Goal: Navigation & Orientation: Find specific page/section

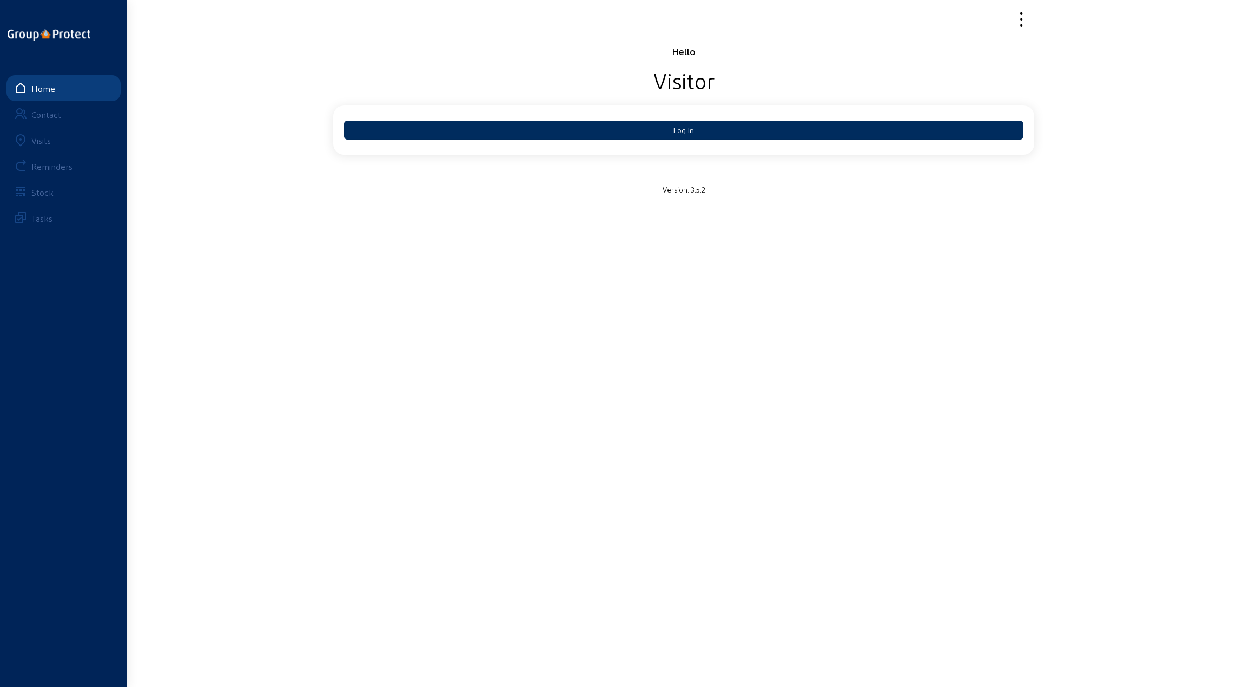
click at [651, 128] on button "Log In" at bounding box center [683, 130] width 679 height 19
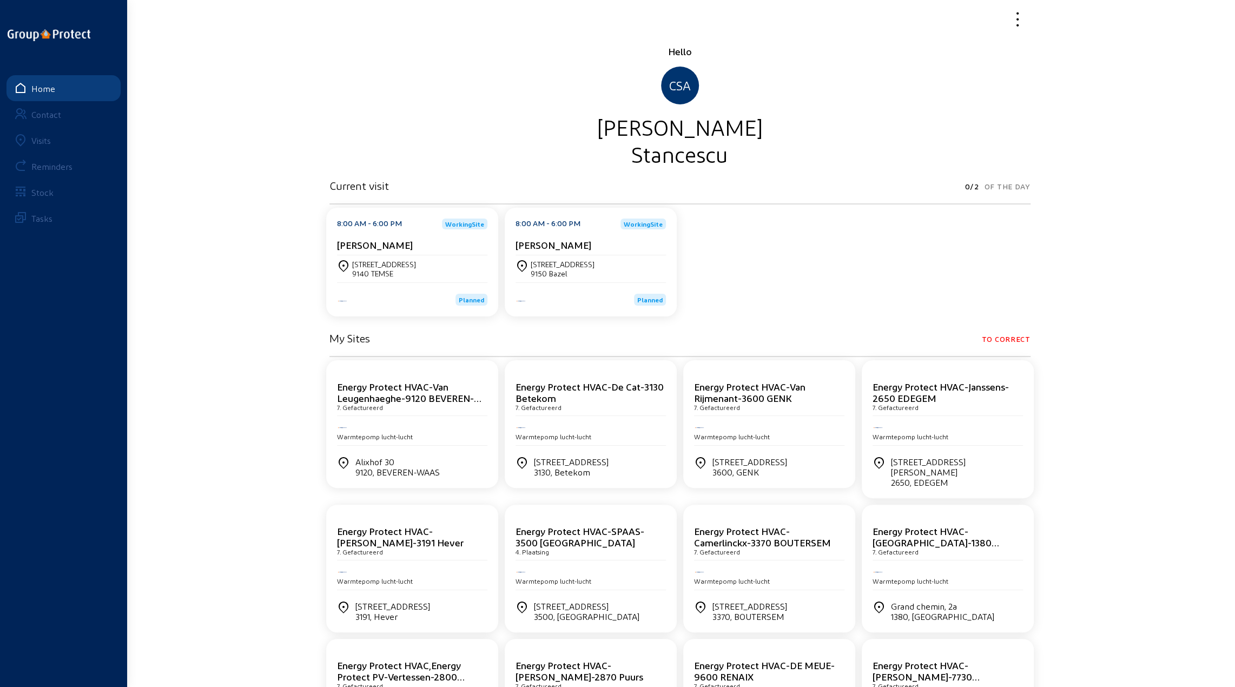
click at [377, 271] on div "9140 TEMSE" at bounding box center [384, 273] width 64 height 9
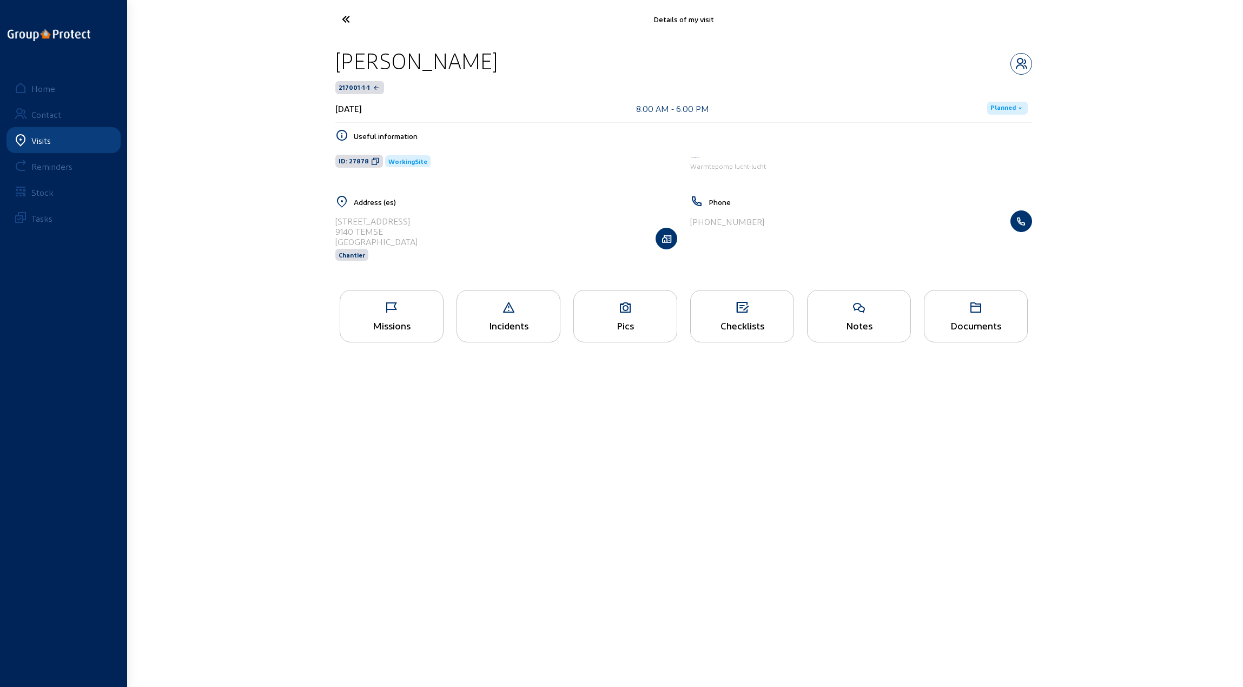
click at [388, 314] on div "Missions" at bounding box center [392, 316] width 104 height 52
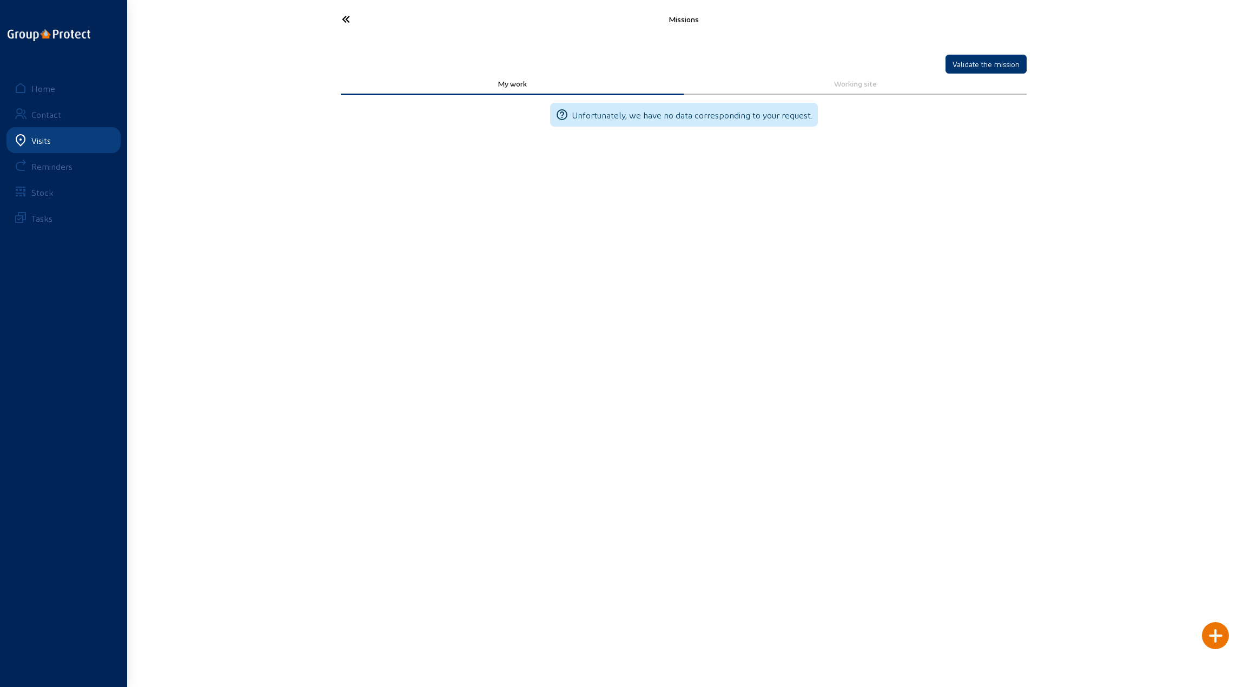
click at [346, 22] on icon at bounding box center [386, 19] width 100 height 19
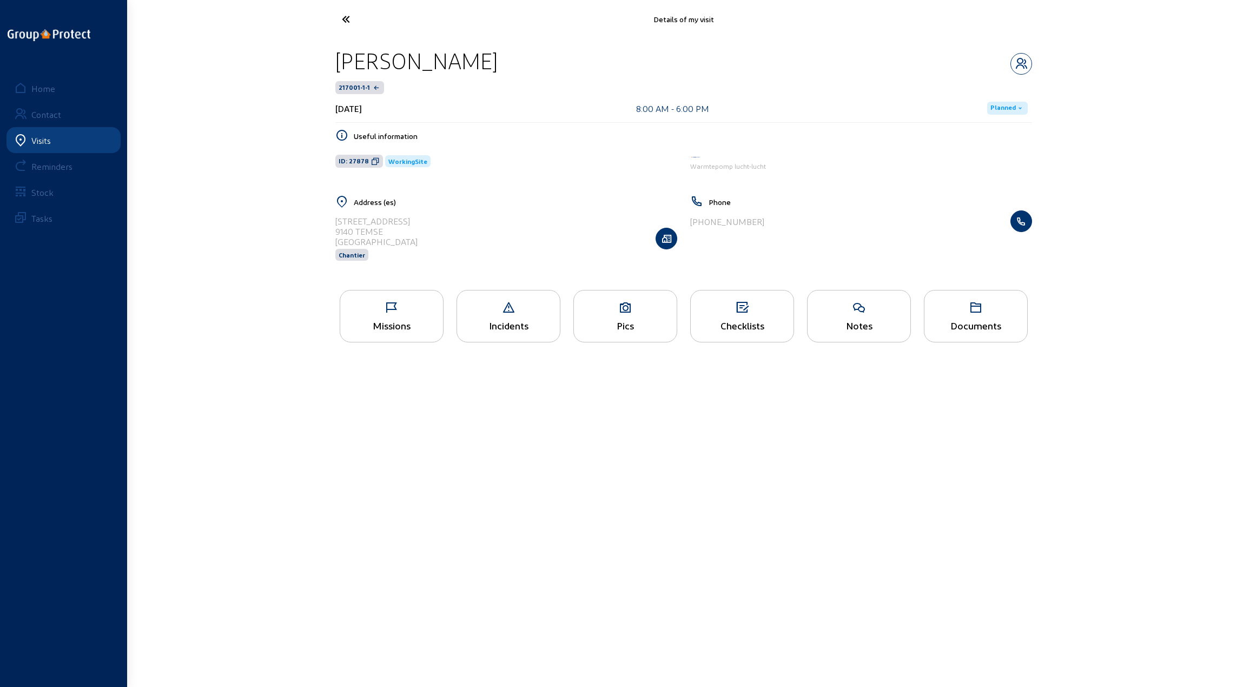
click at [628, 311] on icon at bounding box center [625, 307] width 103 height 13
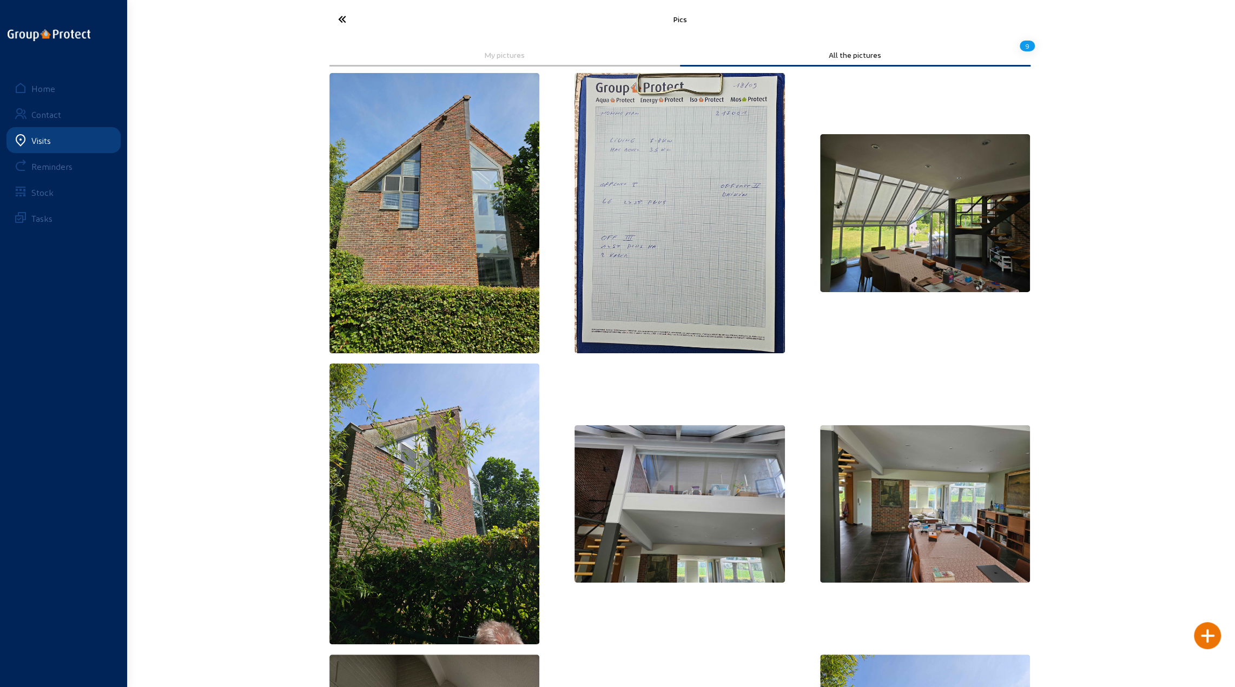
click at [339, 18] on icon at bounding box center [383, 19] width 100 height 19
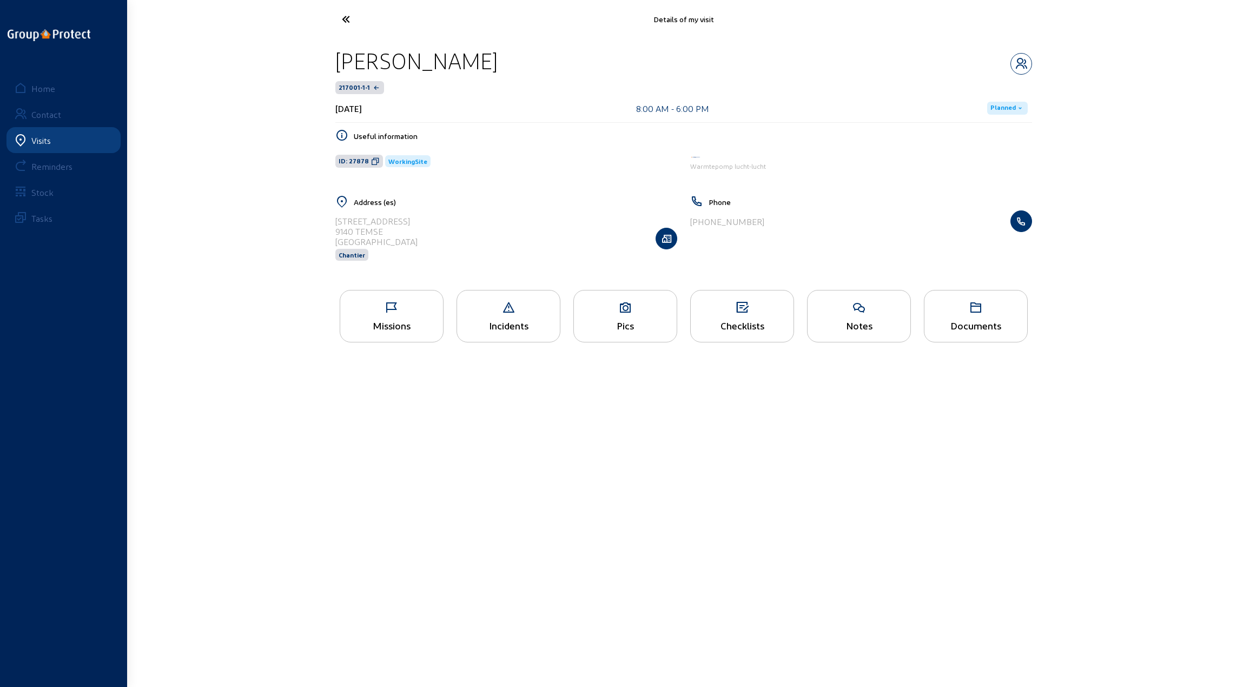
click at [736, 309] on icon at bounding box center [742, 307] width 103 height 13
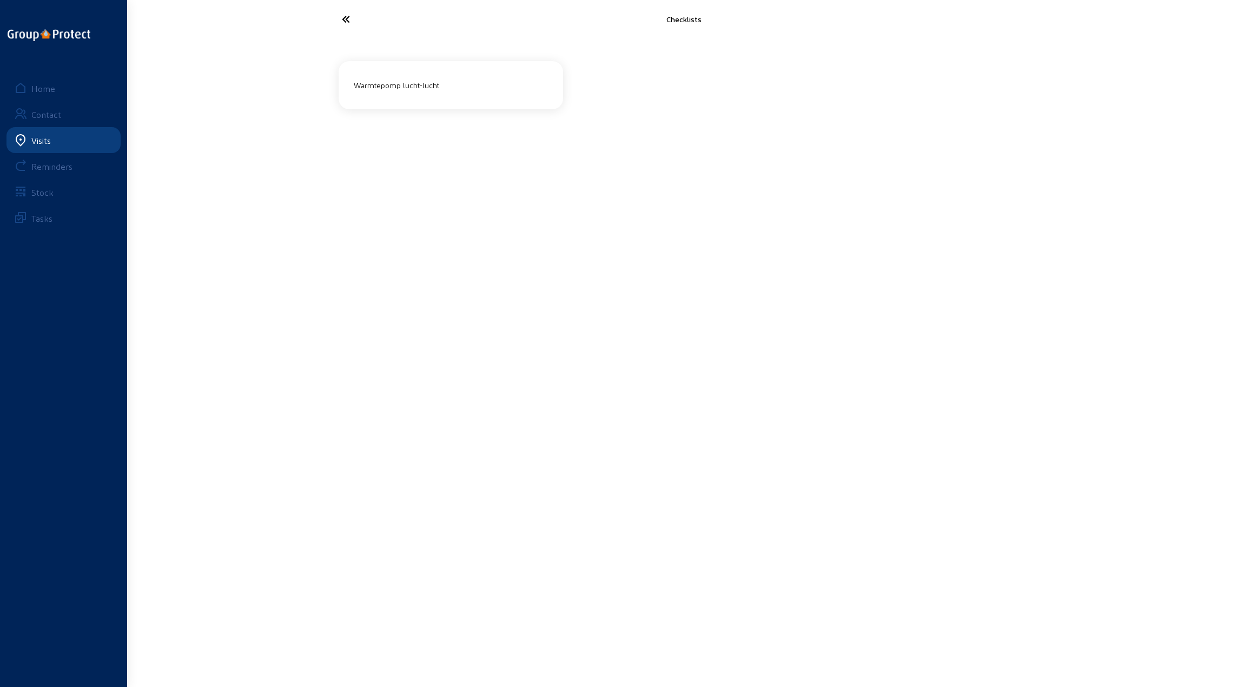
click at [408, 84] on div "Warmtepomp lucht-lucht" at bounding box center [450, 85] width 203 height 18
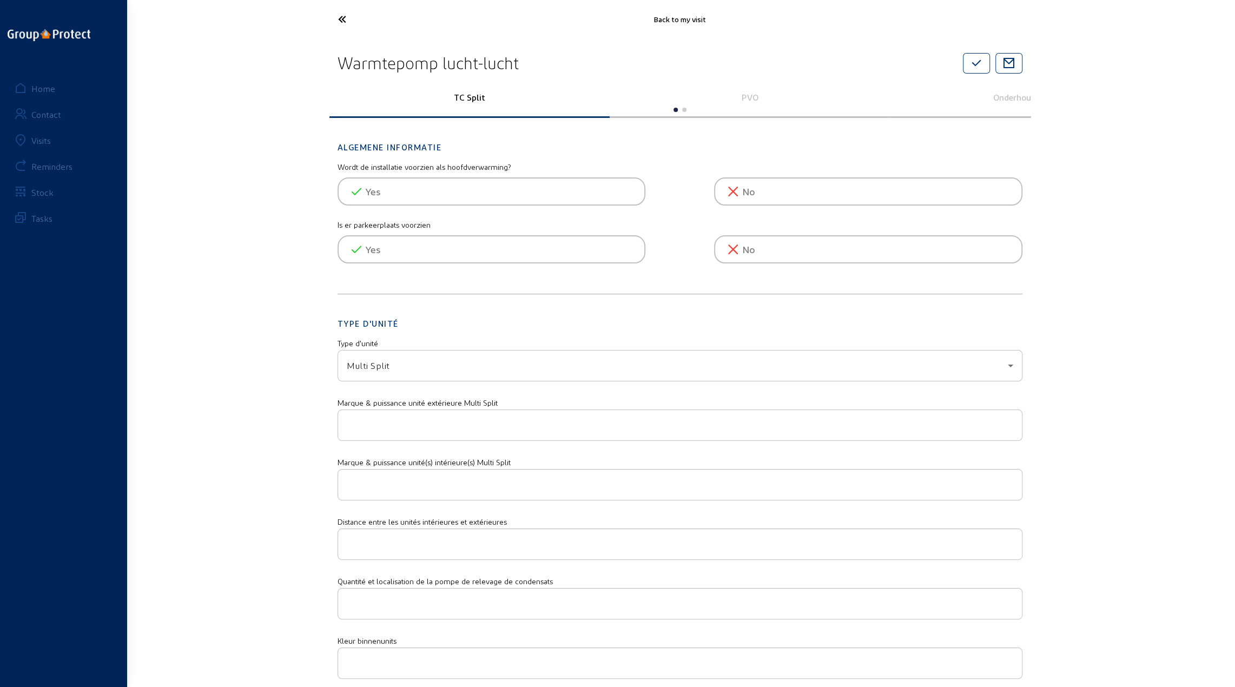
click at [751, 98] on p "PVO" at bounding box center [749, 97] width 265 height 10
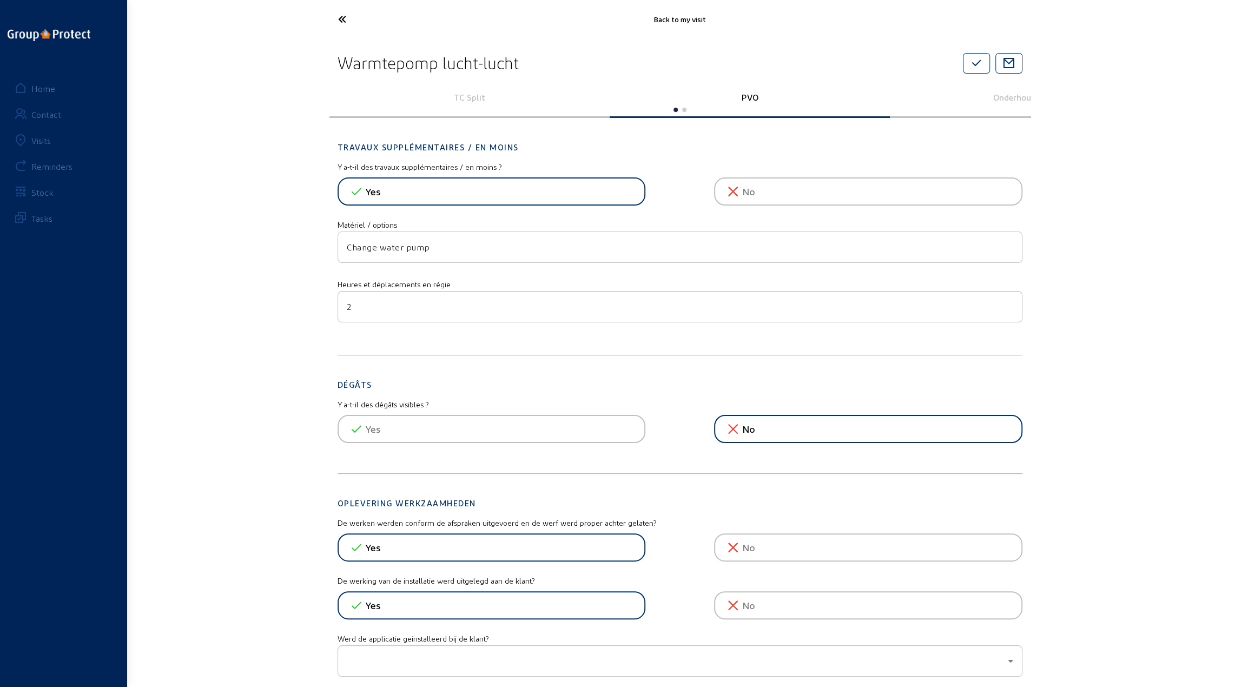
click at [340, 21] on icon at bounding box center [383, 19] width 100 height 19
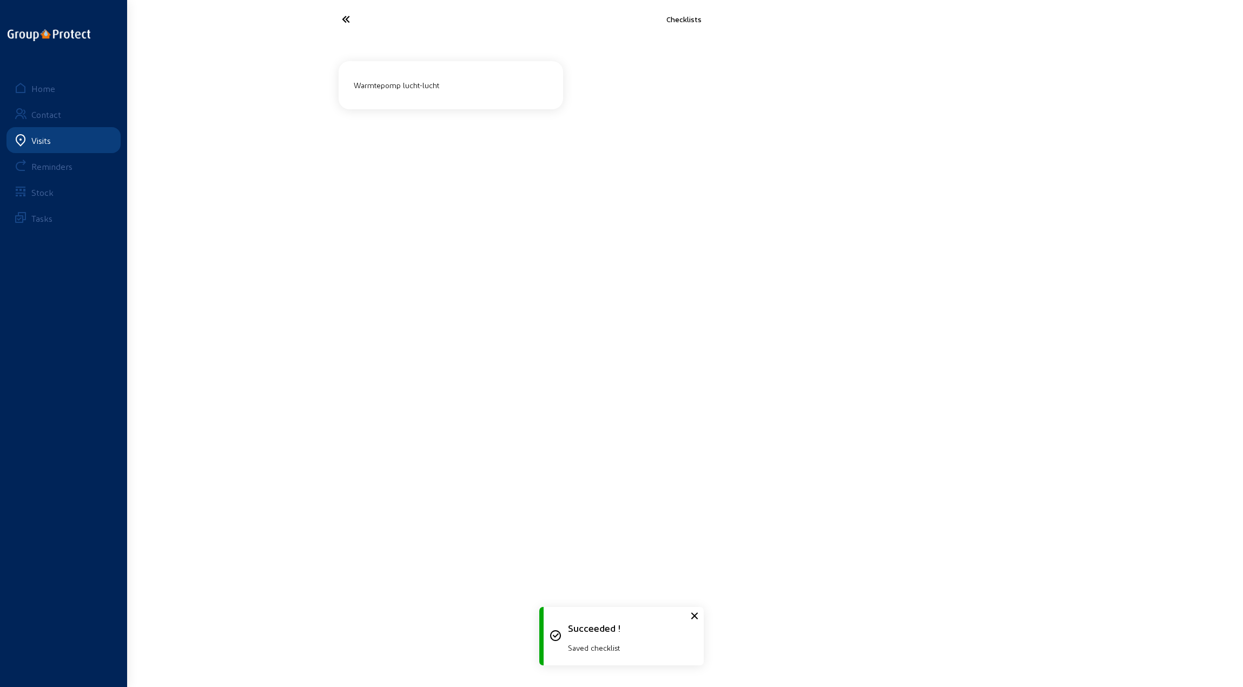
click at [347, 21] on icon at bounding box center [386, 19] width 100 height 19
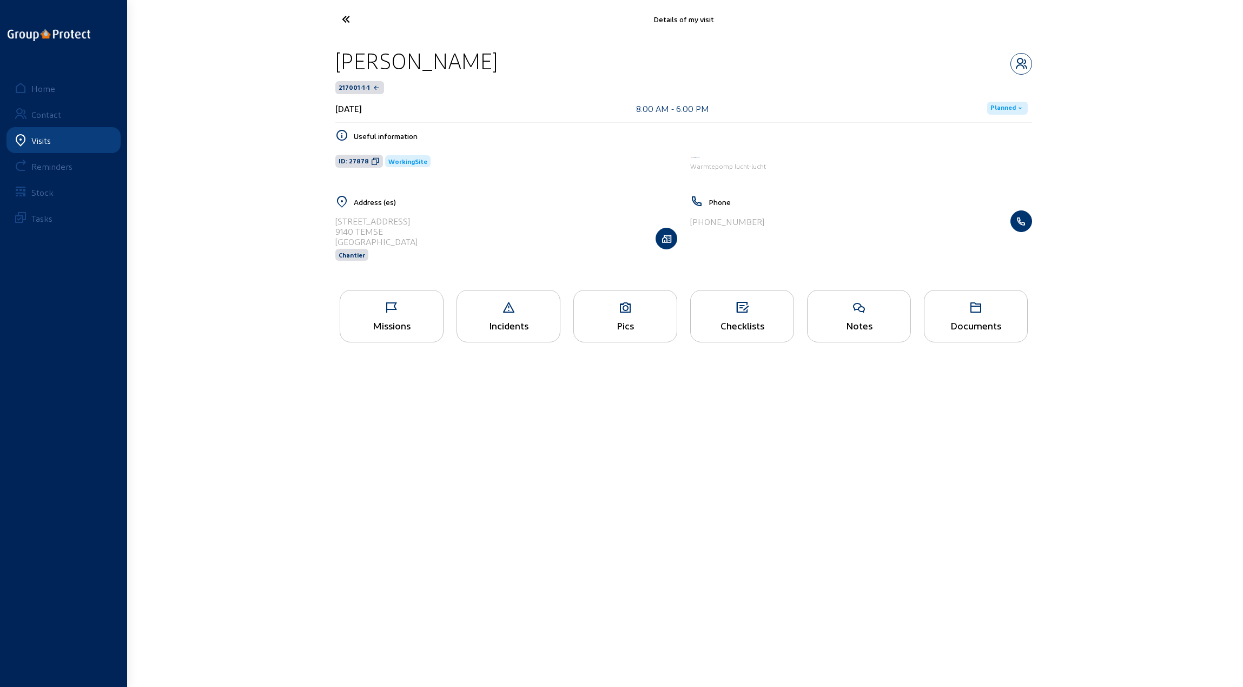
click at [348, 19] on icon at bounding box center [386, 19] width 100 height 19
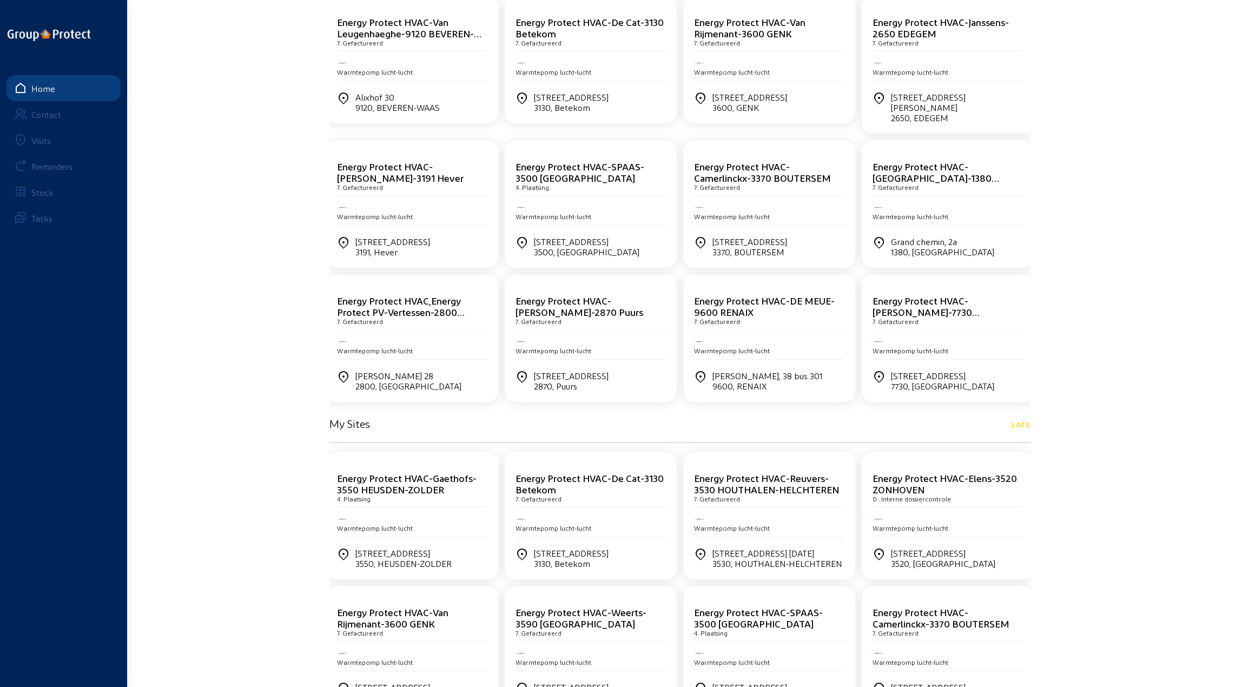
scroll to position [334, 0]
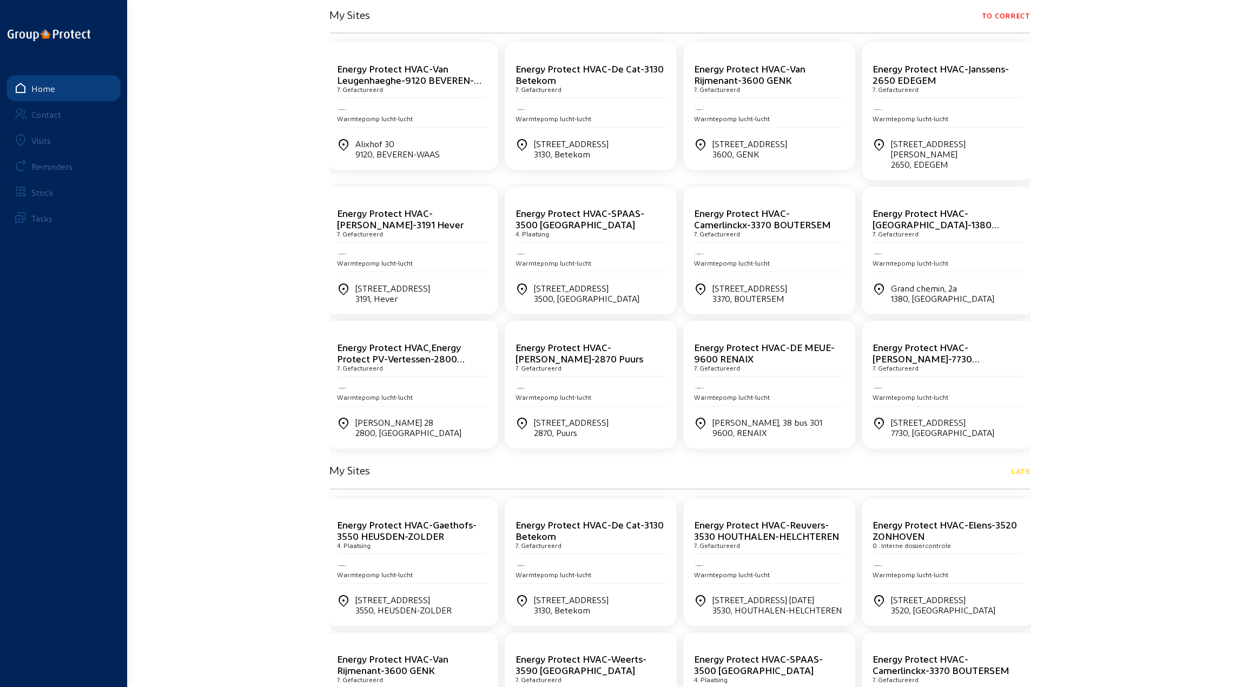
click at [395, 95] on div "Energy Protect HVAC-Van Leugenhaeghe-9120 BEVEREN-WAAS 7. Gefactureerd" at bounding box center [412, 80] width 150 height 35
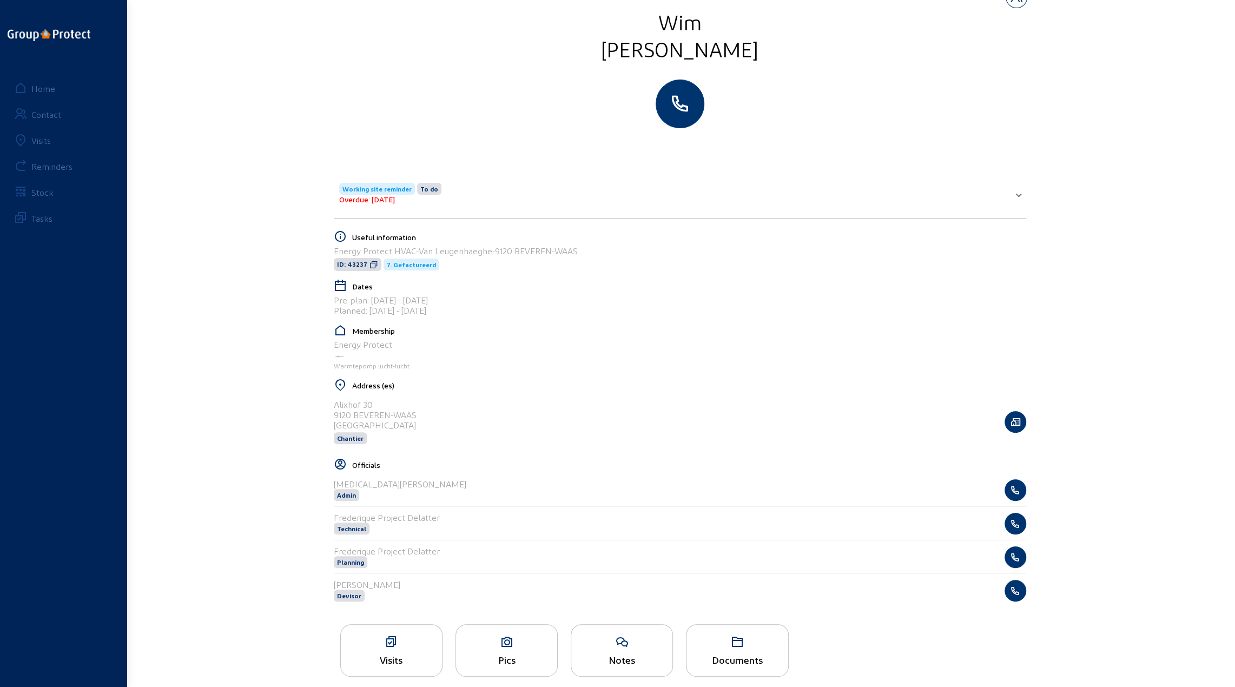
scroll to position [54, 0]
click at [588, 185] on div "Working site reminder To do Overdue: [DATE]" at bounding box center [673, 191] width 669 height 21
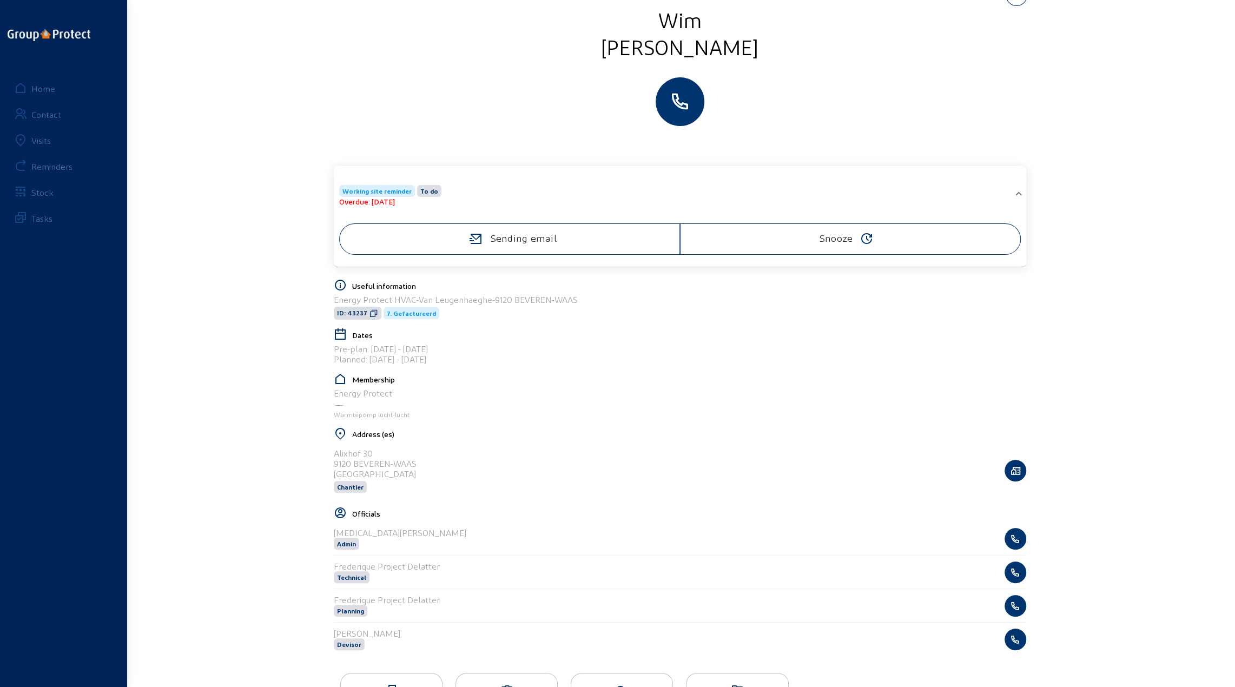
click at [228, 238] on div "Construction site [PERSON_NAME] Working site reminder To do Overdue: [DATE] Sen…" at bounding box center [617, 377] width 1235 height 863
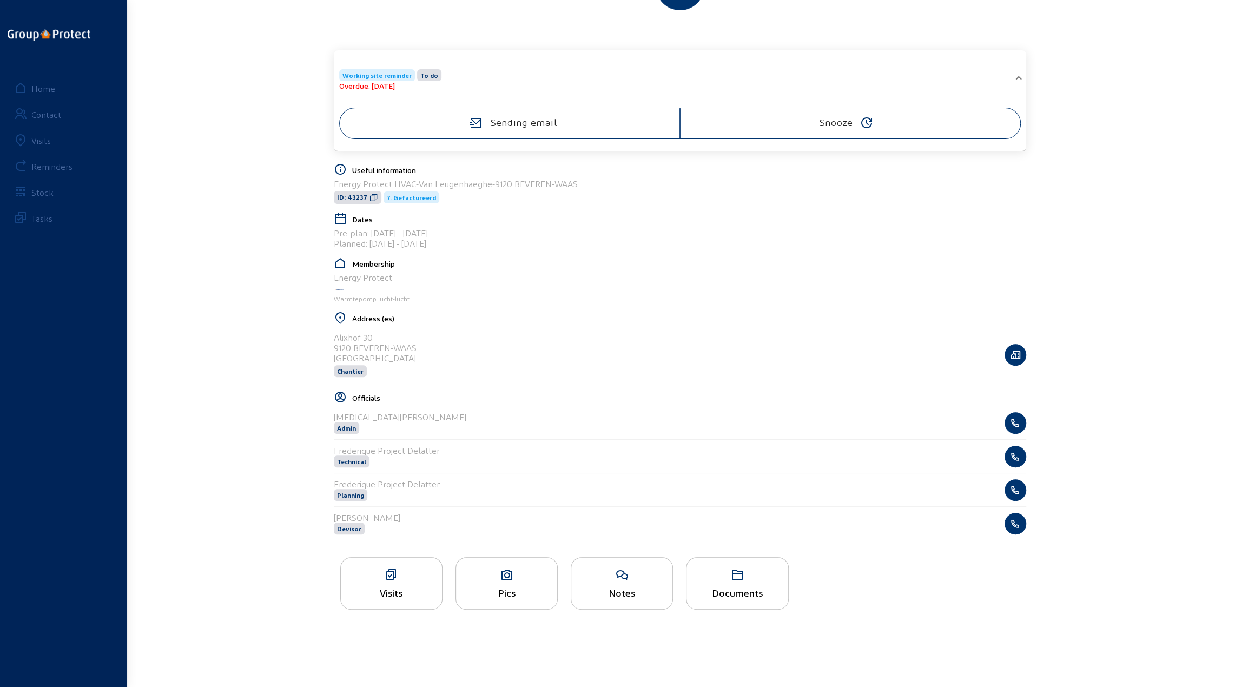
scroll to position [176, 0]
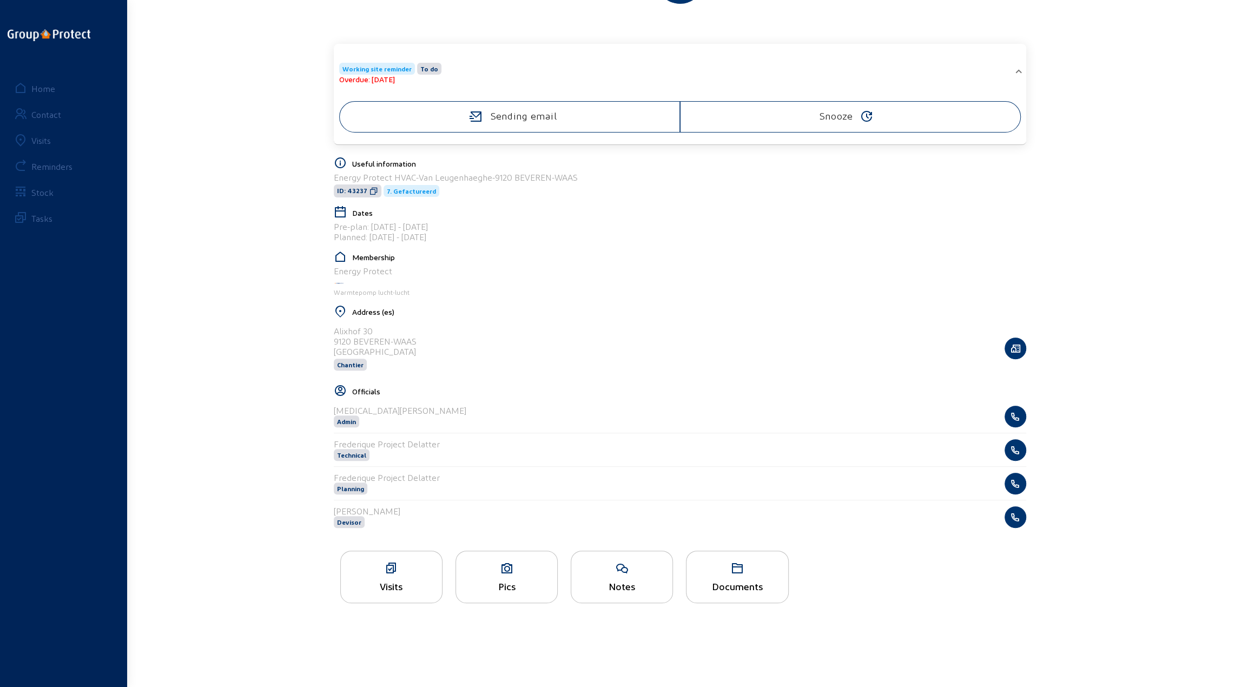
click at [506, 566] on icon at bounding box center [506, 568] width 101 height 13
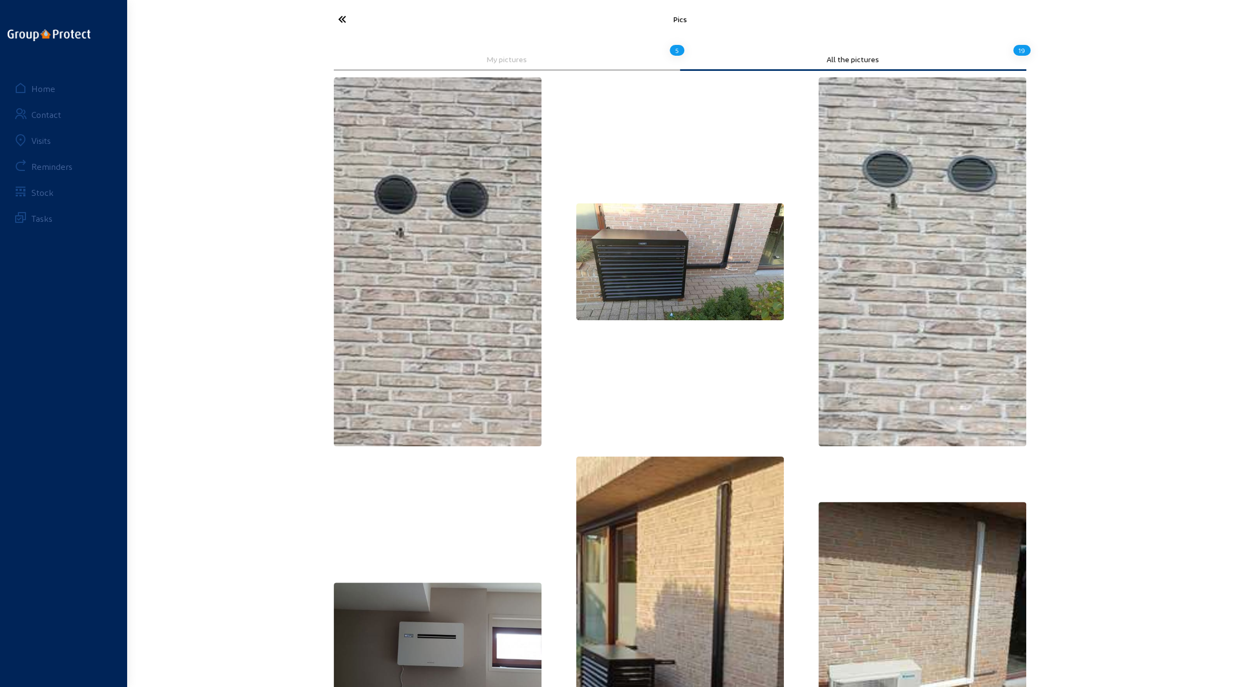
click at [342, 16] on icon at bounding box center [383, 19] width 100 height 19
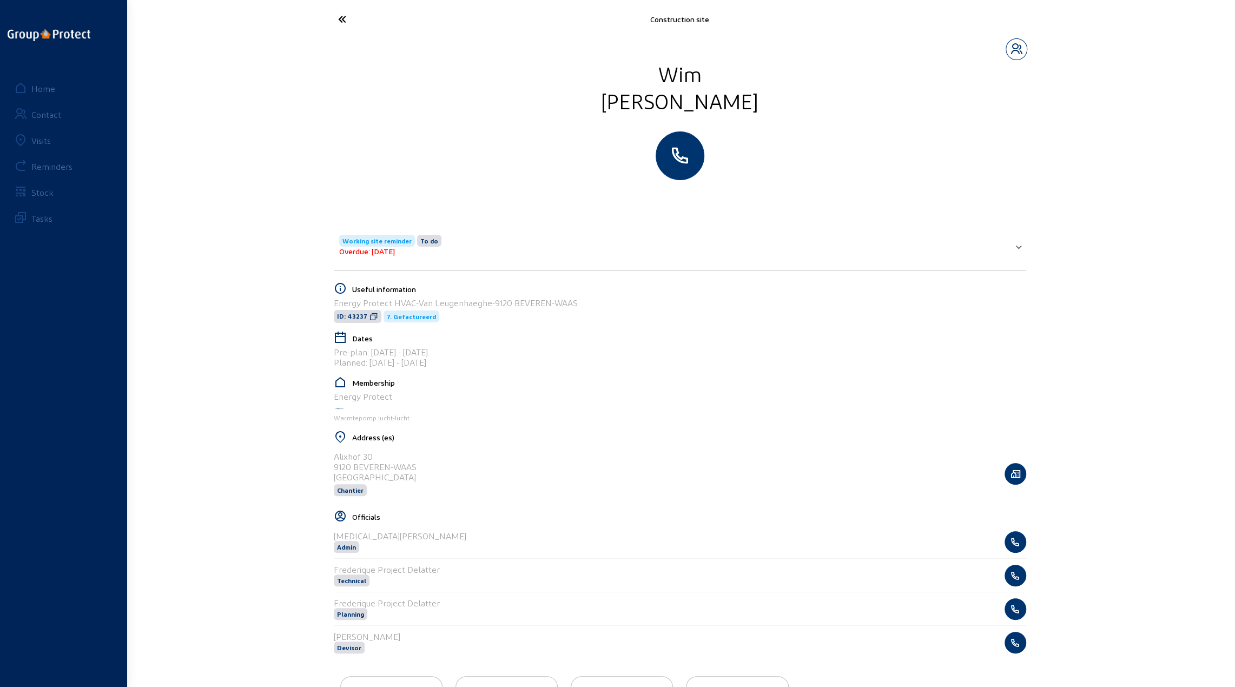
click at [344, 17] on icon at bounding box center [383, 19] width 100 height 19
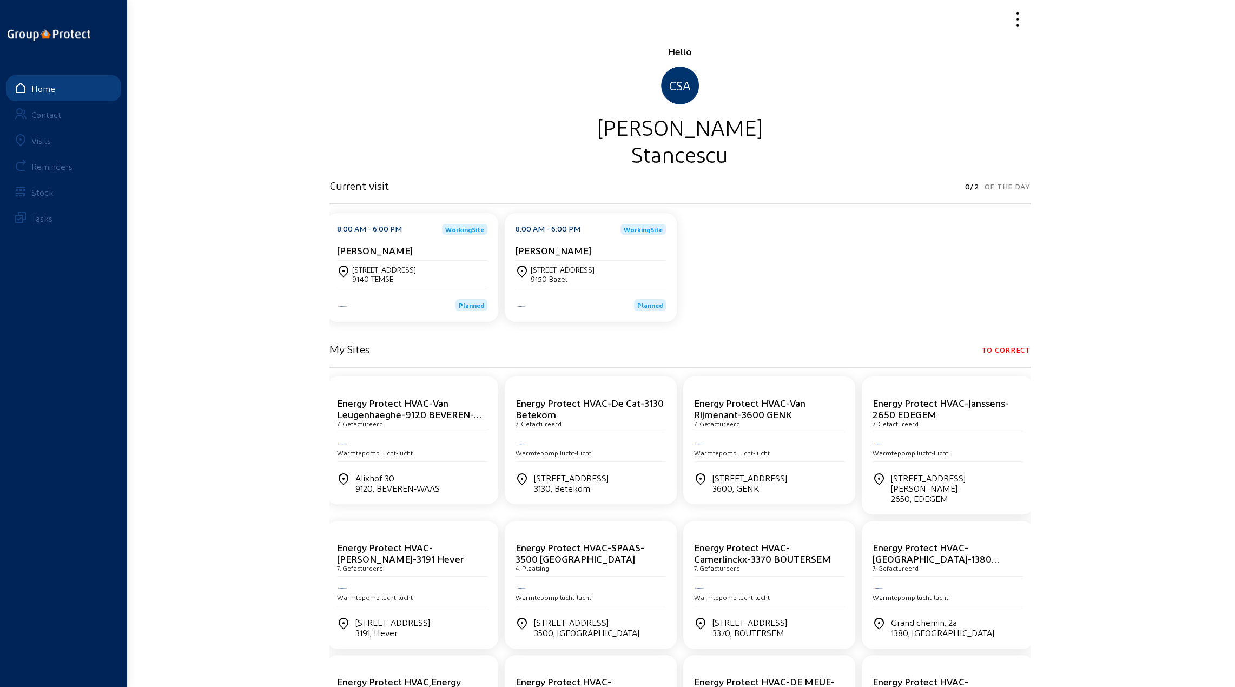
click at [44, 137] on div "Visits" at bounding box center [40, 140] width 19 height 10
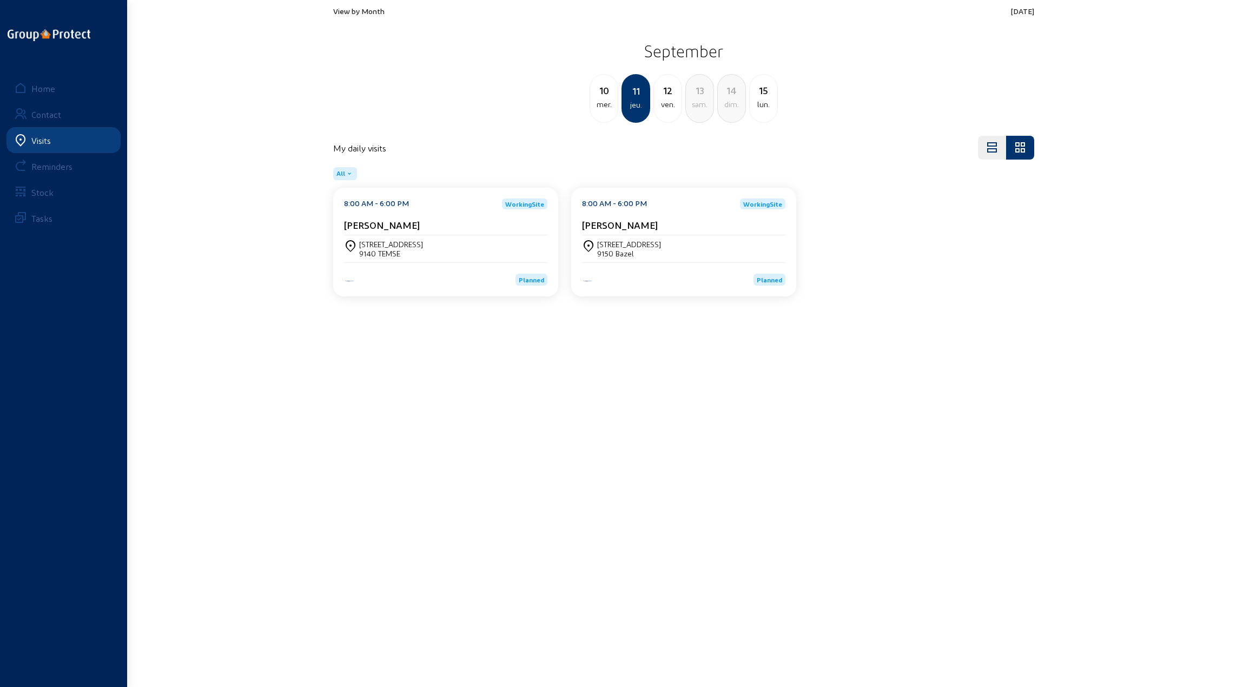
click at [789, 405] on main "View by Month [DATE] [DATE] mer. 11 jeu. 12 ven. 13 sam. 14 dim. 15 lun. My dai…" at bounding box center [621, 327] width 1243 height 655
click at [618, 242] on div "[STREET_ADDRESS]" at bounding box center [629, 244] width 64 height 9
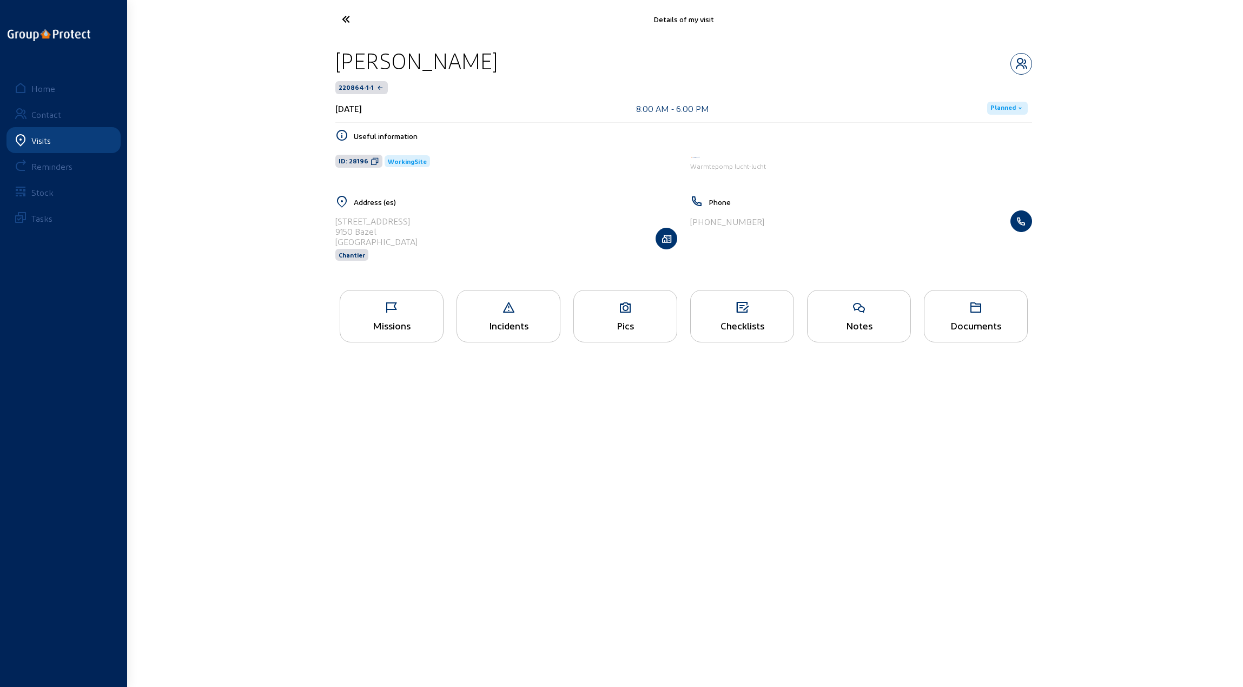
click at [634, 313] on div "Pics" at bounding box center [625, 316] width 104 height 52
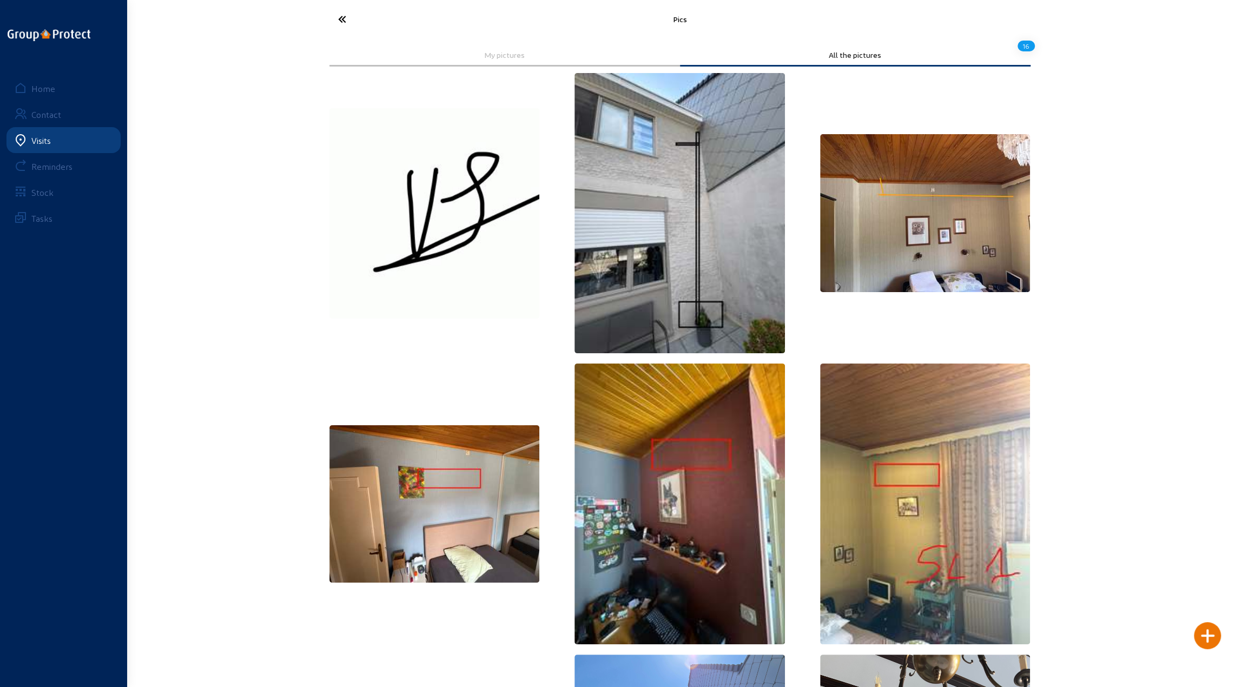
click at [340, 19] on icon at bounding box center [383, 19] width 100 height 19
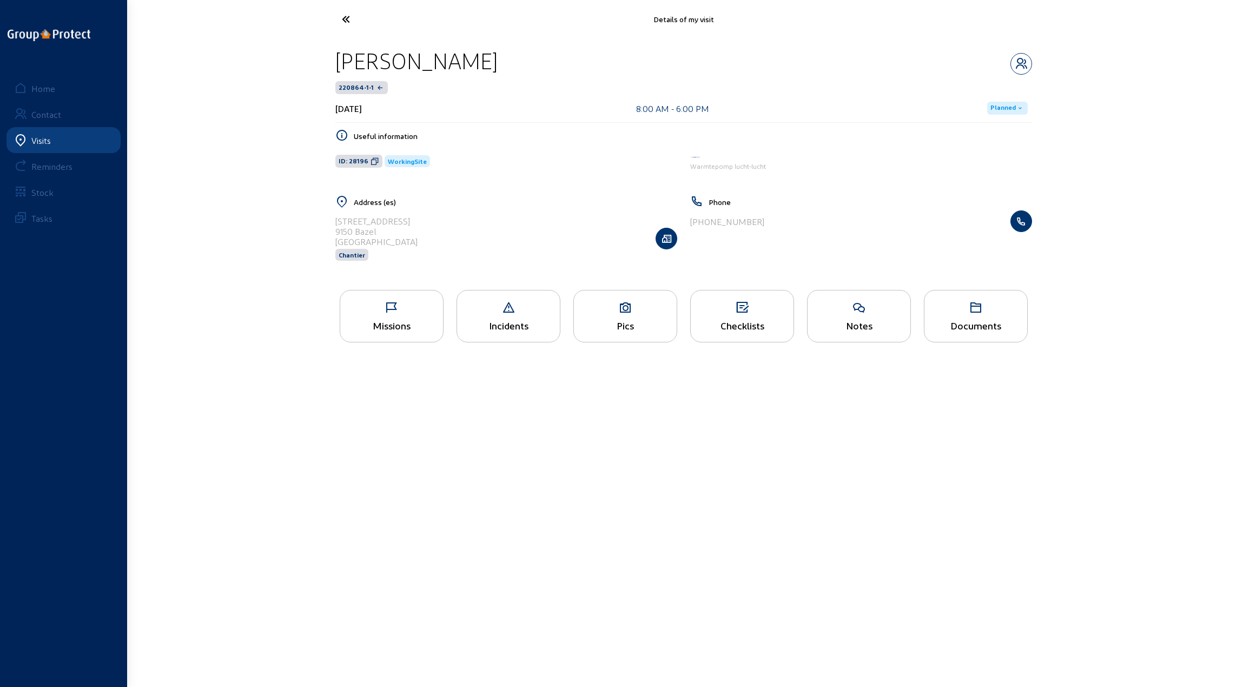
click at [340, 19] on icon at bounding box center [386, 19] width 100 height 19
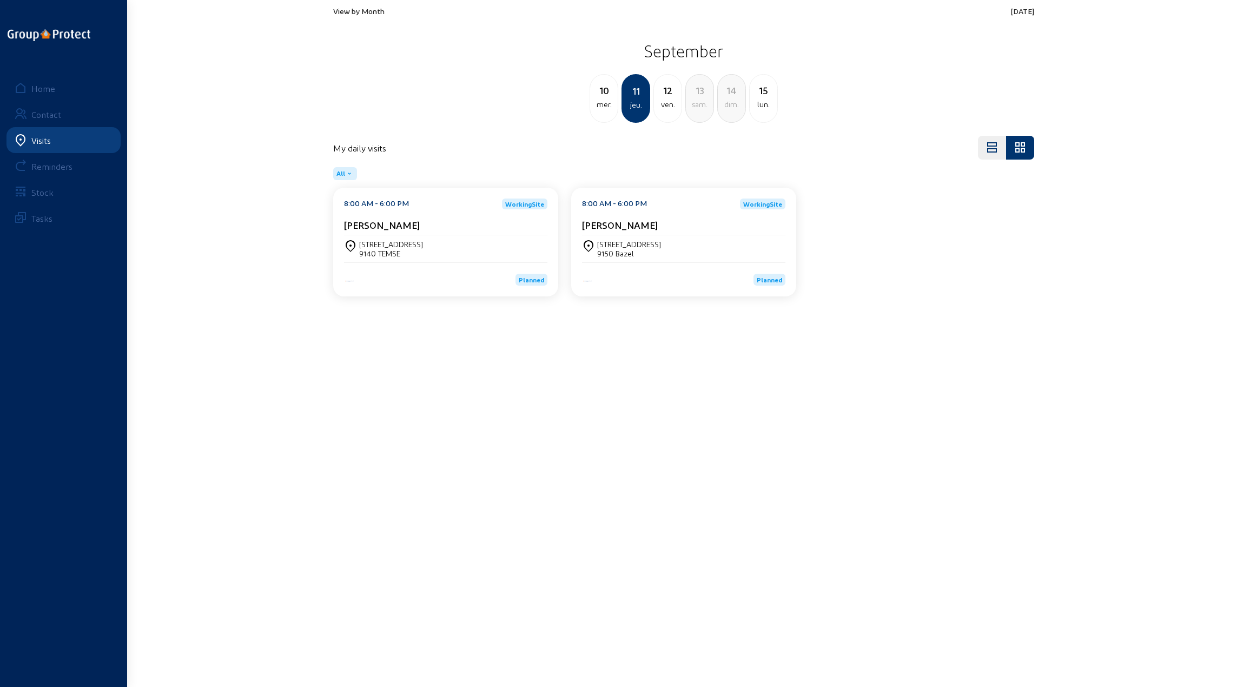
click at [637, 253] on div "9150 Bazel" at bounding box center [629, 253] width 64 height 9
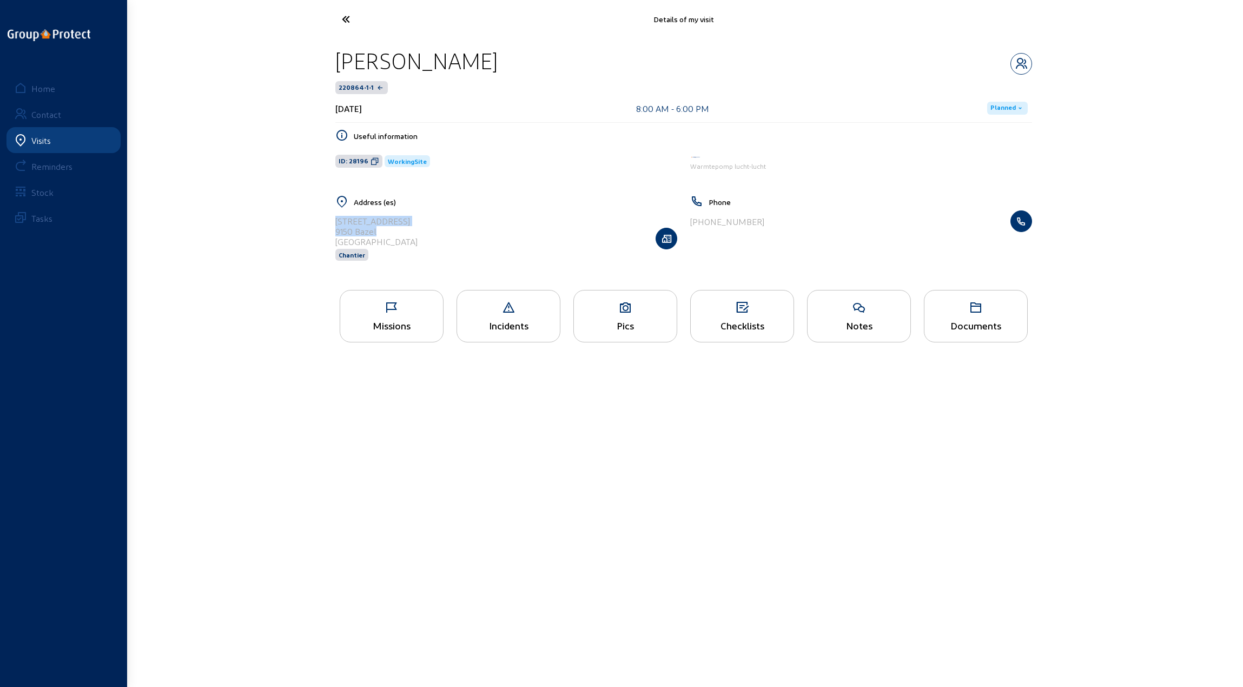
drag, startPoint x: 379, startPoint y: 230, endPoint x: 336, endPoint y: 221, distance: 43.6
click at [336, 221] on cam-list-title "[STREET_ADDRESS]" at bounding box center [376, 231] width 82 height 31
copy cam-list-title "[STREET_ADDRESS]"
click at [470, 435] on main "Details of my visit [PERSON_NAME] 220864-1-1 [DATE] 8:00 AM - 6:00 PM Planned U…" at bounding box center [621, 327] width 1243 height 655
click at [346, 17] on icon at bounding box center [386, 19] width 100 height 19
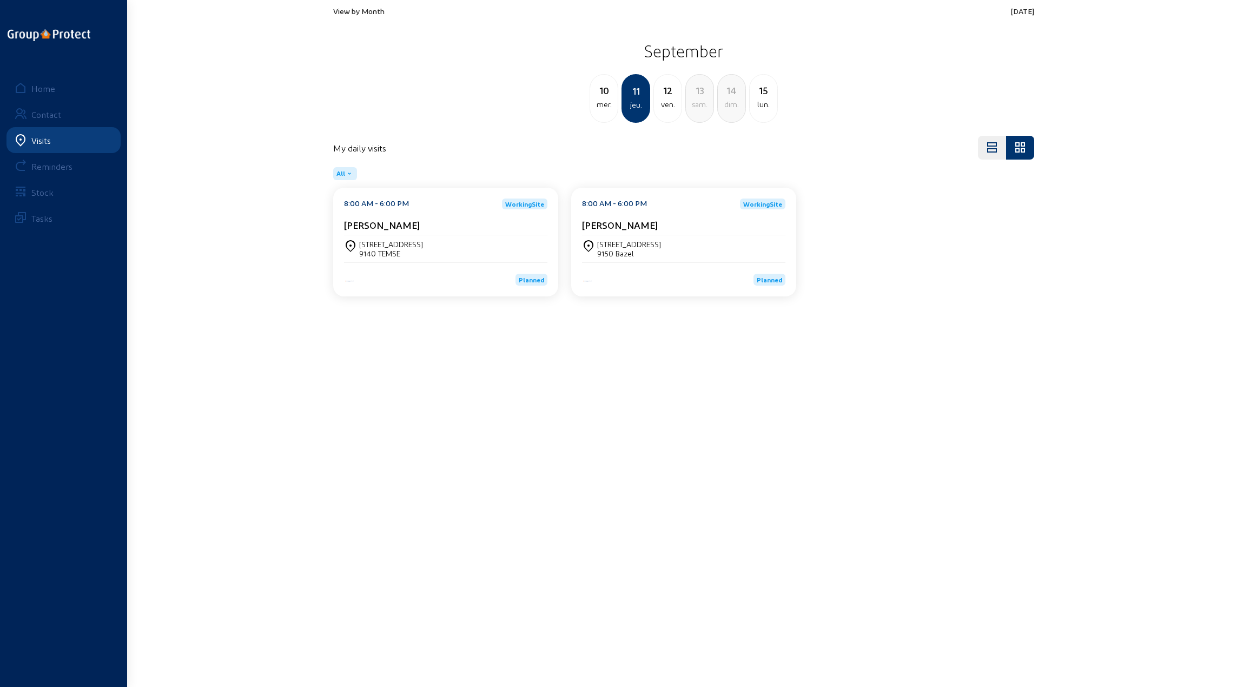
click at [666, 104] on div "ven." at bounding box center [668, 104] width 28 height 13
click at [435, 247] on div "[STREET_ADDRESS]" at bounding box center [445, 249] width 203 height 18
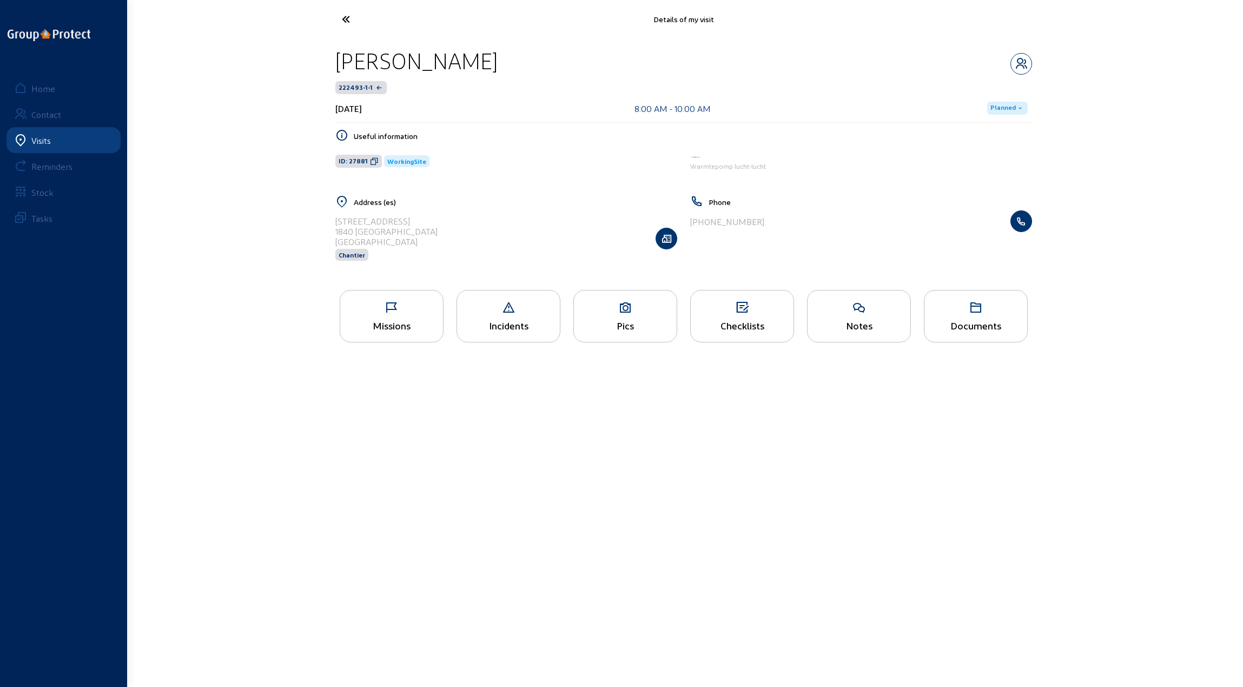
click at [402, 326] on div "Missions" at bounding box center [391, 325] width 103 height 11
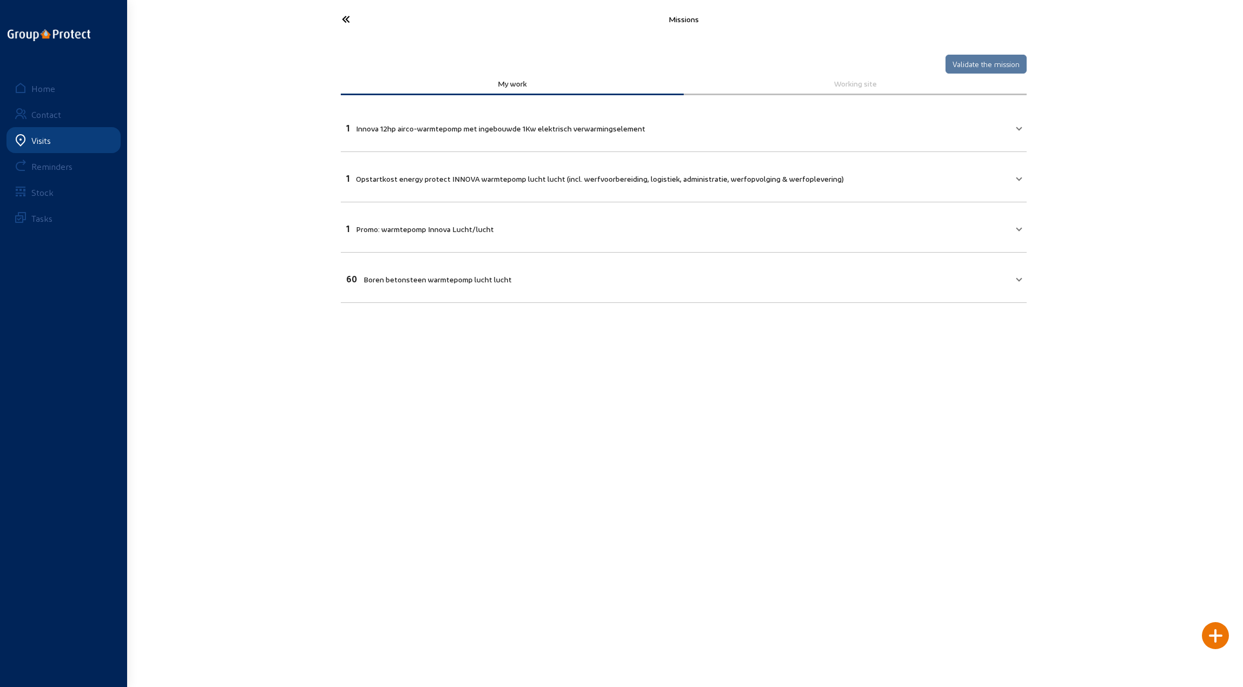
click at [351, 19] on icon at bounding box center [386, 19] width 100 height 19
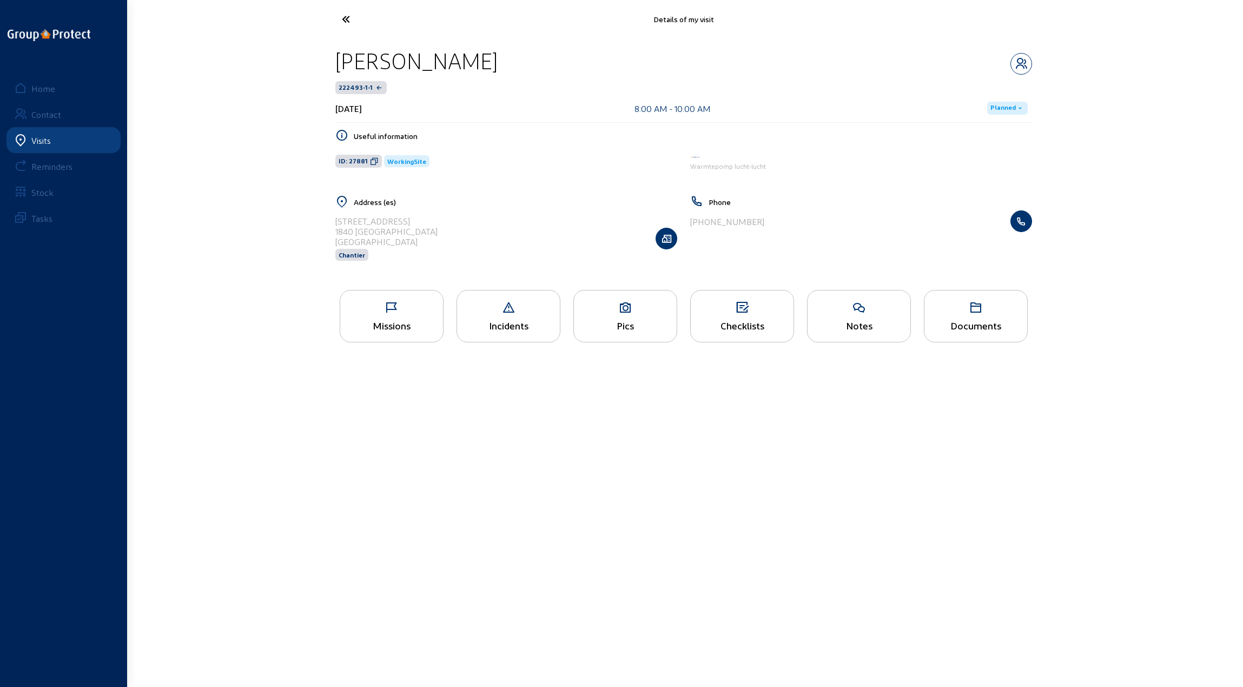
click at [621, 322] on div "Pics" at bounding box center [625, 325] width 103 height 11
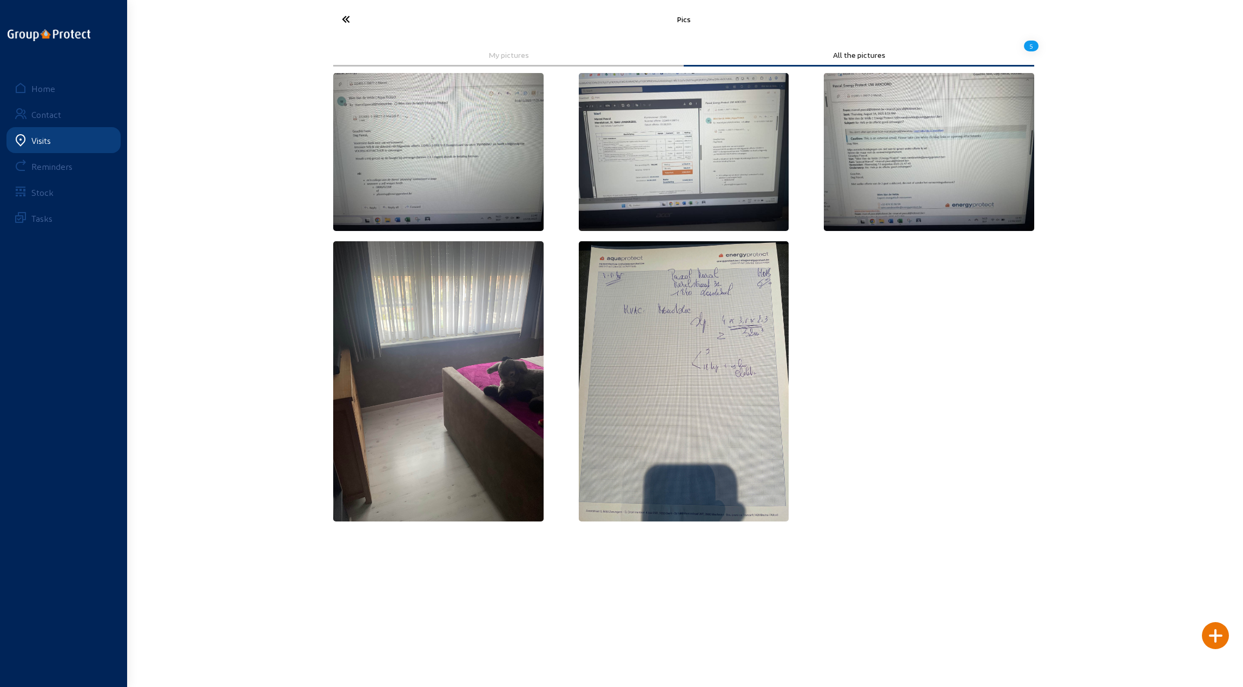
click at [346, 17] on icon at bounding box center [386, 19] width 100 height 19
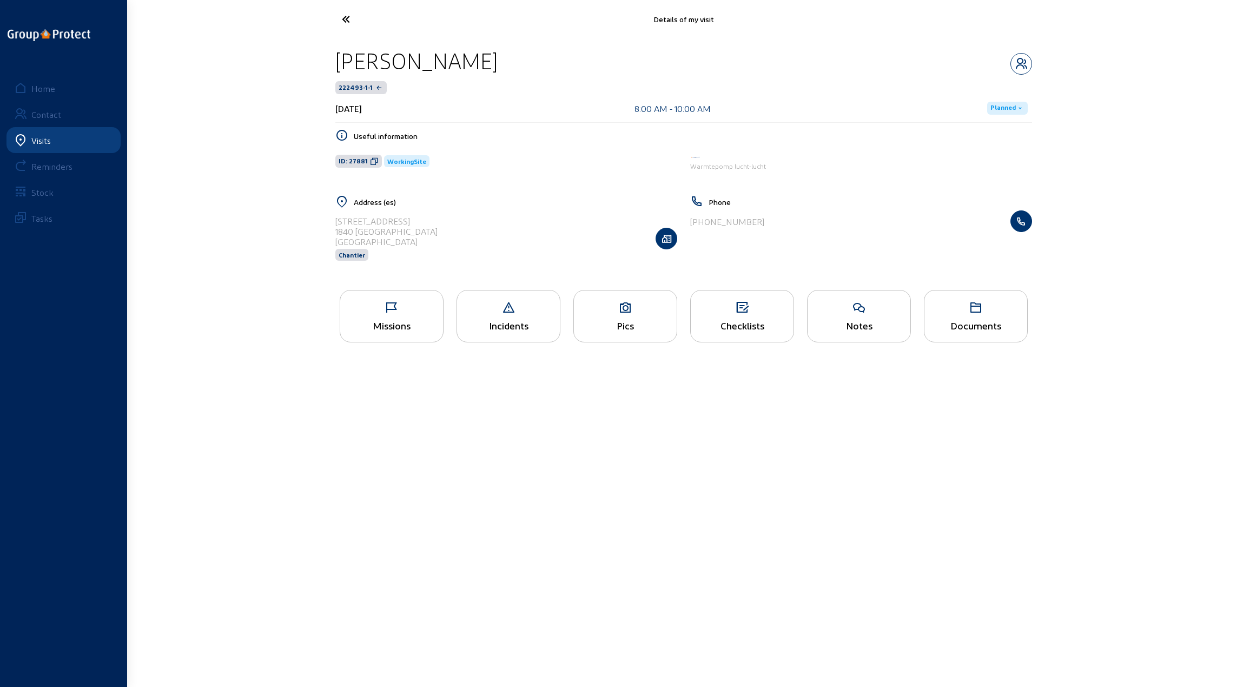
click at [346, 17] on icon at bounding box center [386, 19] width 100 height 19
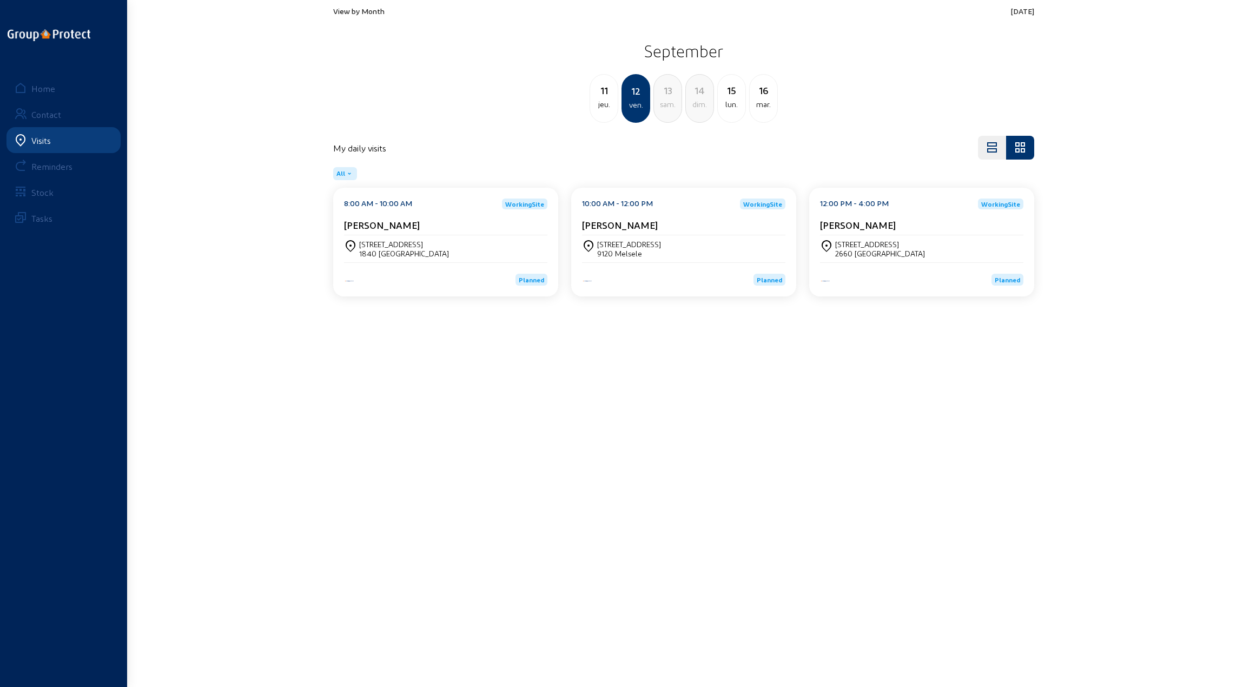
click at [640, 240] on div "[STREET_ADDRESS]" at bounding box center [629, 244] width 64 height 9
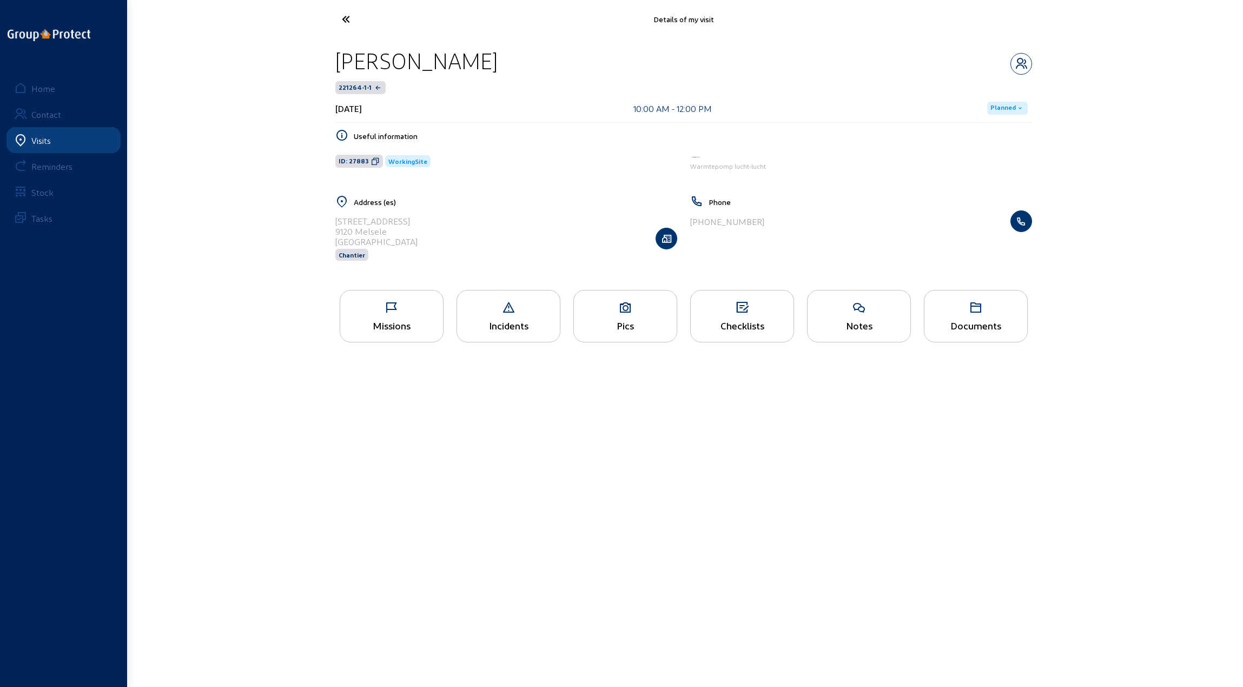
click at [394, 314] on div "Missions" at bounding box center [392, 316] width 104 height 52
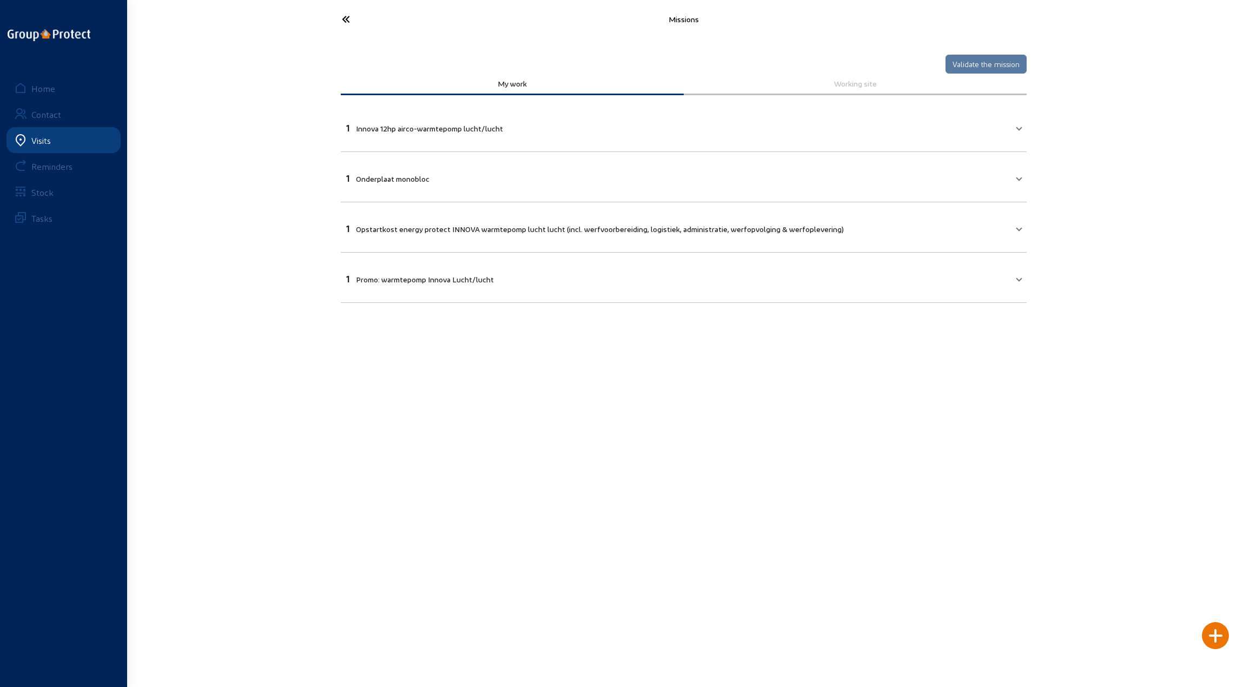
click at [345, 16] on icon at bounding box center [386, 19] width 100 height 19
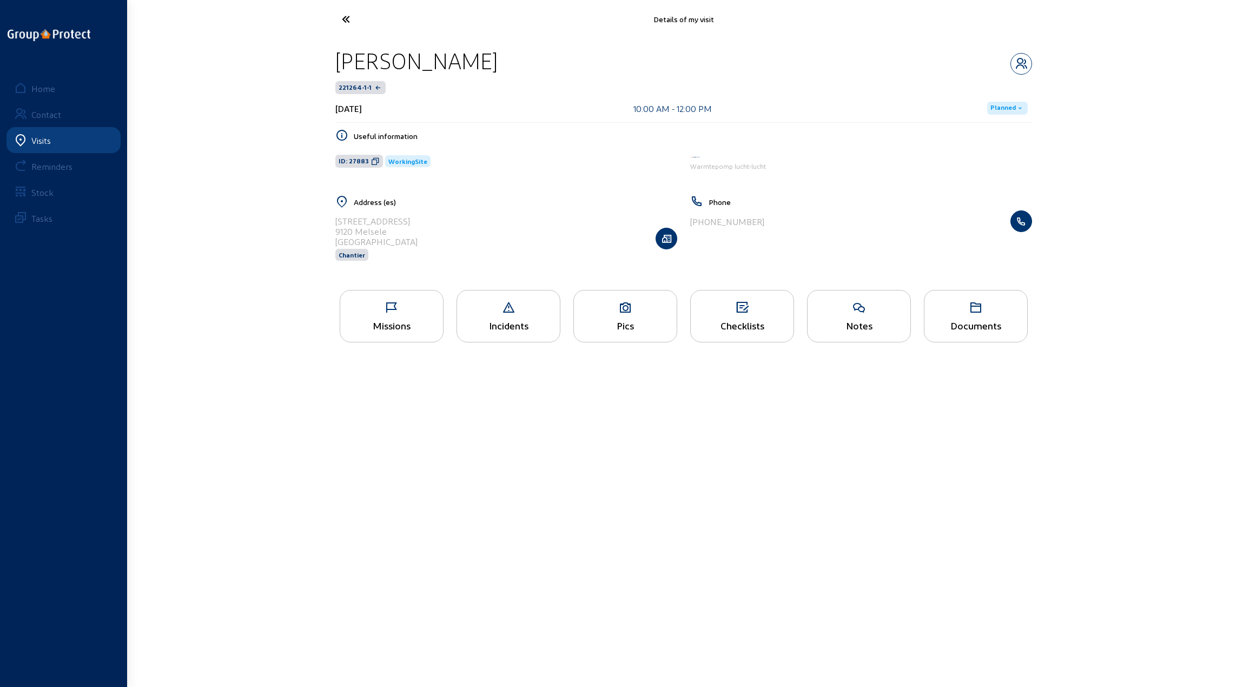
click at [619, 310] on icon at bounding box center [625, 307] width 103 height 13
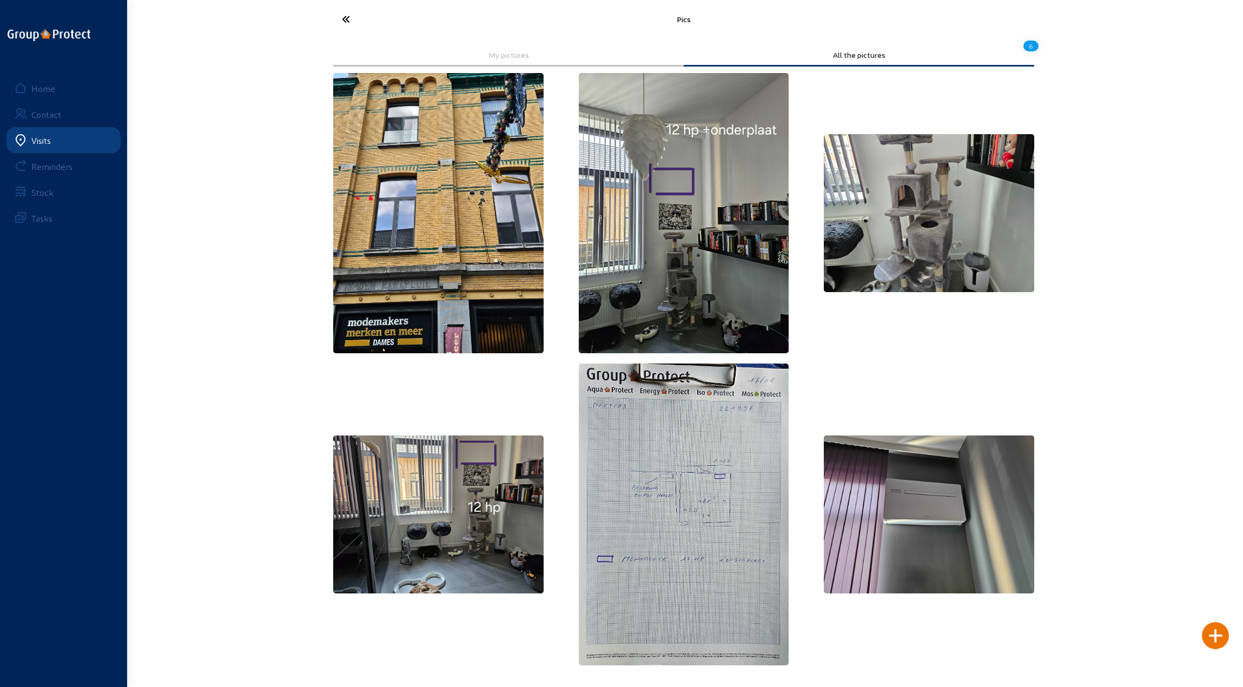
click at [346, 18] on icon at bounding box center [386, 19] width 100 height 19
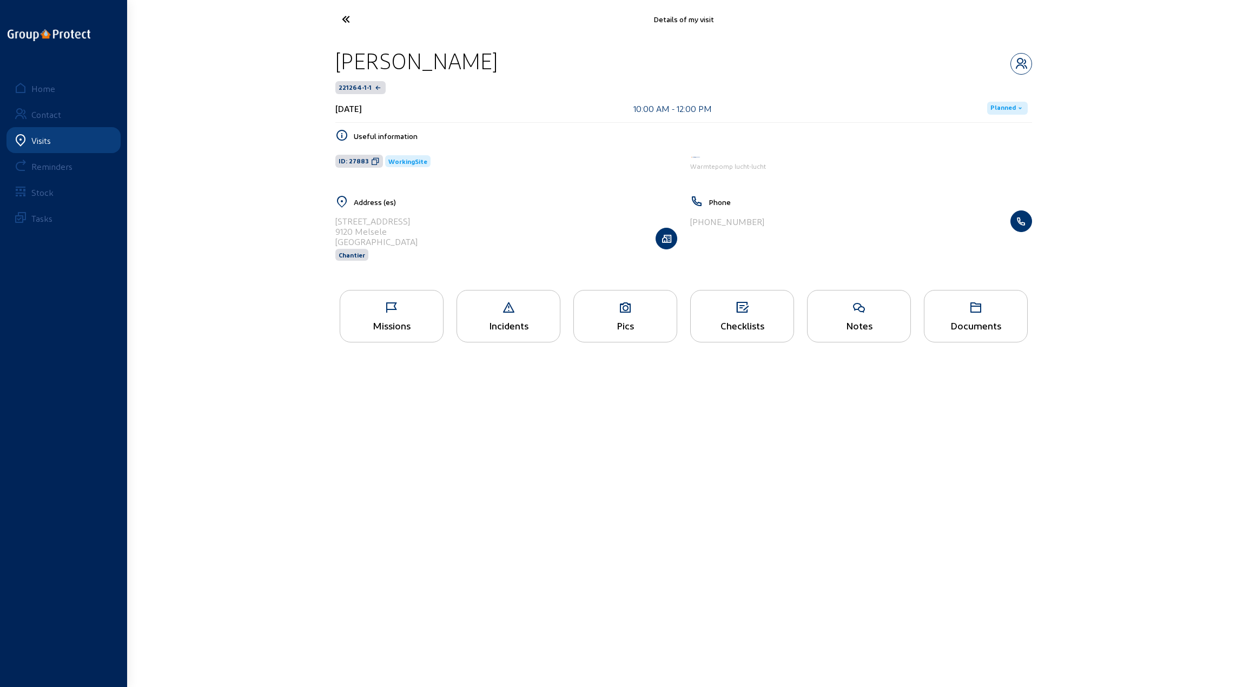
click at [346, 18] on icon at bounding box center [386, 19] width 100 height 19
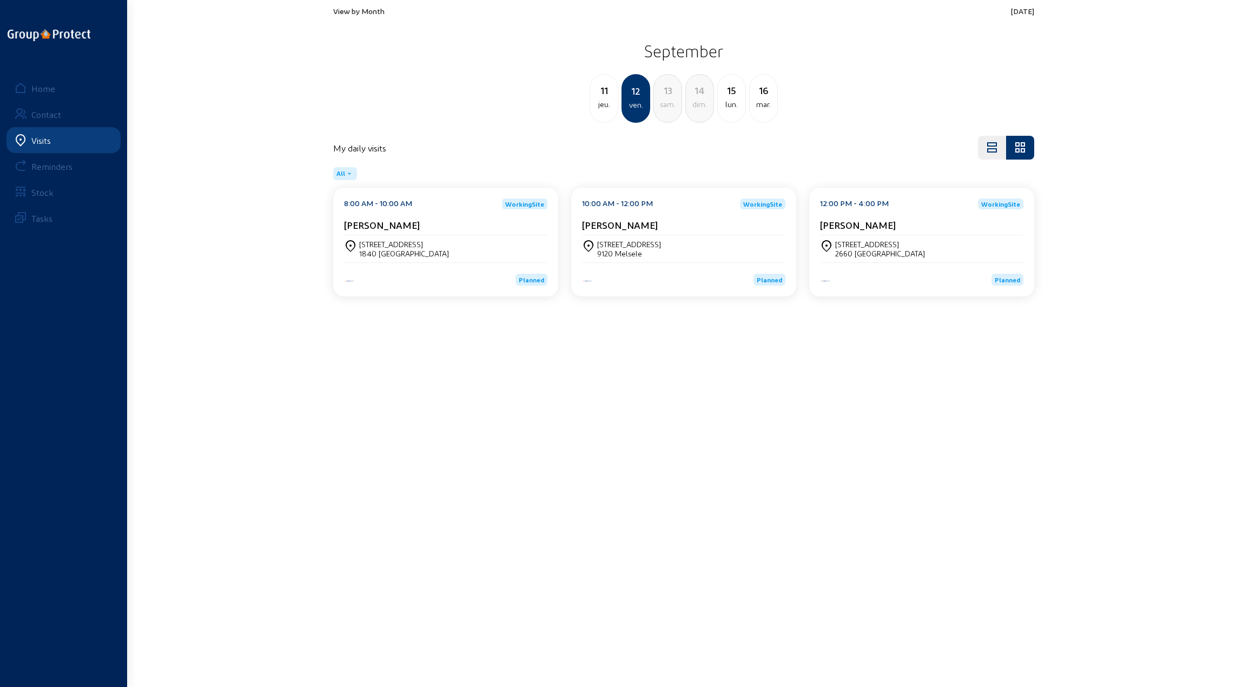
click at [873, 242] on div "[STREET_ADDRESS]" at bounding box center [880, 244] width 90 height 9
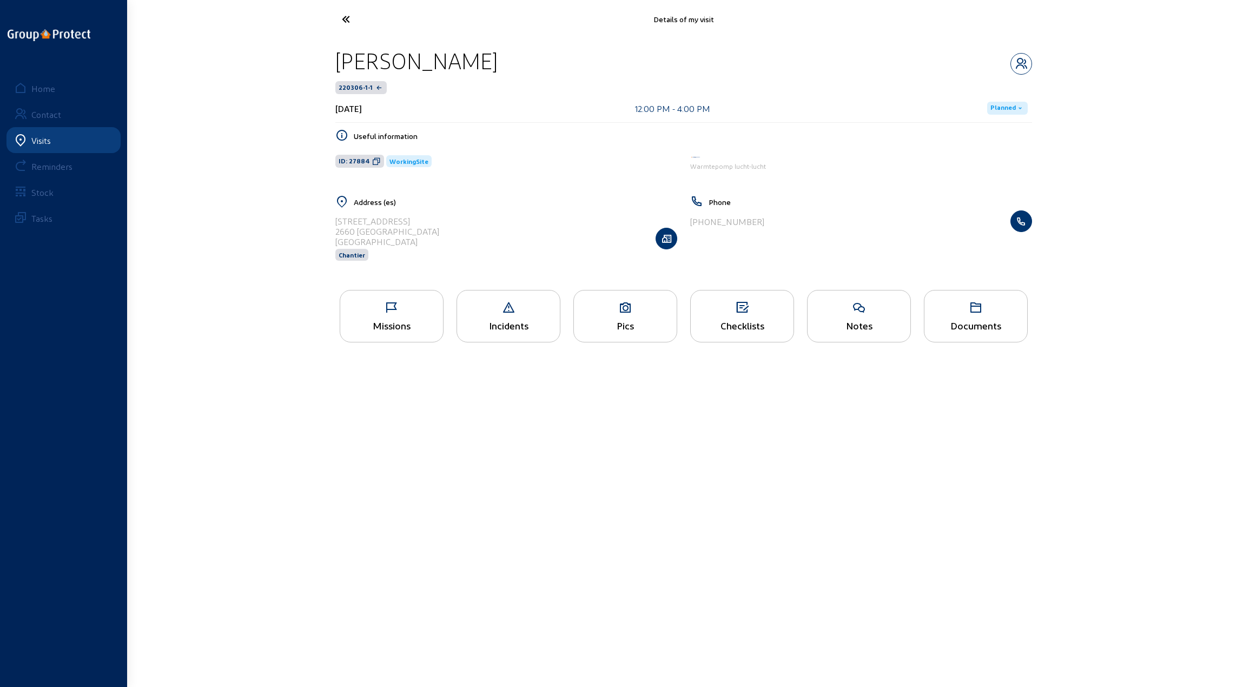
click at [400, 308] on icon at bounding box center [391, 307] width 103 height 13
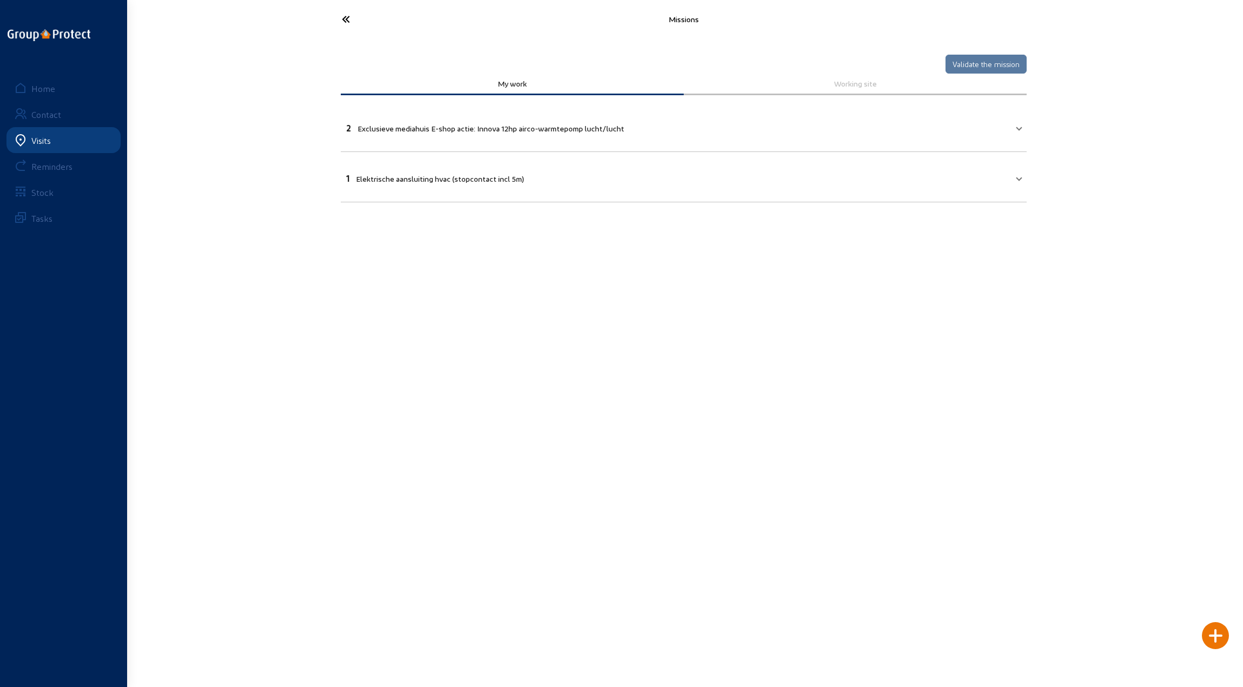
click at [345, 21] on icon at bounding box center [386, 19] width 100 height 19
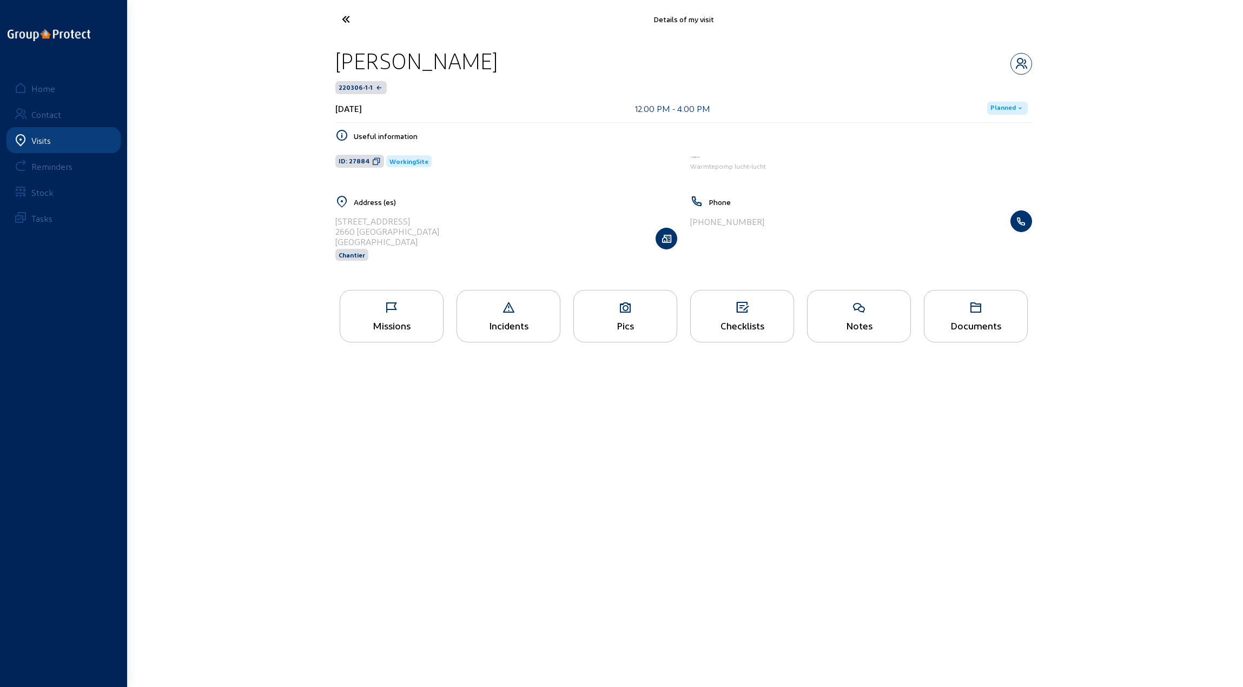
click at [626, 315] on div "Pics" at bounding box center [625, 316] width 104 height 52
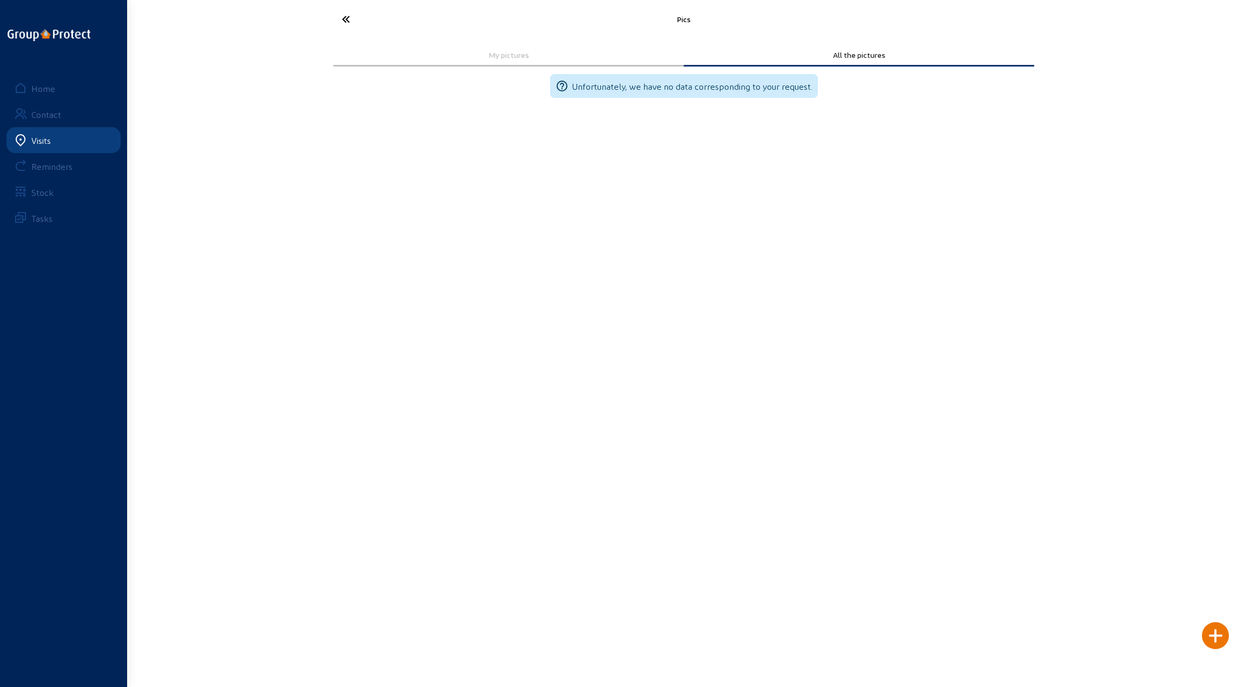
click at [344, 20] on icon at bounding box center [386, 19] width 100 height 19
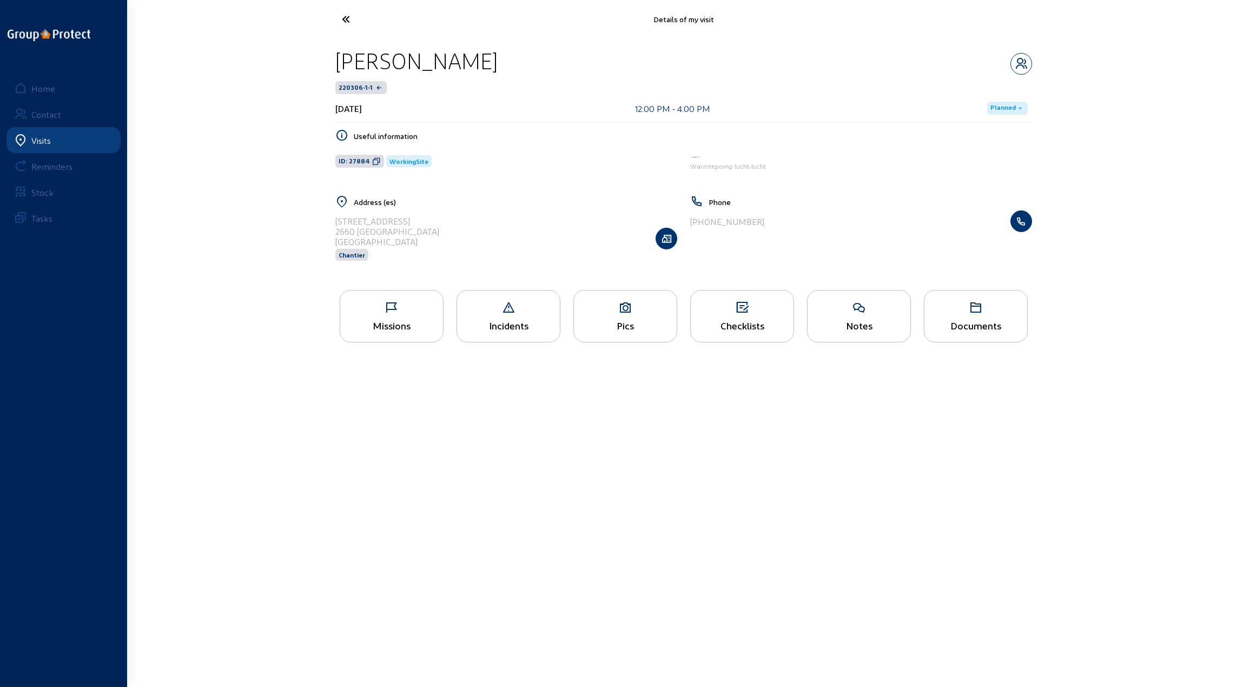
click at [346, 18] on icon at bounding box center [386, 19] width 100 height 19
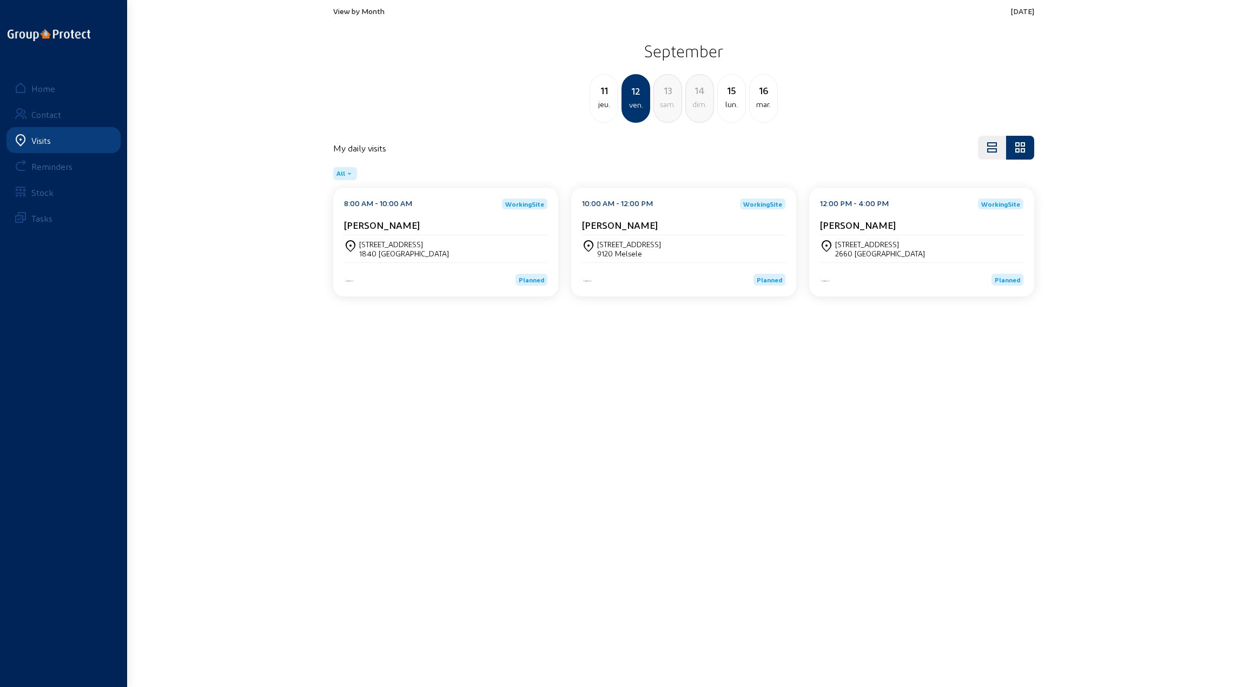
click at [731, 102] on div "lun." at bounding box center [732, 104] width 28 height 13
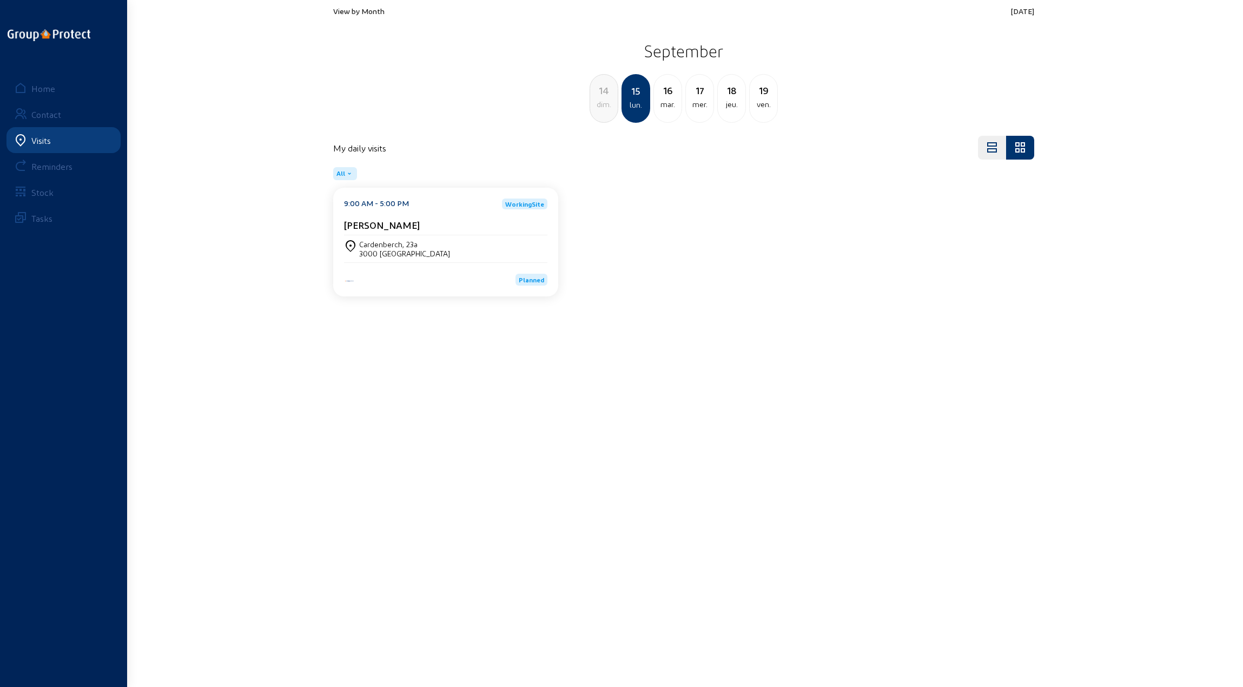
click at [405, 242] on div "Cardenberch, 23a" at bounding box center [404, 244] width 91 height 9
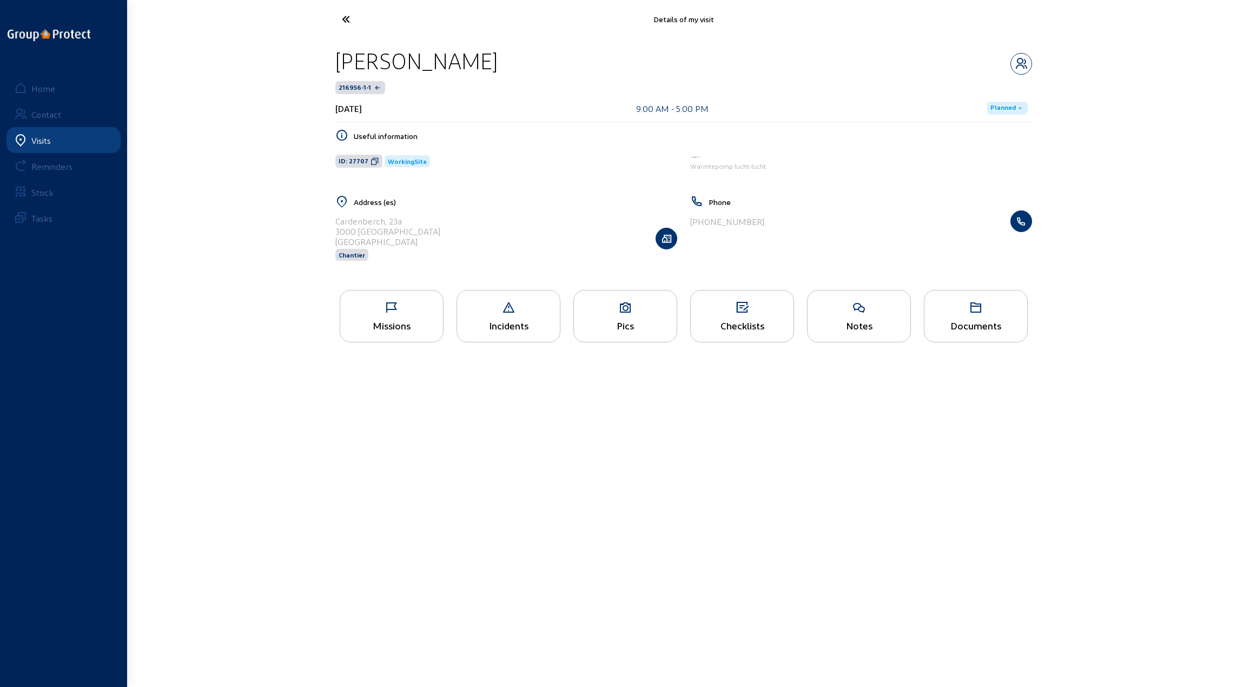
click at [616, 314] on div "Pics" at bounding box center [625, 316] width 104 height 52
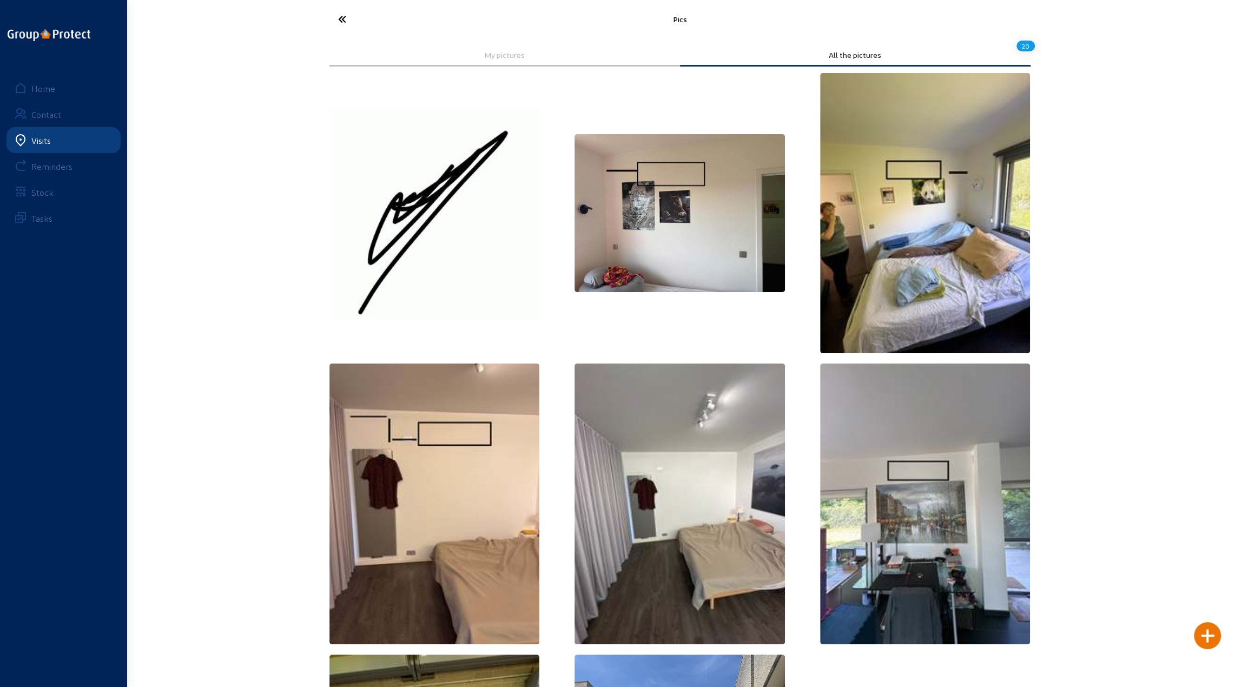
click at [345, 18] on icon at bounding box center [383, 19] width 100 height 19
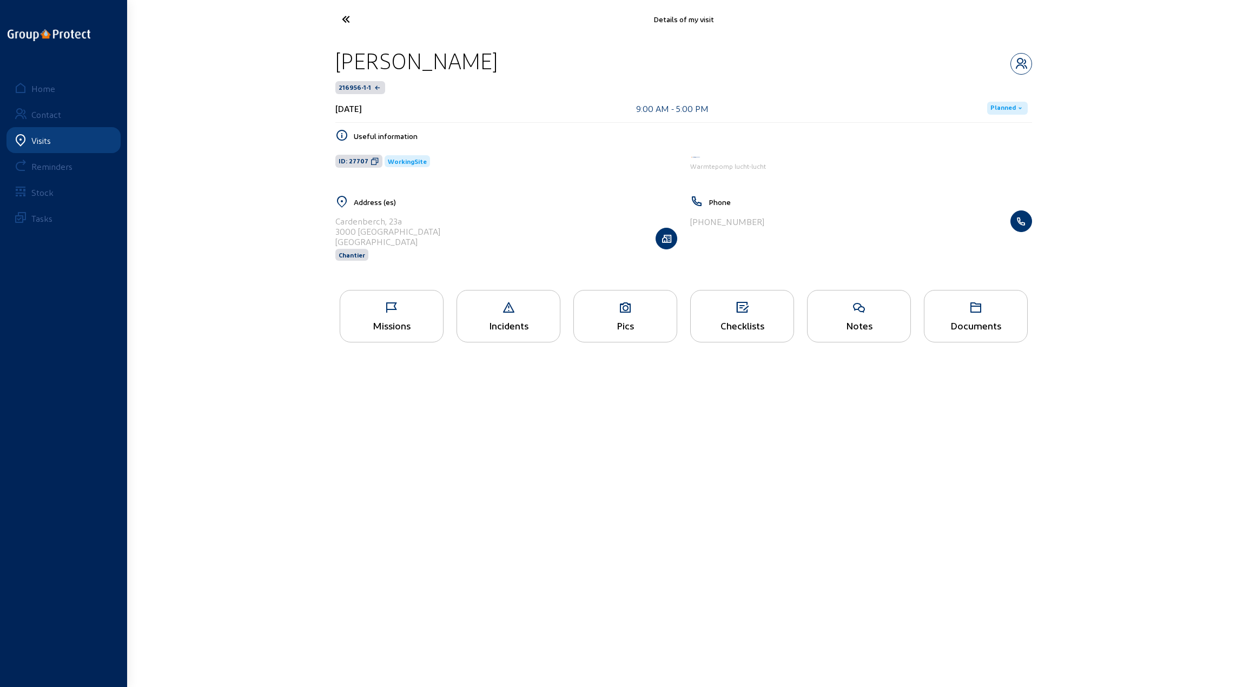
click at [345, 17] on icon at bounding box center [386, 19] width 100 height 19
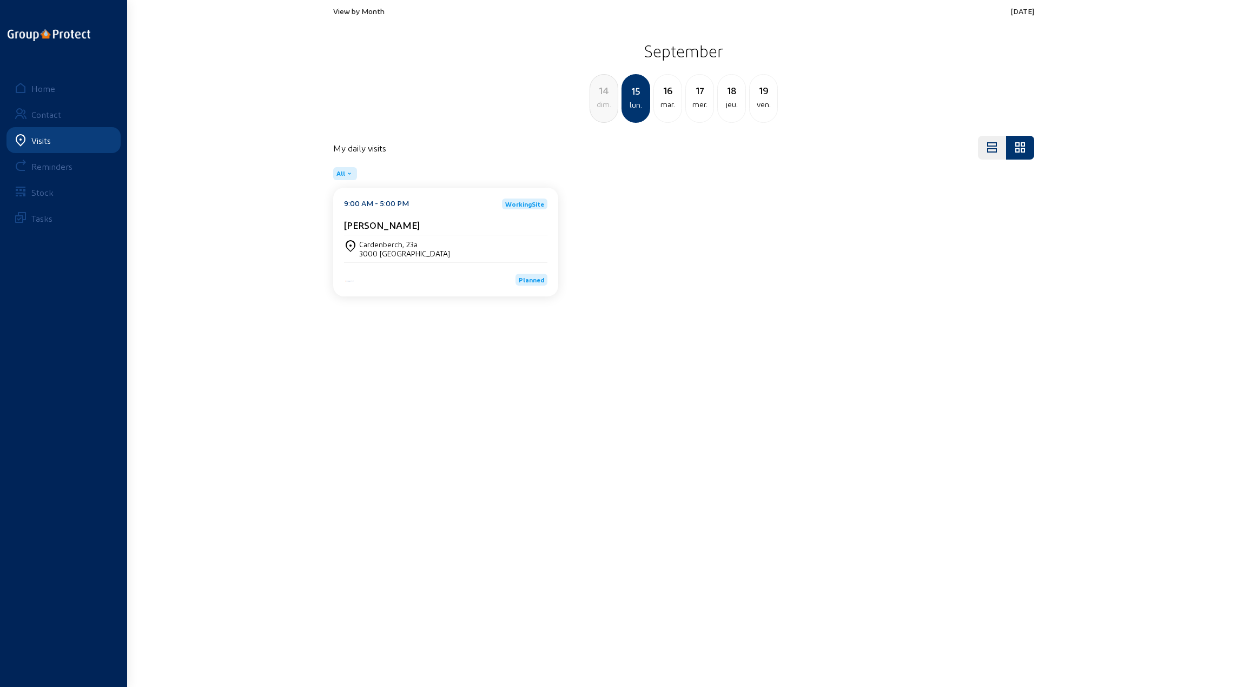
click at [668, 96] on div "16" at bounding box center [668, 90] width 28 height 15
click at [390, 254] on div "3000 [GEOGRAPHIC_DATA]" at bounding box center [404, 253] width 91 height 9
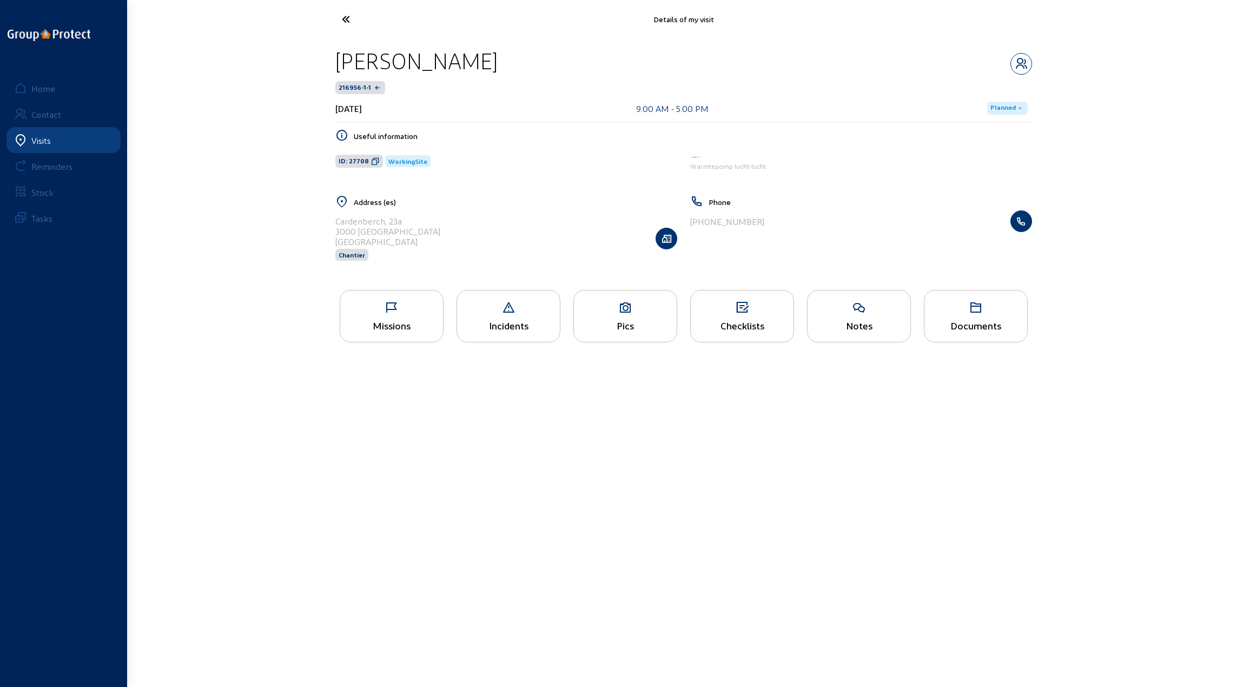
click at [392, 309] on icon at bounding box center [391, 307] width 103 height 13
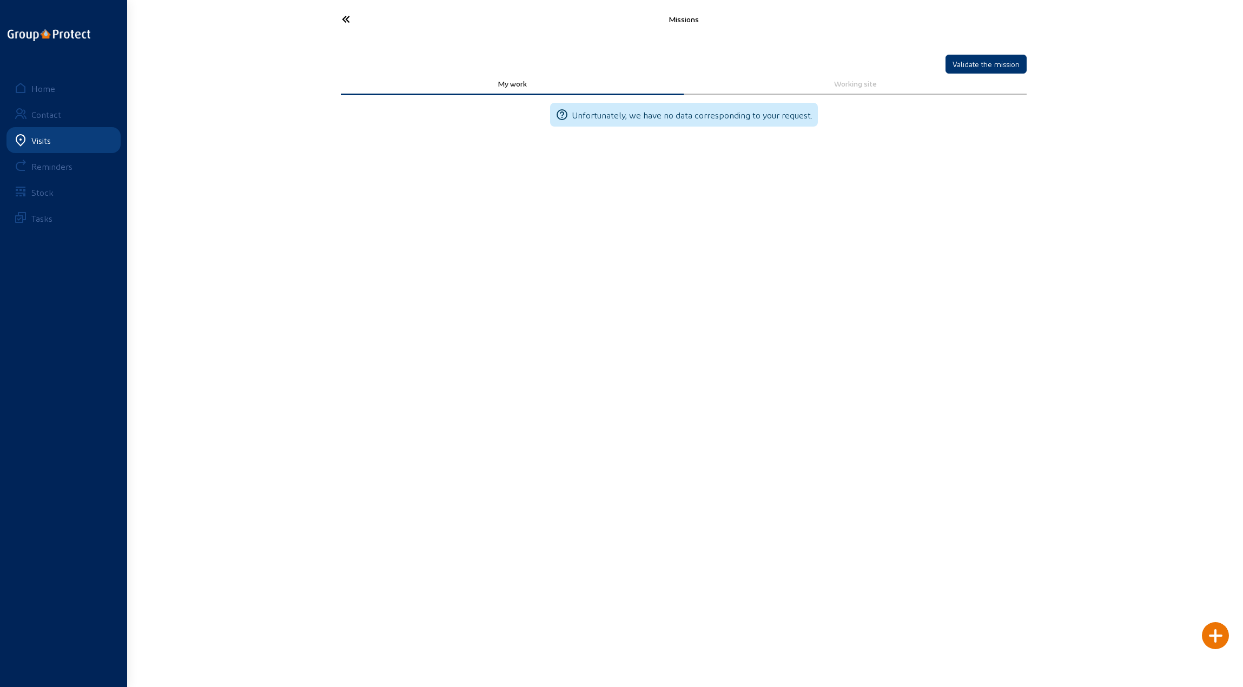
click at [346, 18] on icon at bounding box center [386, 19] width 100 height 19
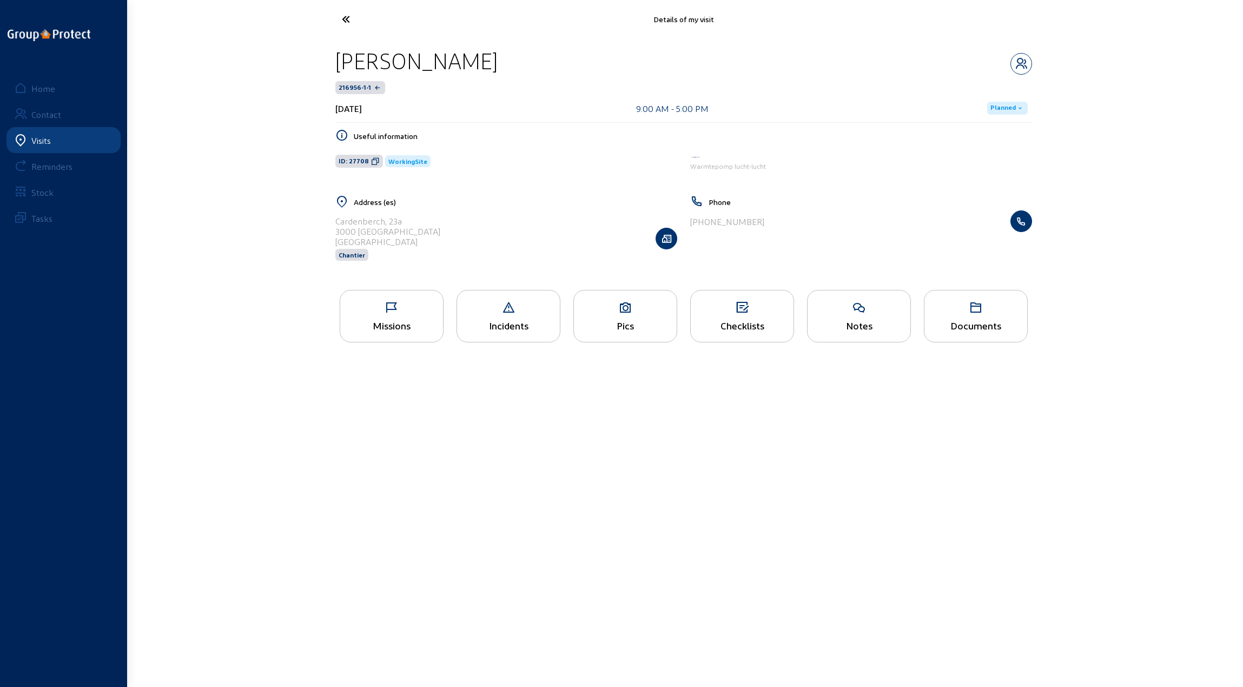
click at [623, 312] on icon at bounding box center [625, 307] width 103 height 13
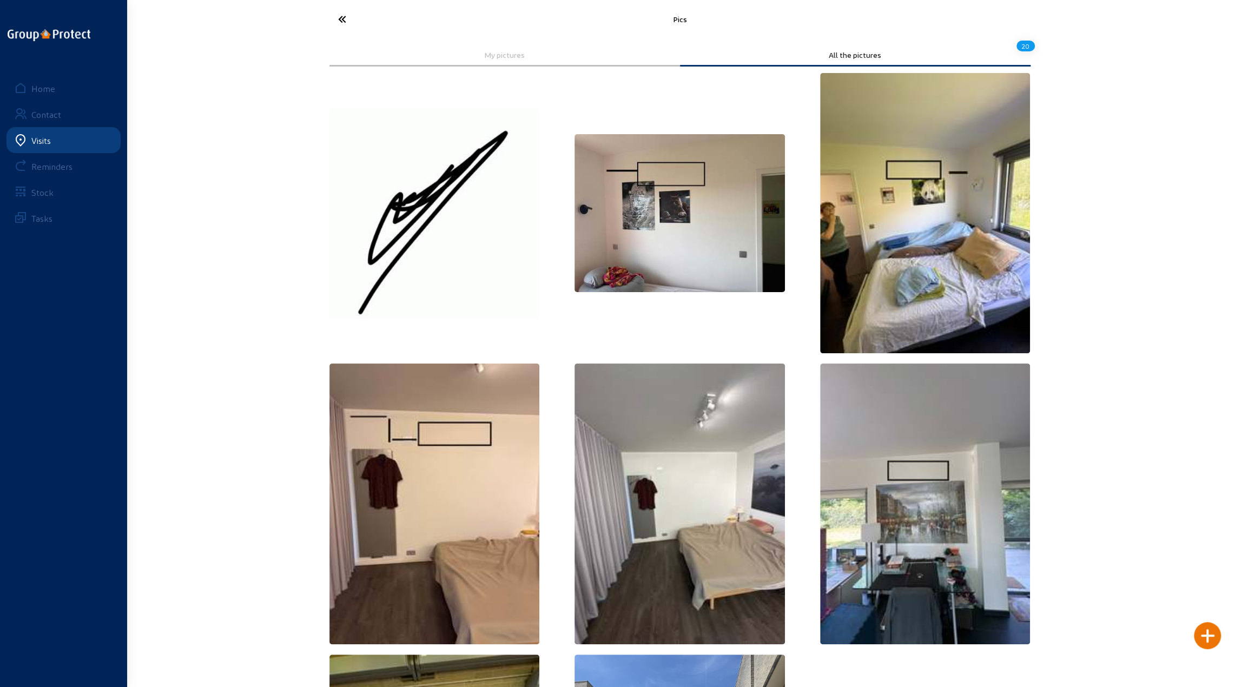
click at [338, 18] on icon at bounding box center [383, 19] width 100 height 19
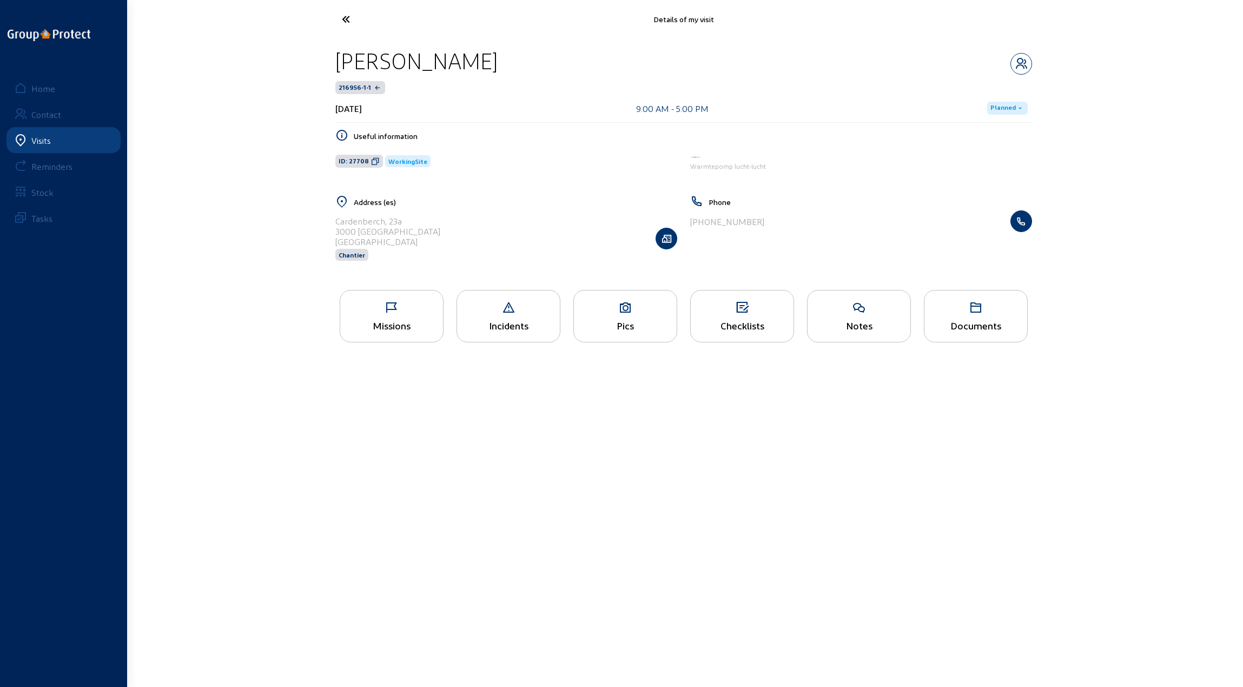
click at [338, 18] on icon at bounding box center [386, 19] width 100 height 19
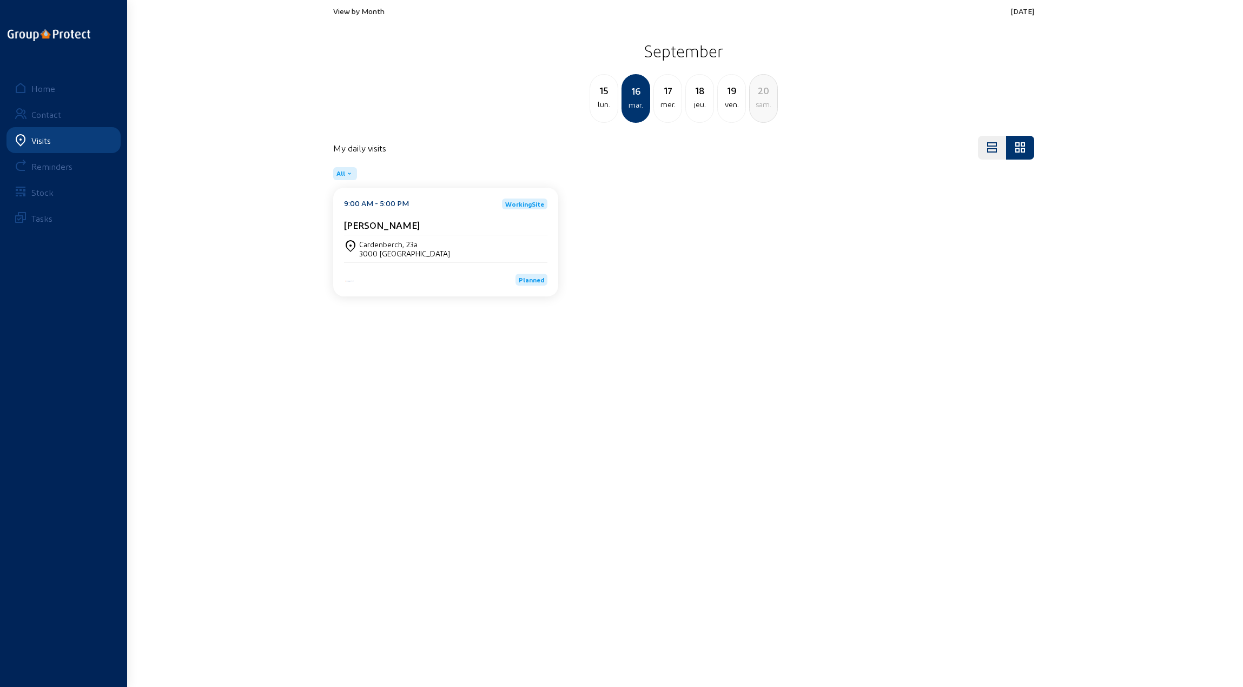
click at [671, 94] on div "17" at bounding box center [668, 90] width 28 height 15
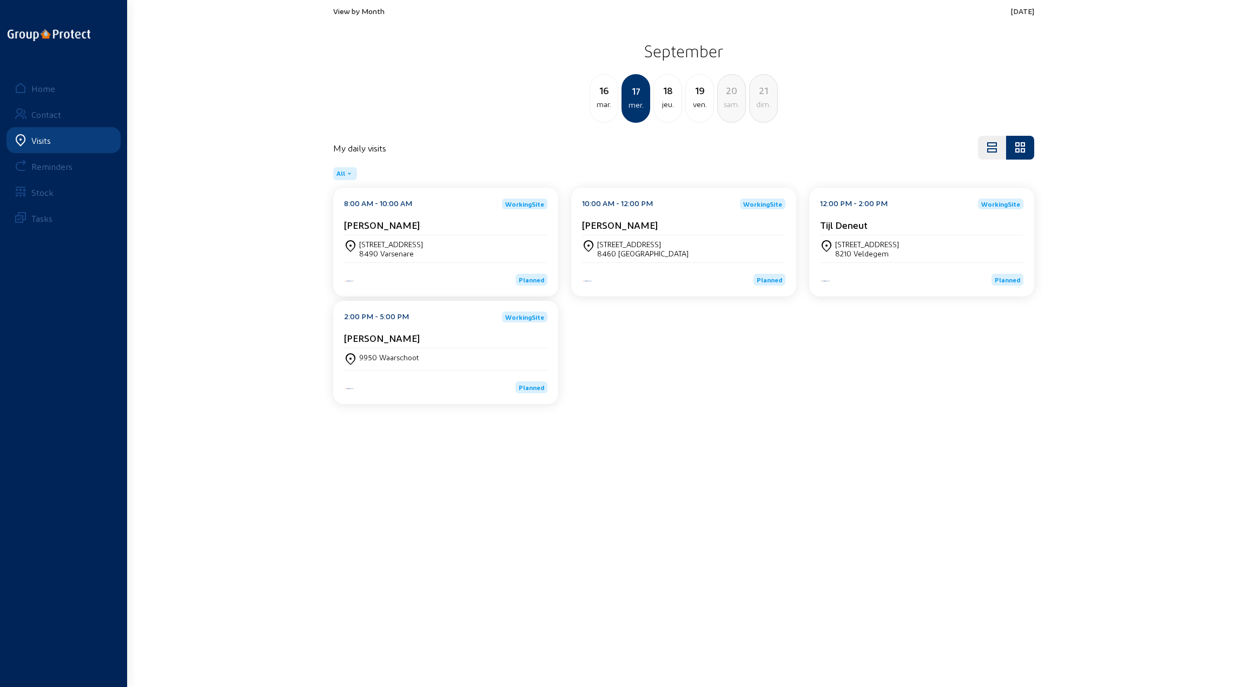
click at [385, 245] on div "[STREET_ADDRESS]" at bounding box center [391, 244] width 64 height 9
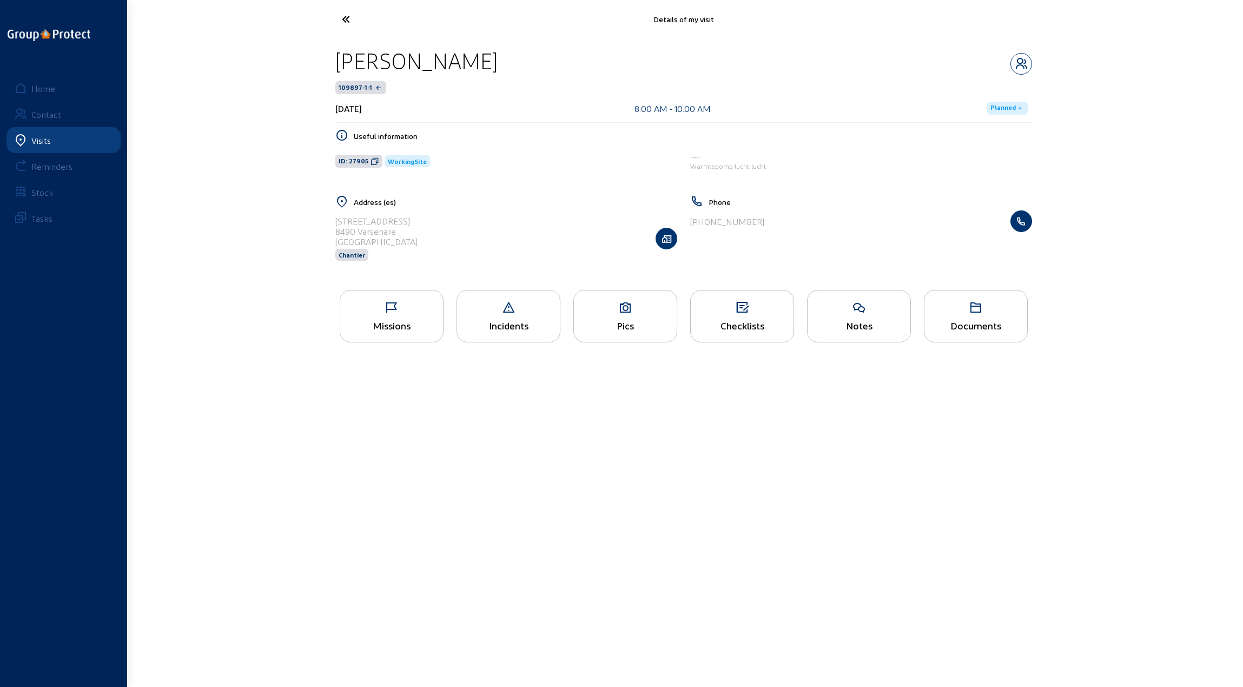
click at [397, 313] on div "Missions" at bounding box center [392, 316] width 104 height 52
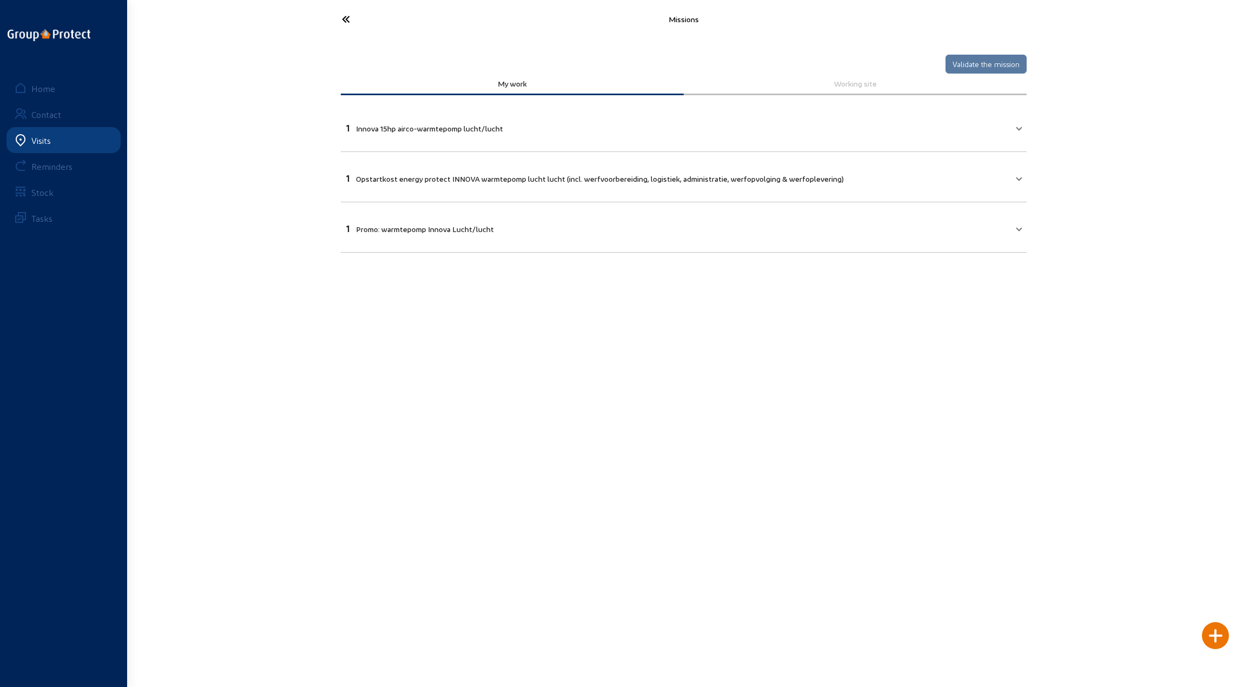
click at [349, 18] on icon at bounding box center [386, 19] width 100 height 19
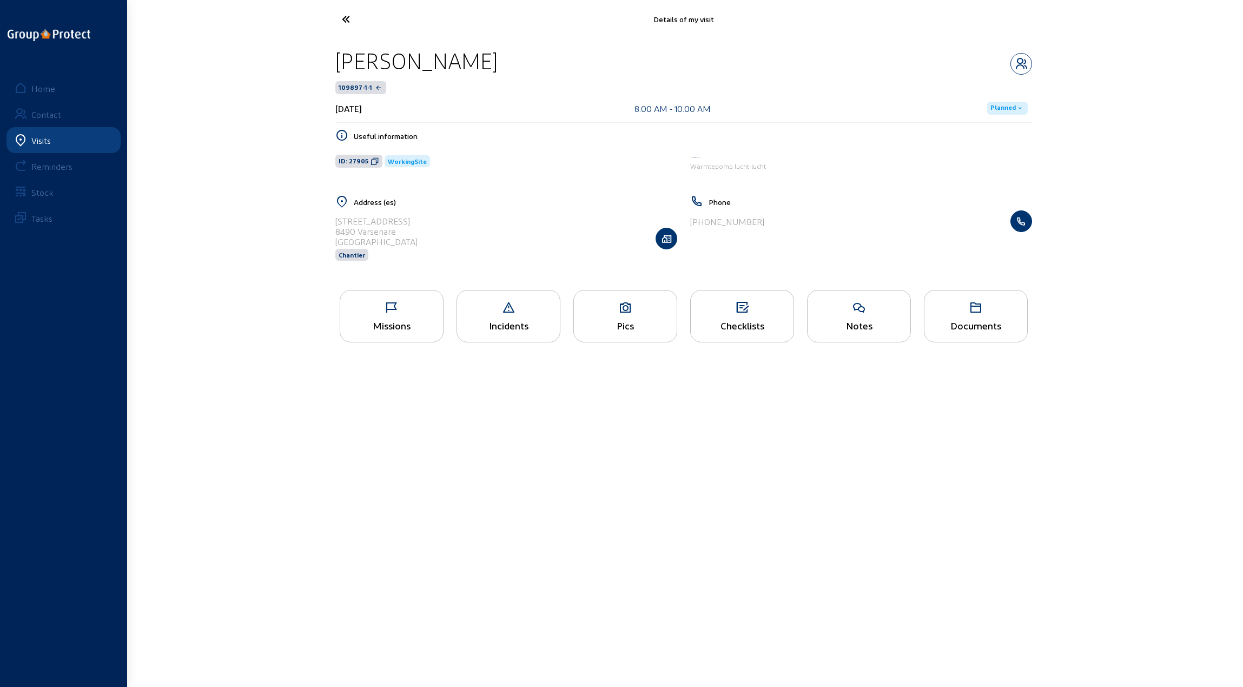
click at [349, 18] on icon at bounding box center [386, 19] width 100 height 19
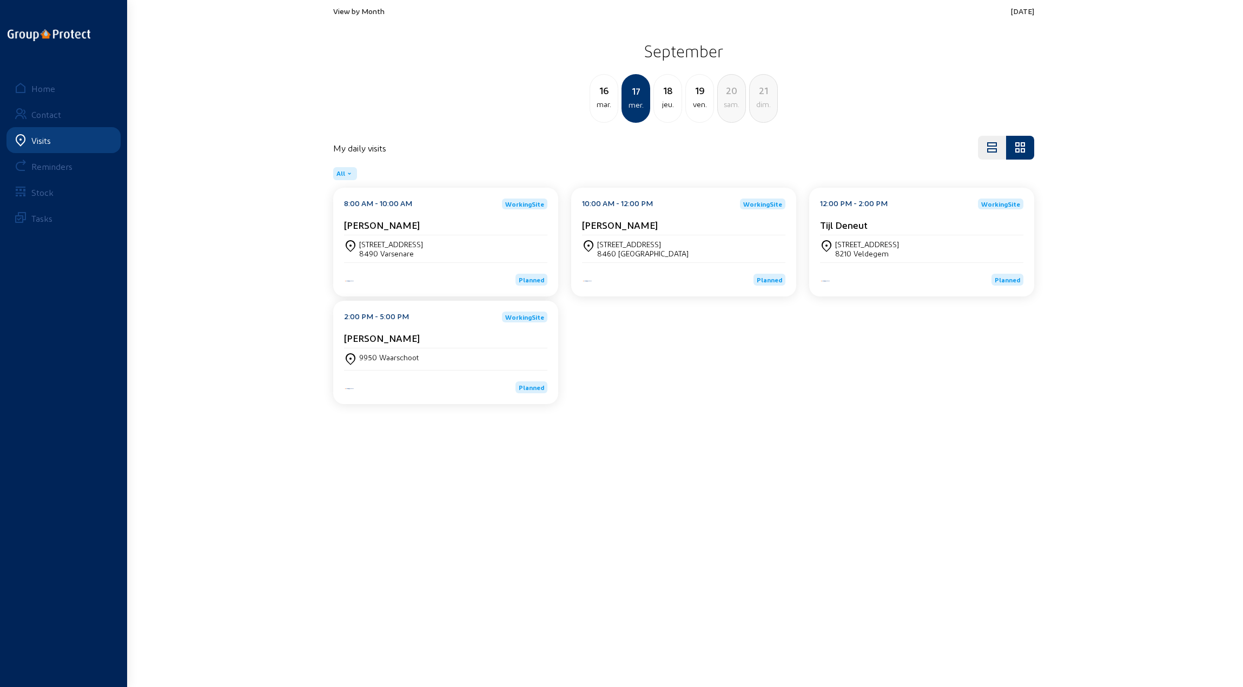
click at [632, 247] on div "[STREET_ADDRESS]" at bounding box center [642, 244] width 91 height 9
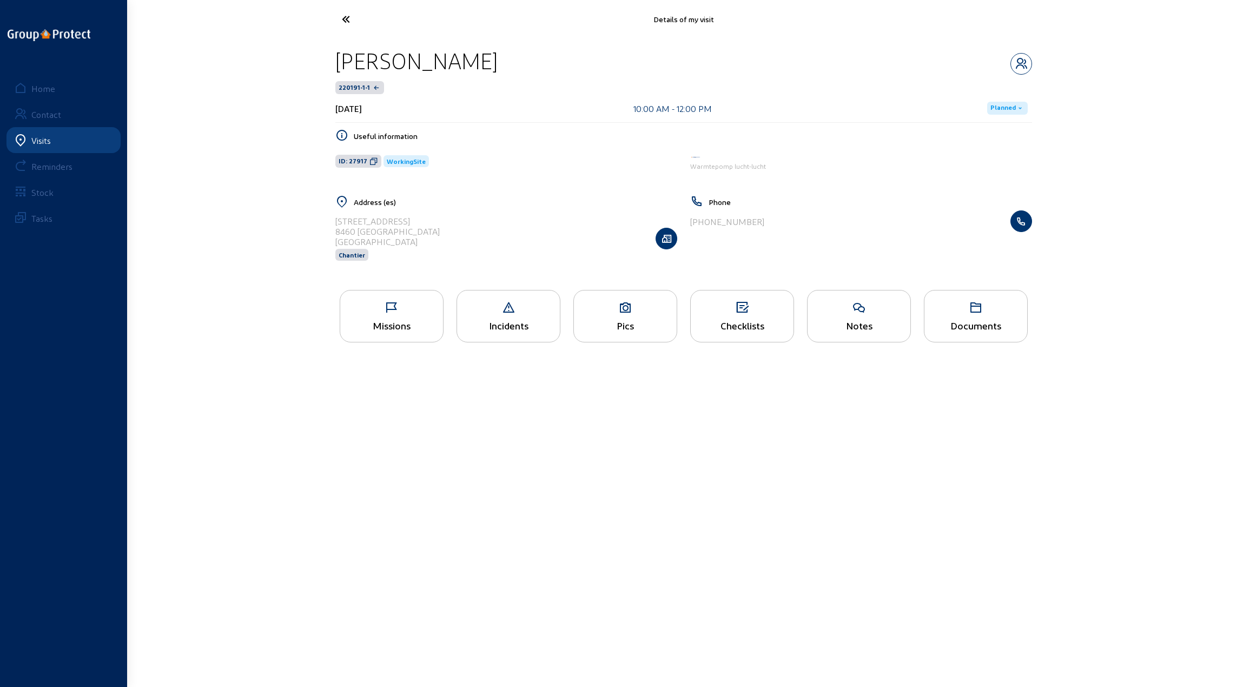
click at [392, 320] on div "Missions" at bounding box center [391, 325] width 103 height 11
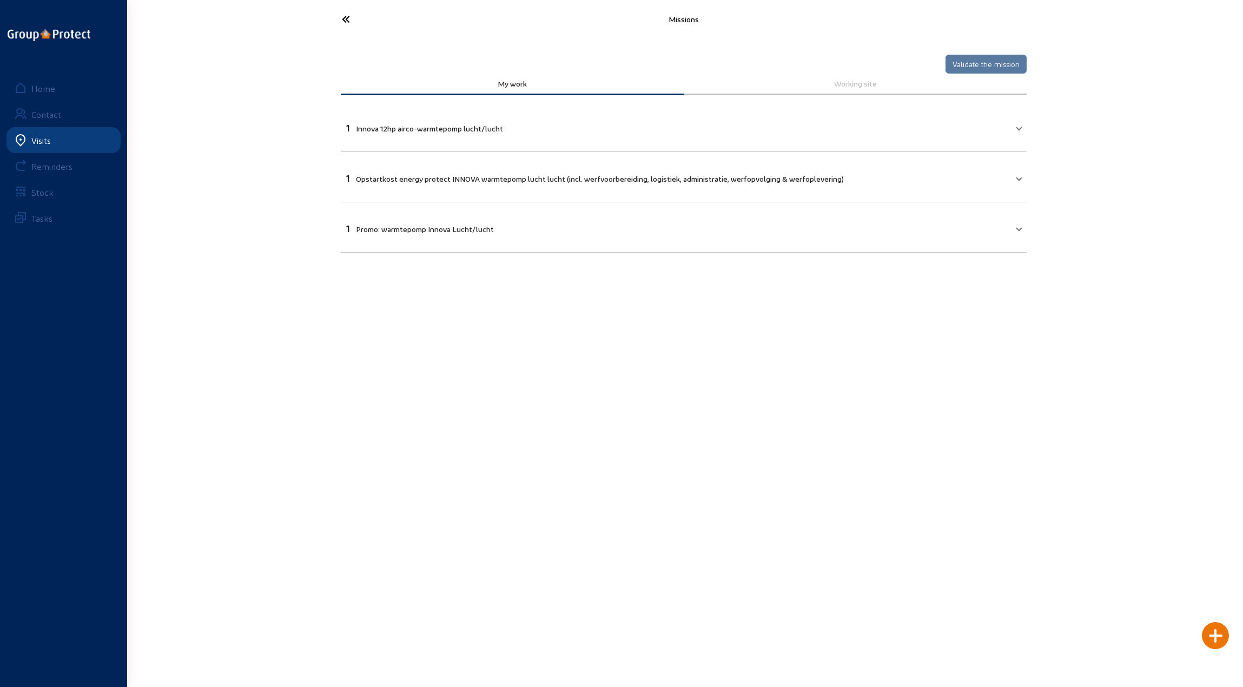
click at [346, 17] on icon at bounding box center [386, 19] width 100 height 19
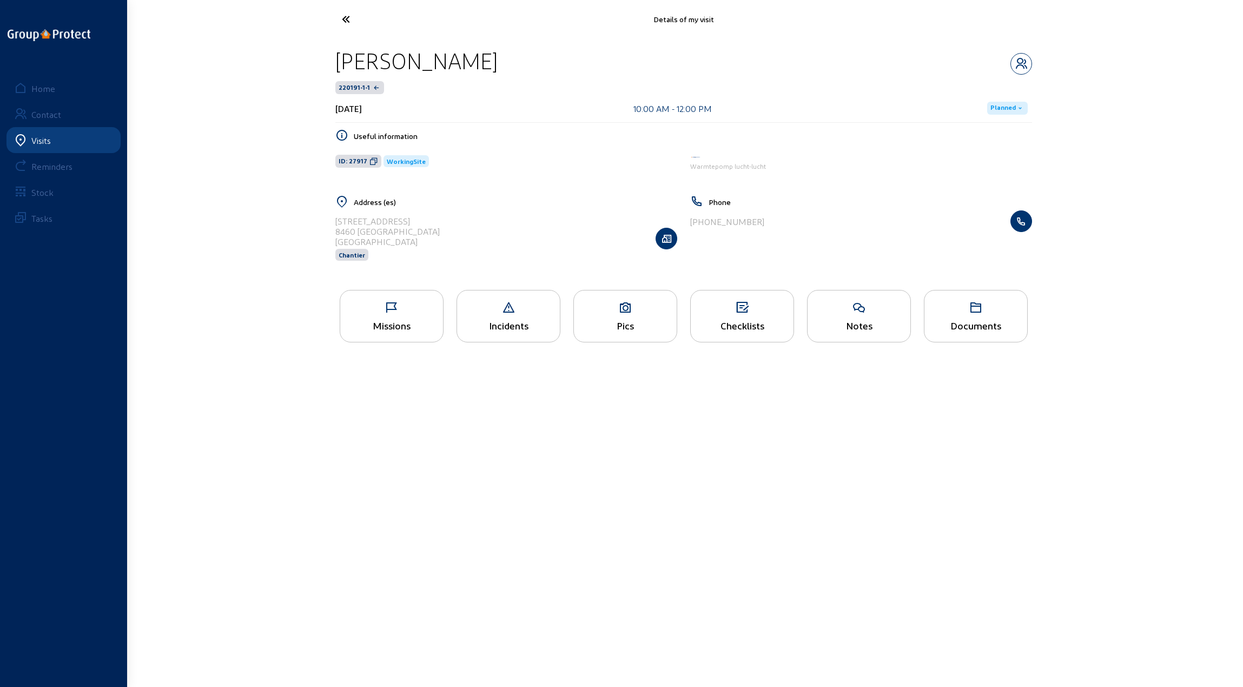
click at [346, 17] on icon at bounding box center [386, 19] width 100 height 19
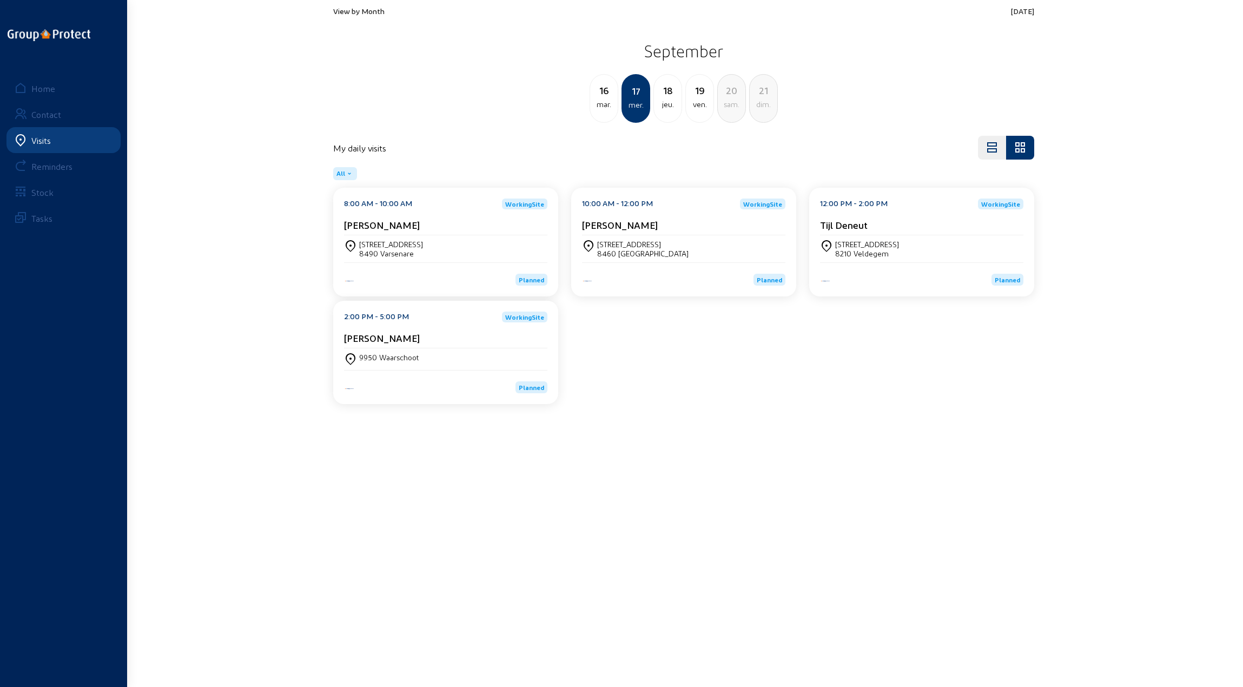
click at [877, 244] on div "[STREET_ADDRESS]" at bounding box center [867, 244] width 64 height 9
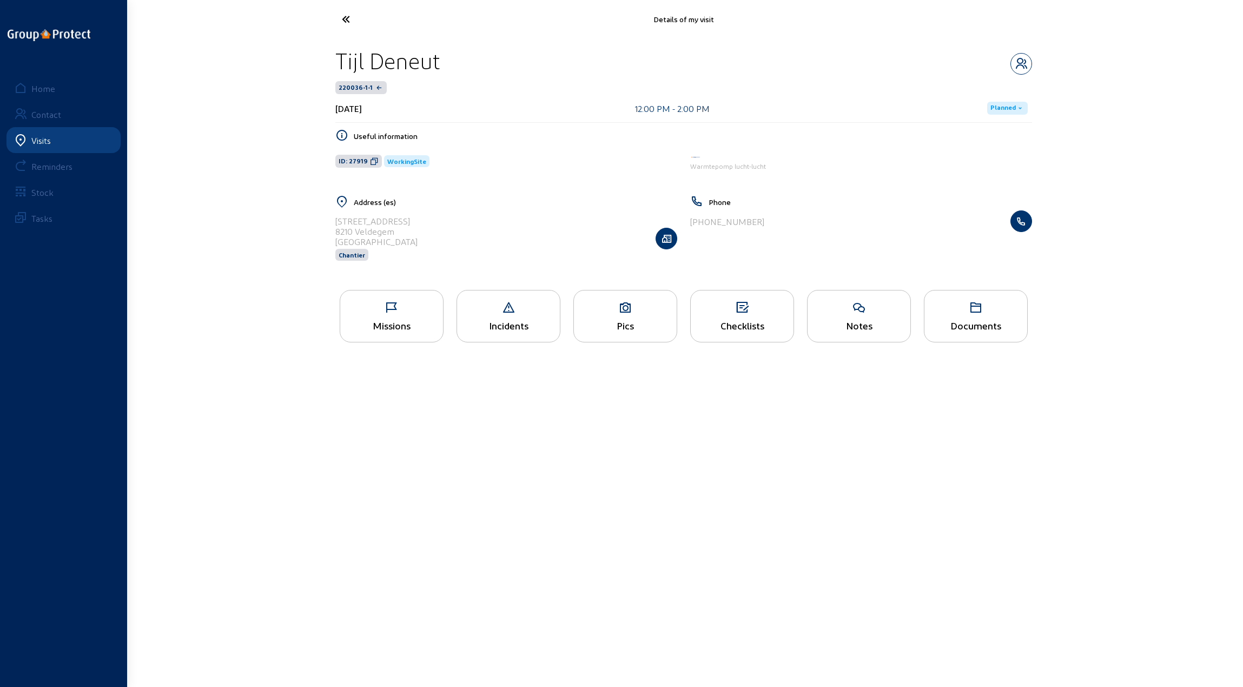
click at [418, 313] on icon at bounding box center [391, 307] width 103 height 13
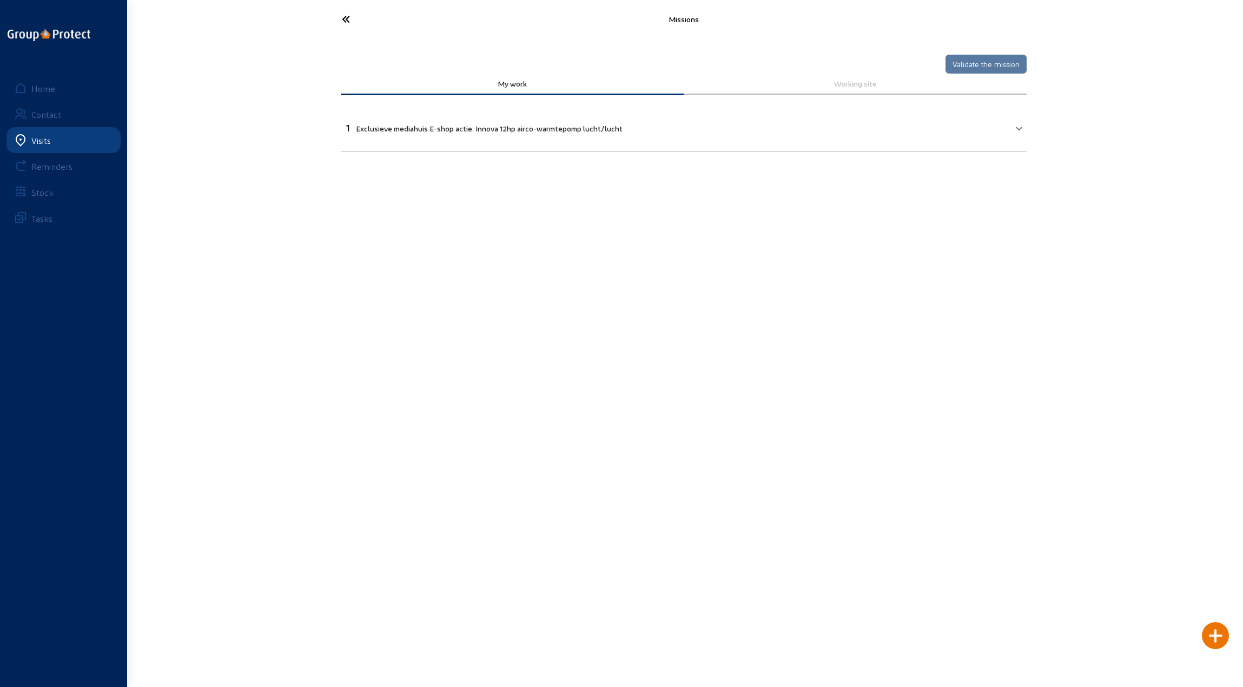
click at [343, 12] on icon at bounding box center [386, 19] width 100 height 19
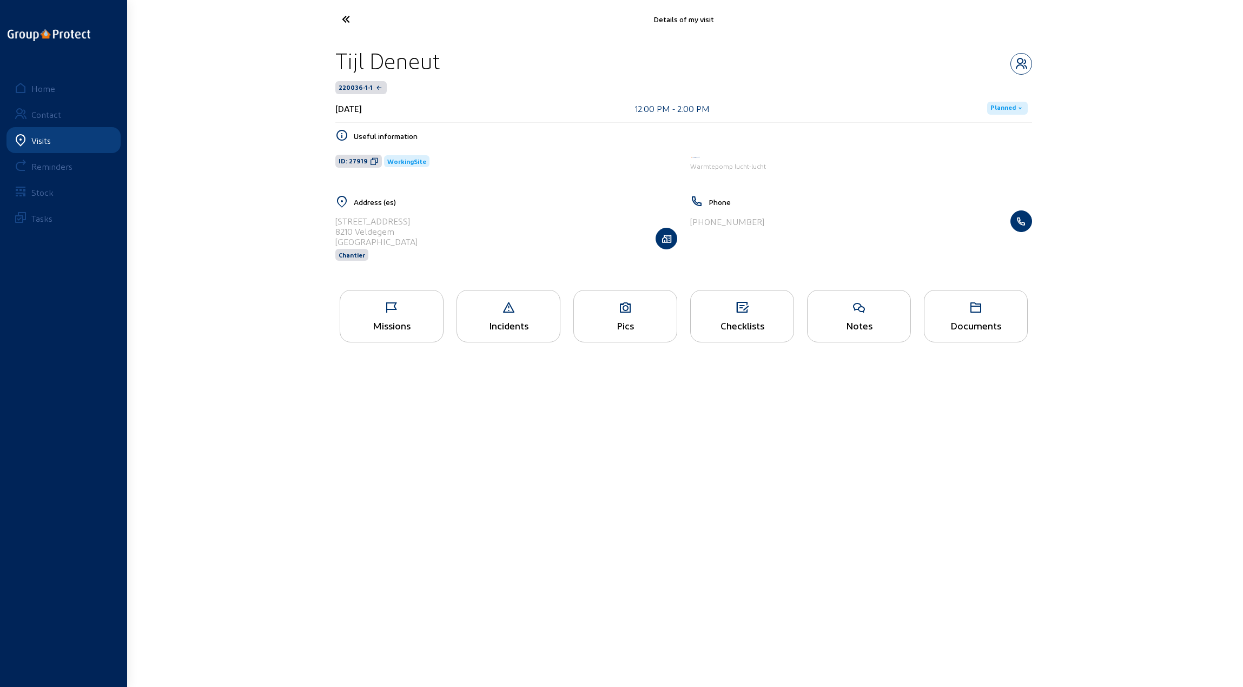
click at [343, 17] on icon at bounding box center [386, 19] width 100 height 19
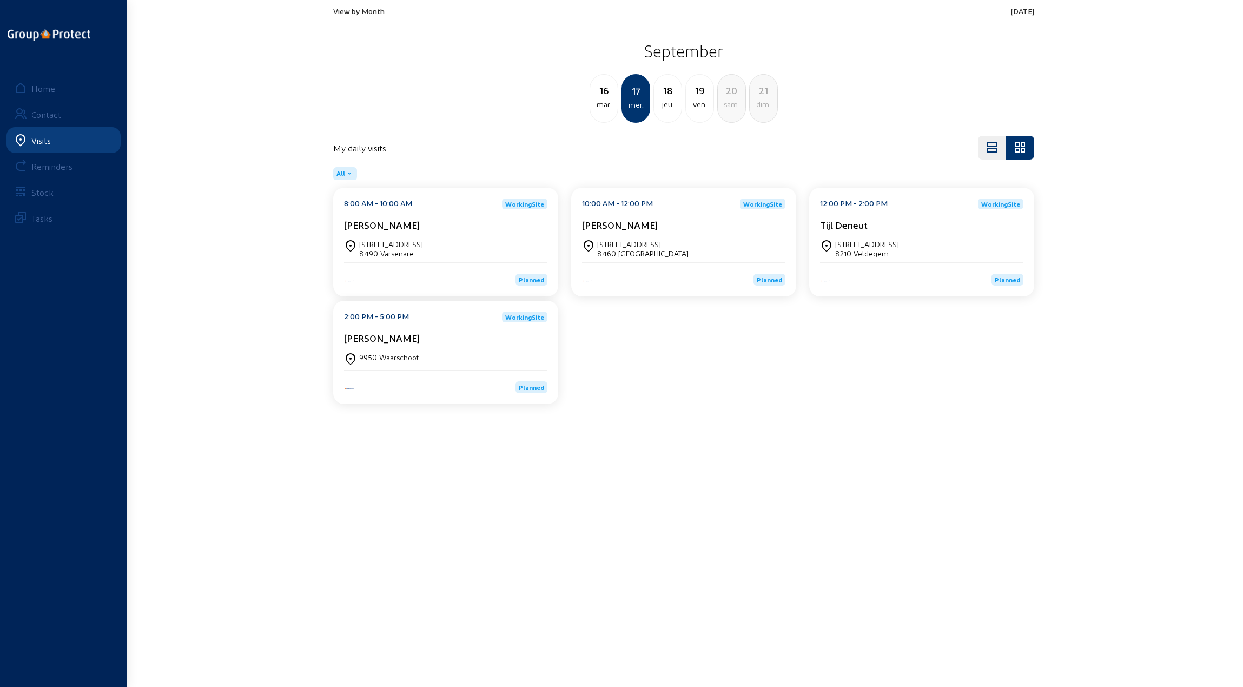
click at [405, 358] on div "9950 Waarschoot" at bounding box center [389, 357] width 60 height 9
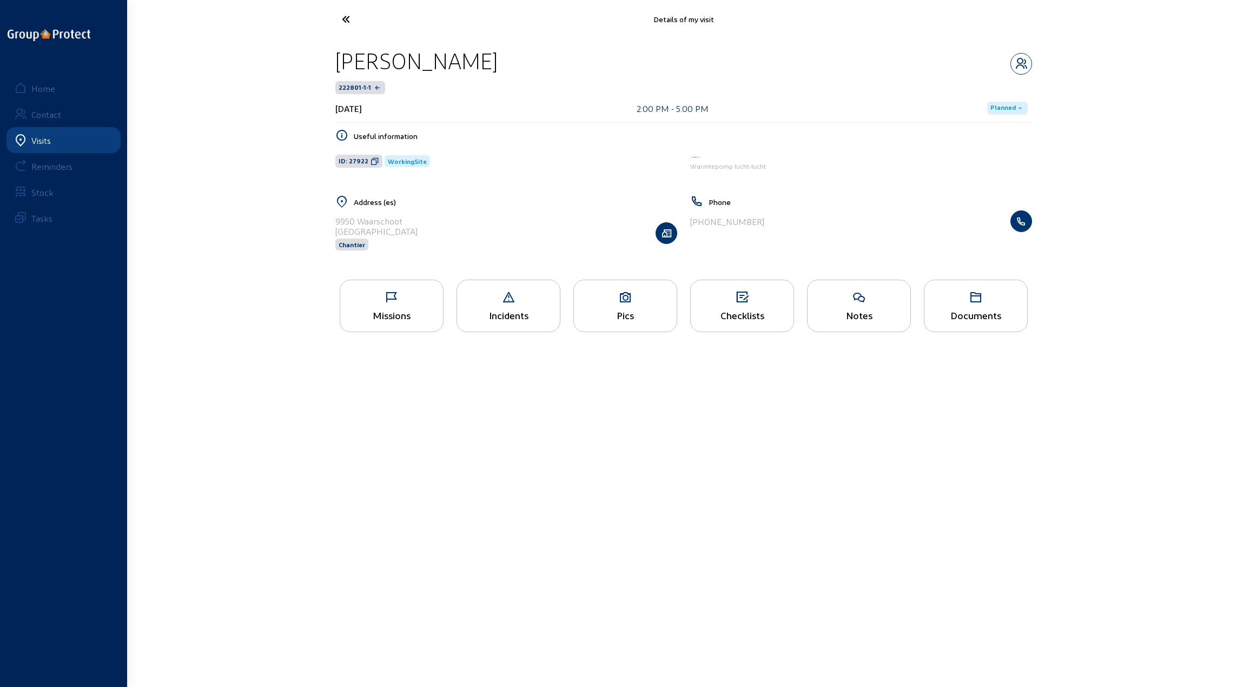
click at [387, 299] on icon at bounding box center [391, 297] width 103 height 13
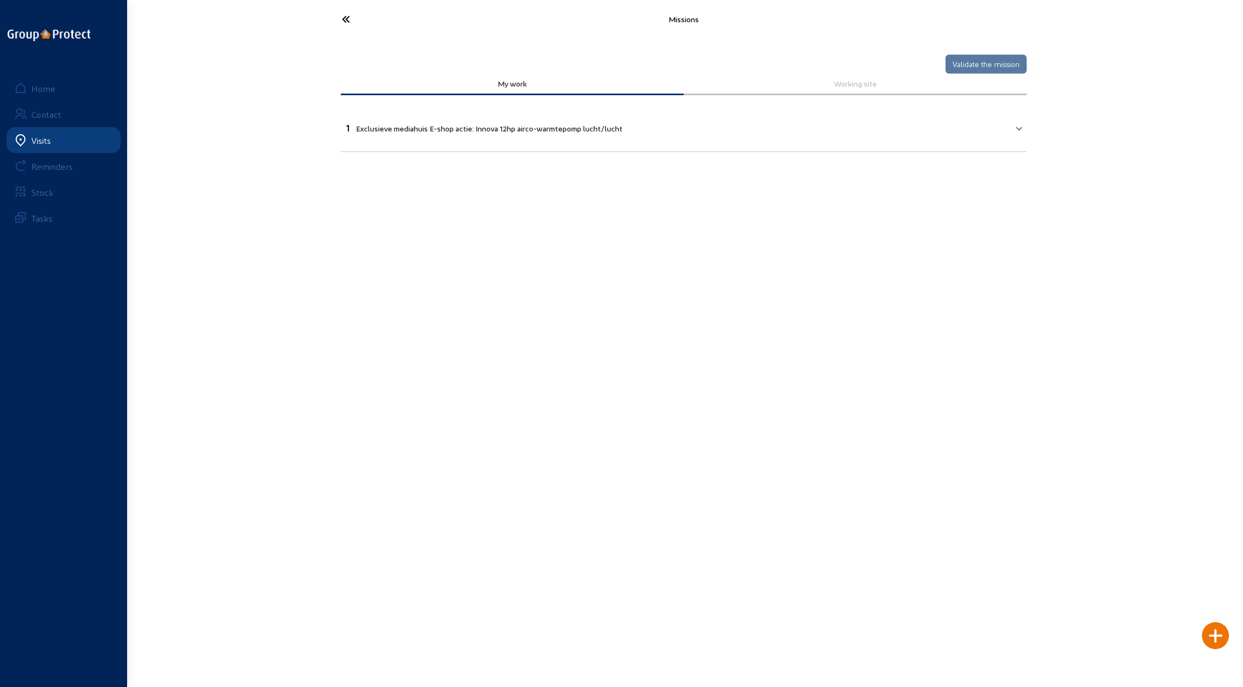
click at [345, 26] on icon at bounding box center [386, 19] width 100 height 19
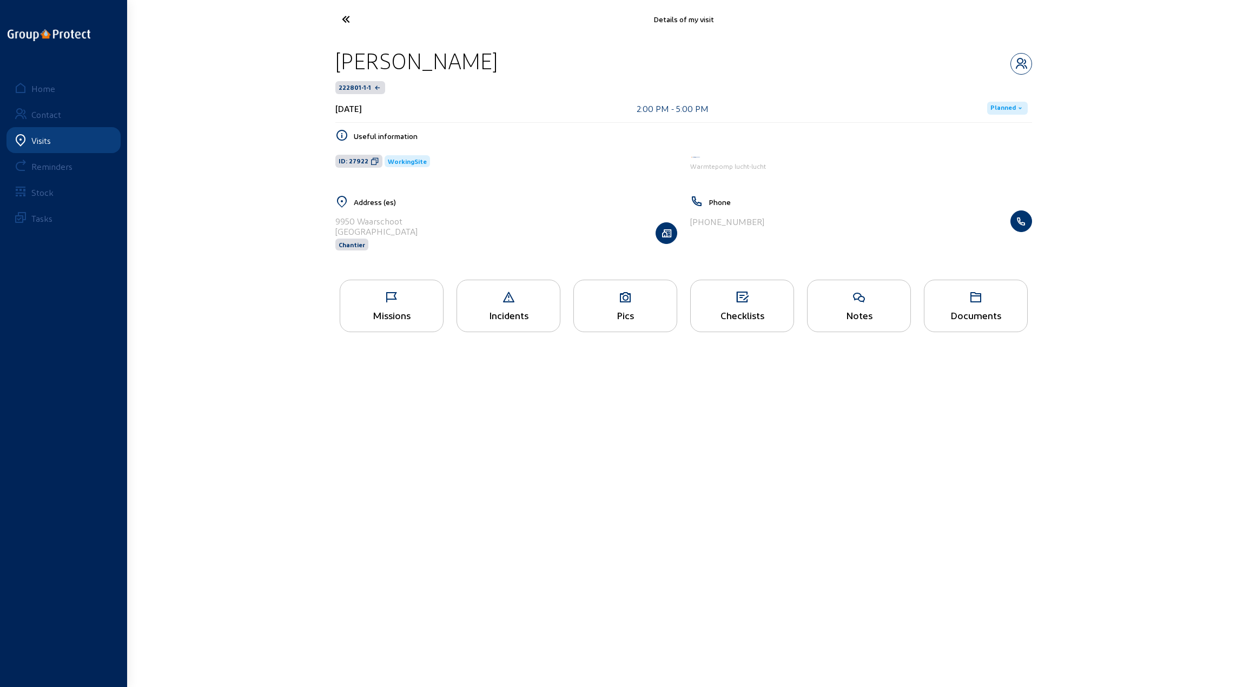
click at [345, 22] on icon at bounding box center [386, 19] width 100 height 19
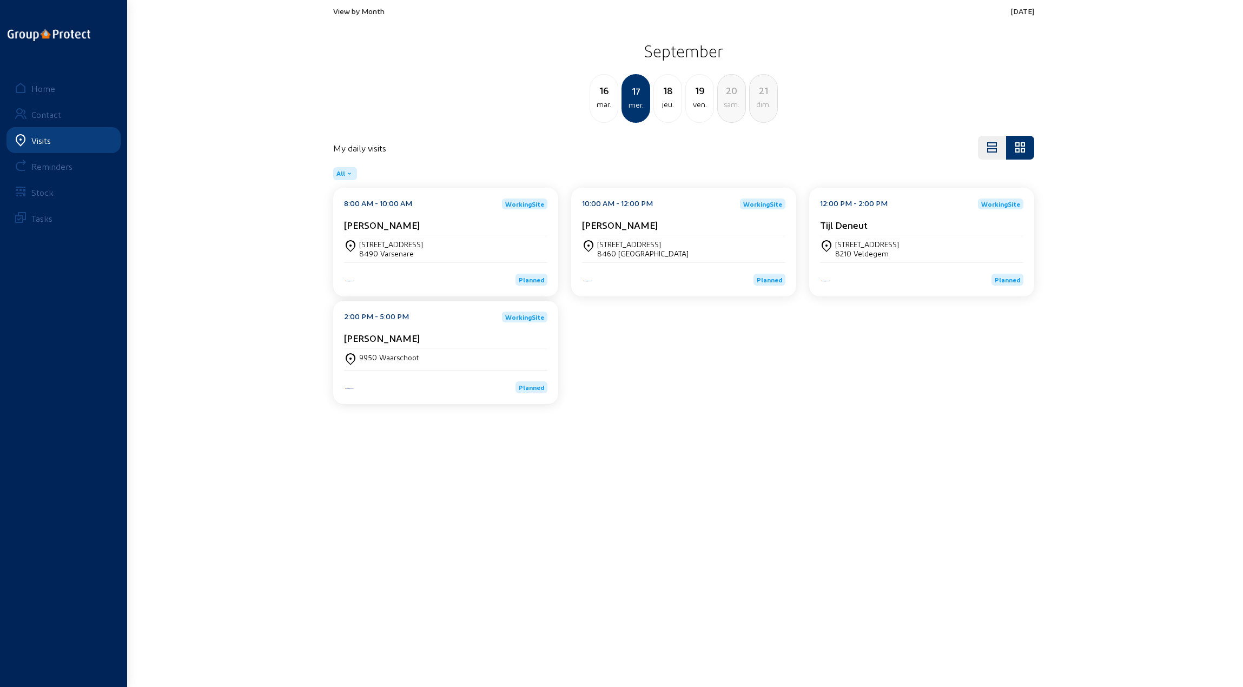
click at [872, 249] on div "8210 Veldegem" at bounding box center [867, 253] width 64 height 9
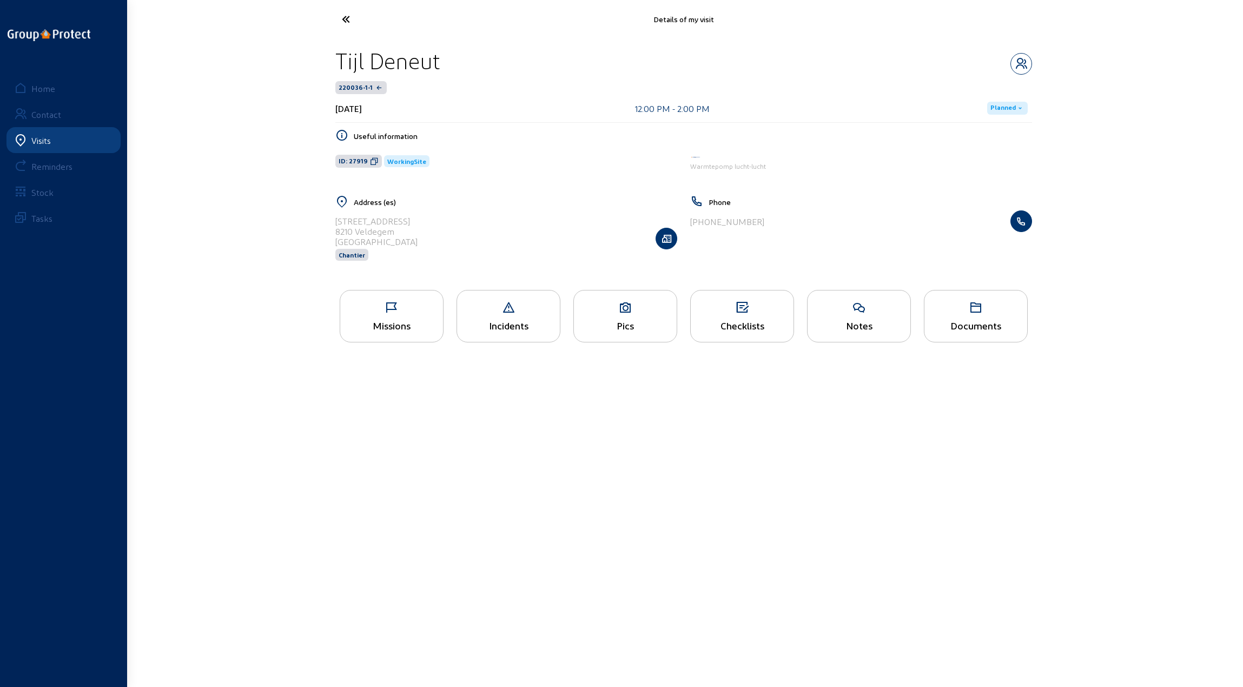
click at [392, 306] on icon at bounding box center [391, 307] width 103 height 13
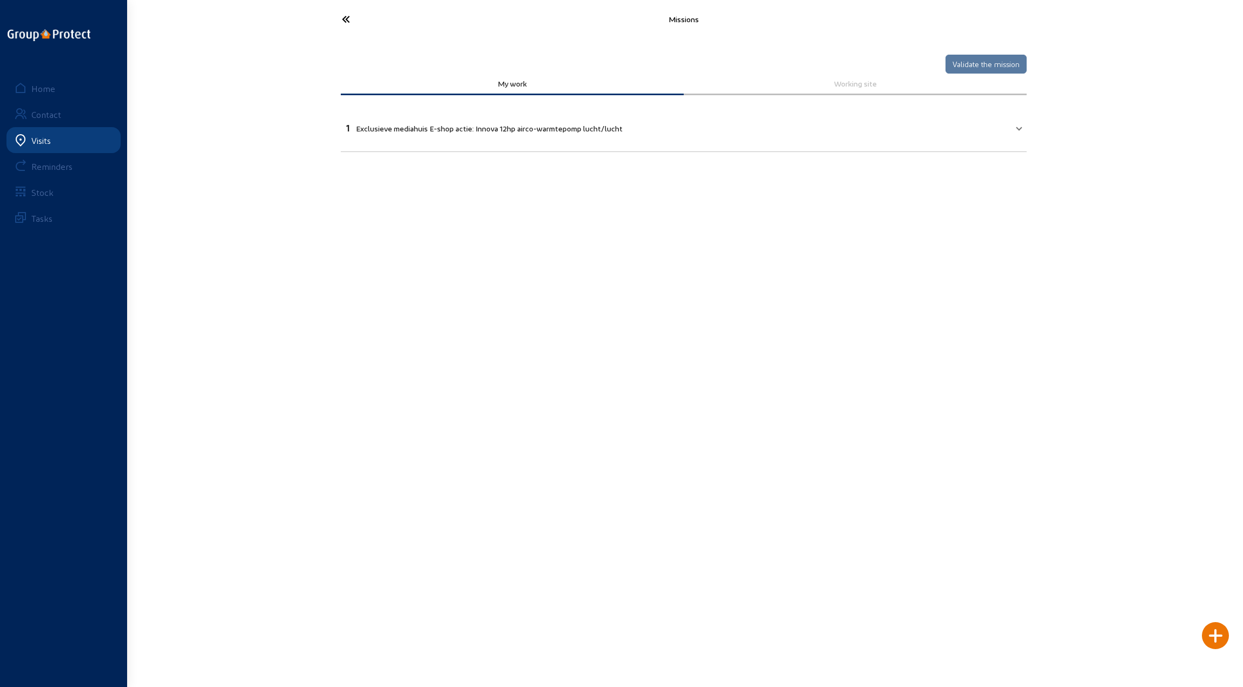
click at [348, 17] on icon at bounding box center [386, 19] width 100 height 19
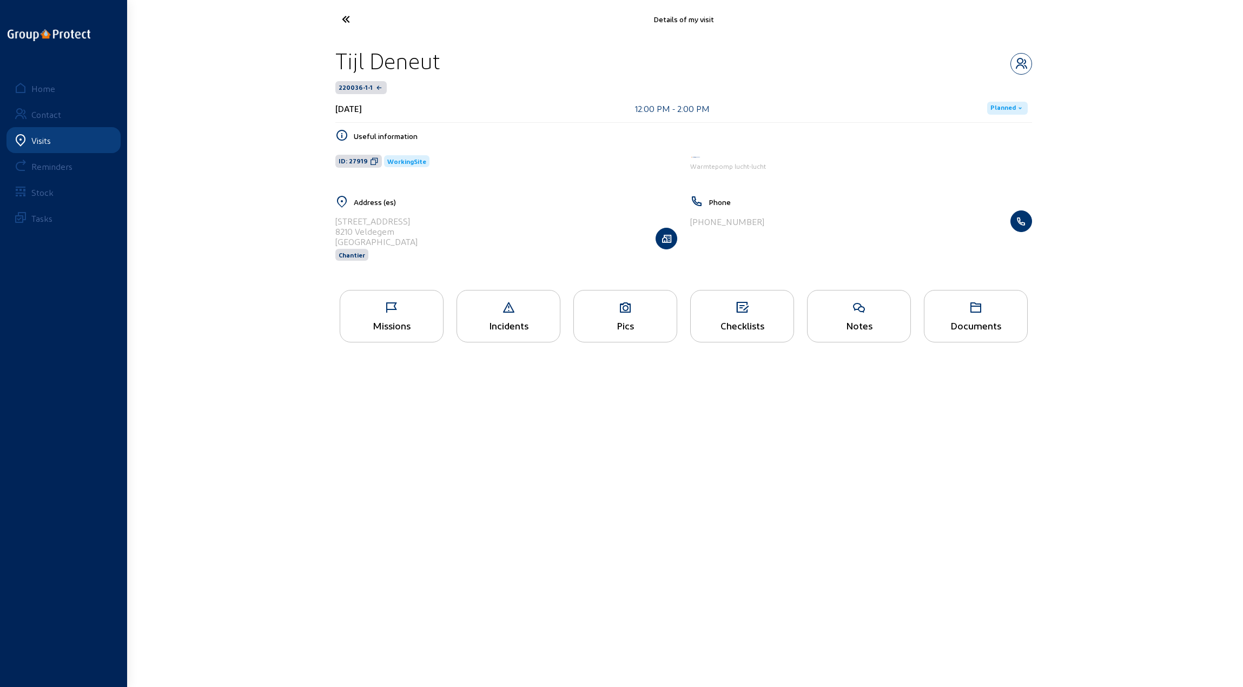
click at [348, 17] on icon at bounding box center [386, 19] width 100 height 19
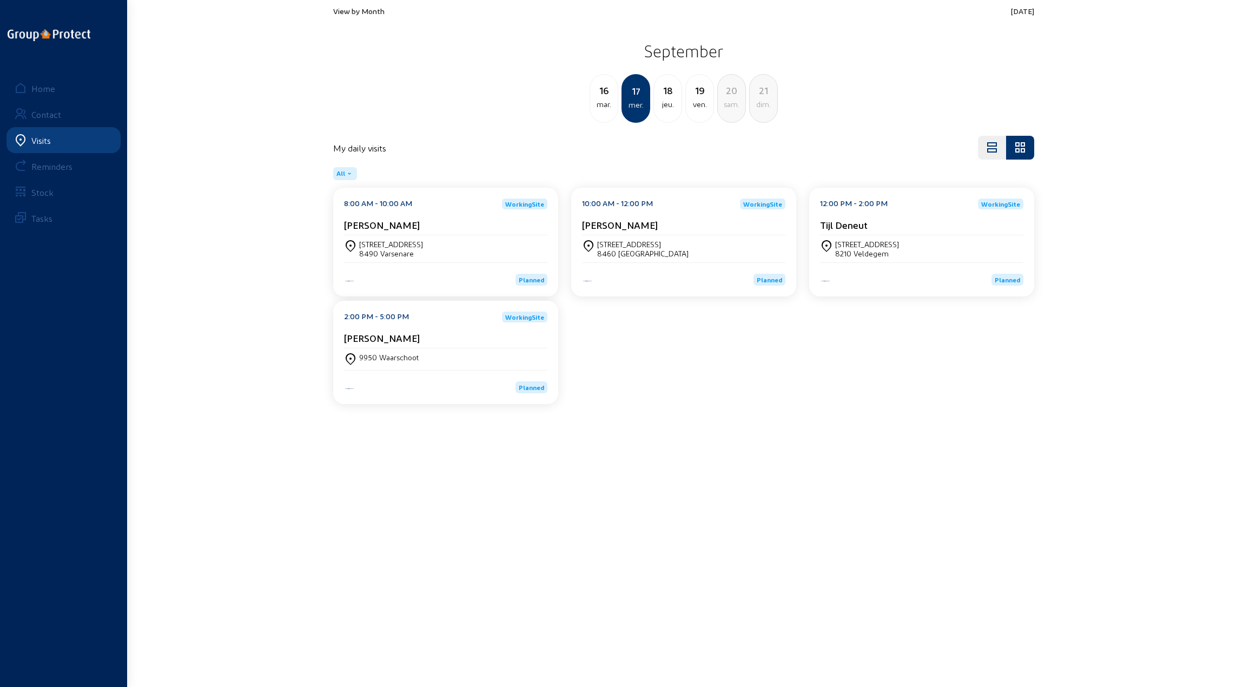
click at [669, 104] on div "jeu." at bounding box center [668, 104] width 28 height 13
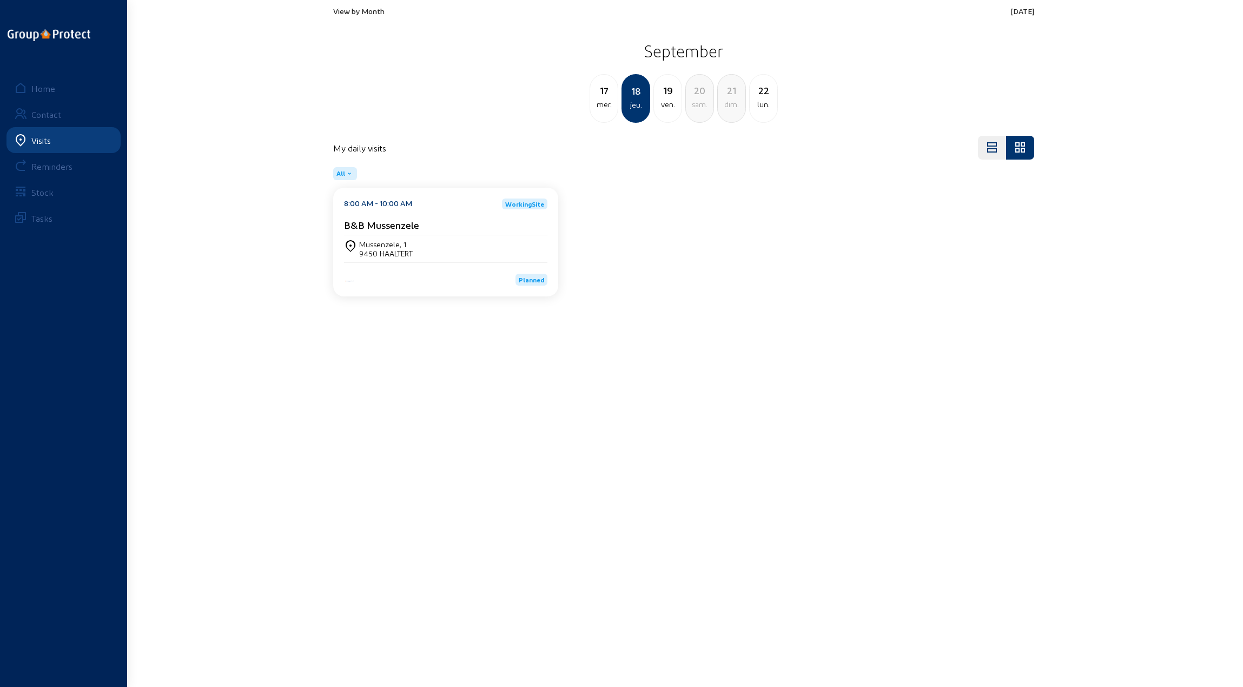
click at [386, 250] on div "9450 HAALTERT" at bounding box center [386, 253] width 54 height 9
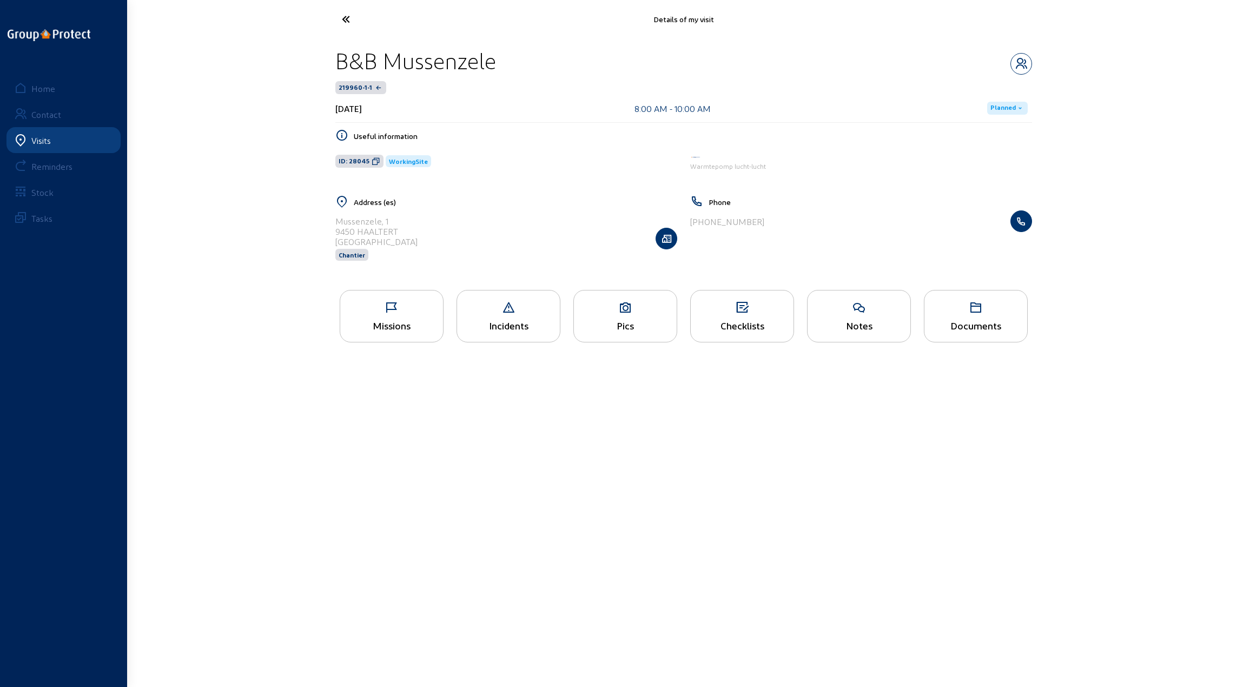
click at [393, 310] on icon at bounding box center [391, 307] width 103 height 13
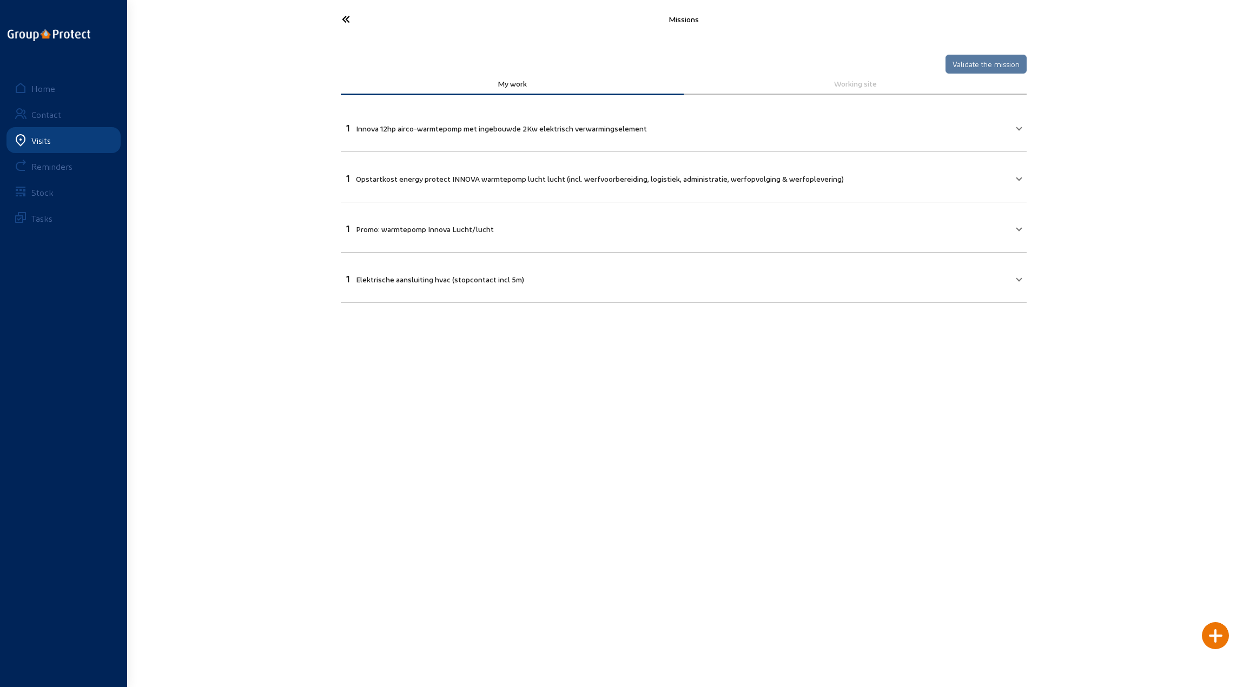
click at [351, 25] on icon at bounding box center [386, 19] width 100 height 19
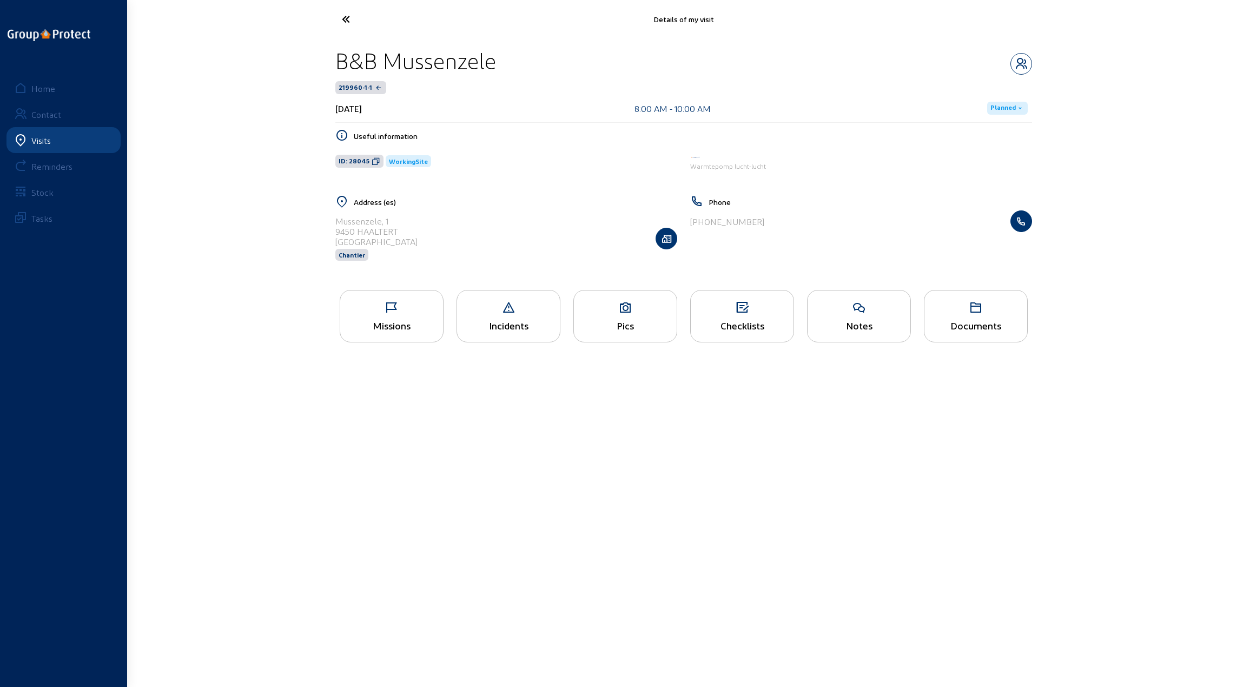
click at [622, 316] on div "Pics" at bounding box center [625, 316] width 104 height 52
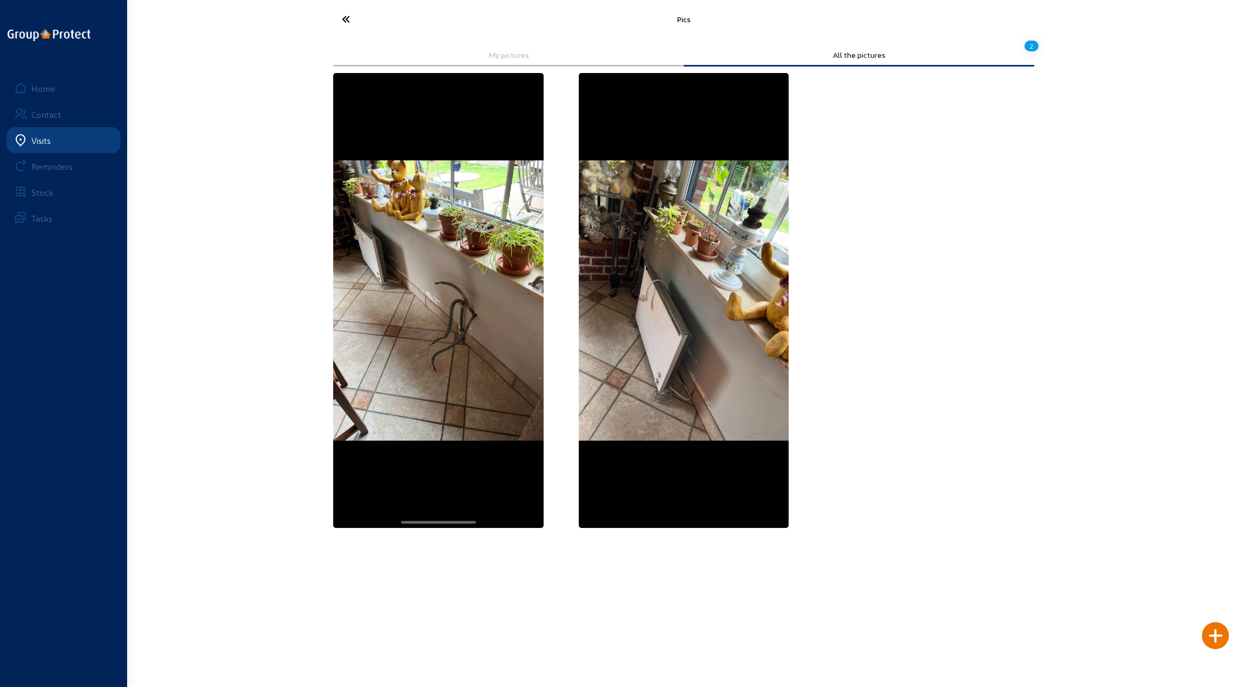
click at [349, 21] on icon at bounding box center [386, 19] width 100 height 19
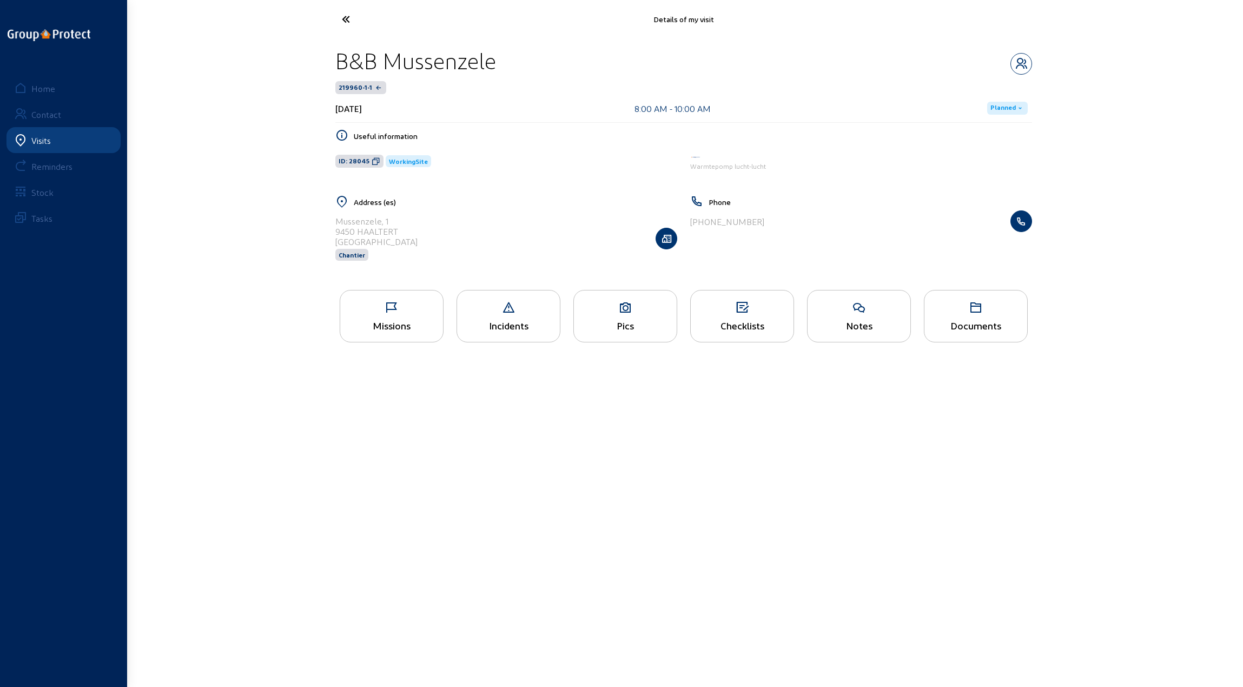
click at [349, 21] on icon at bounding box center [386, 19] width 100 height 19
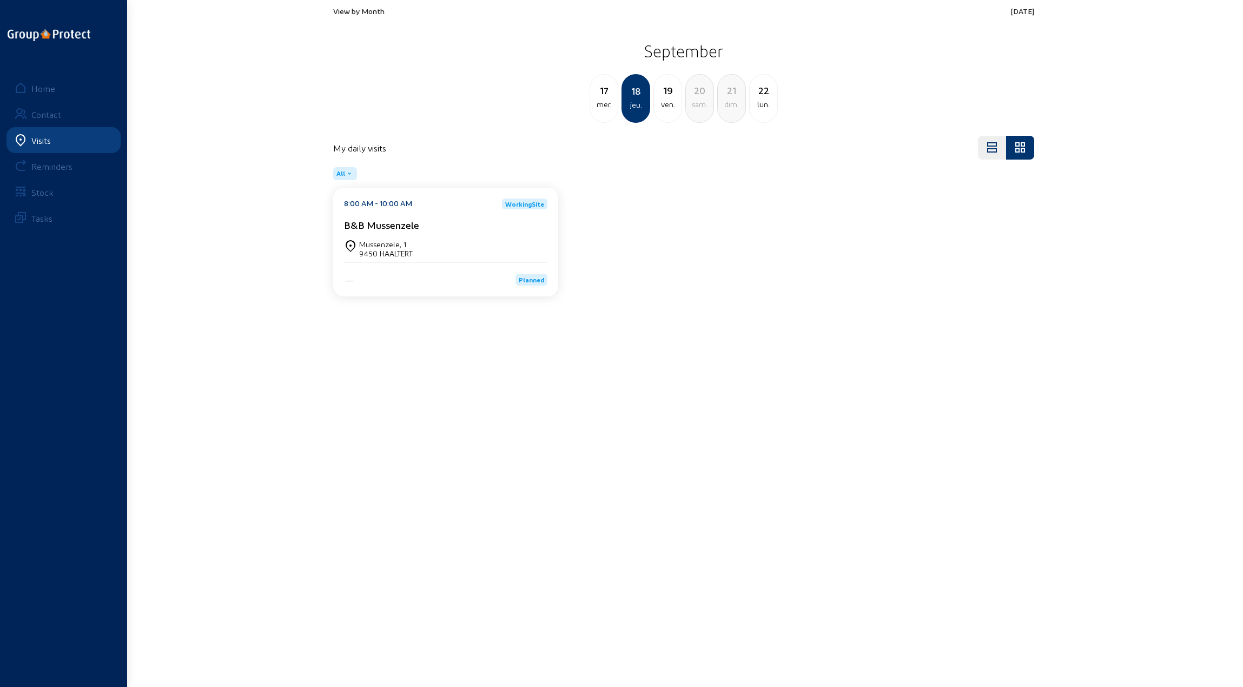
click at [668, 93] on div "19" at bounding box center [668, 90] width 28 height 15
click at [433, 246] on div "[STREET_ADDRESS]" at bounding box center [404, 244] width 91 height 9
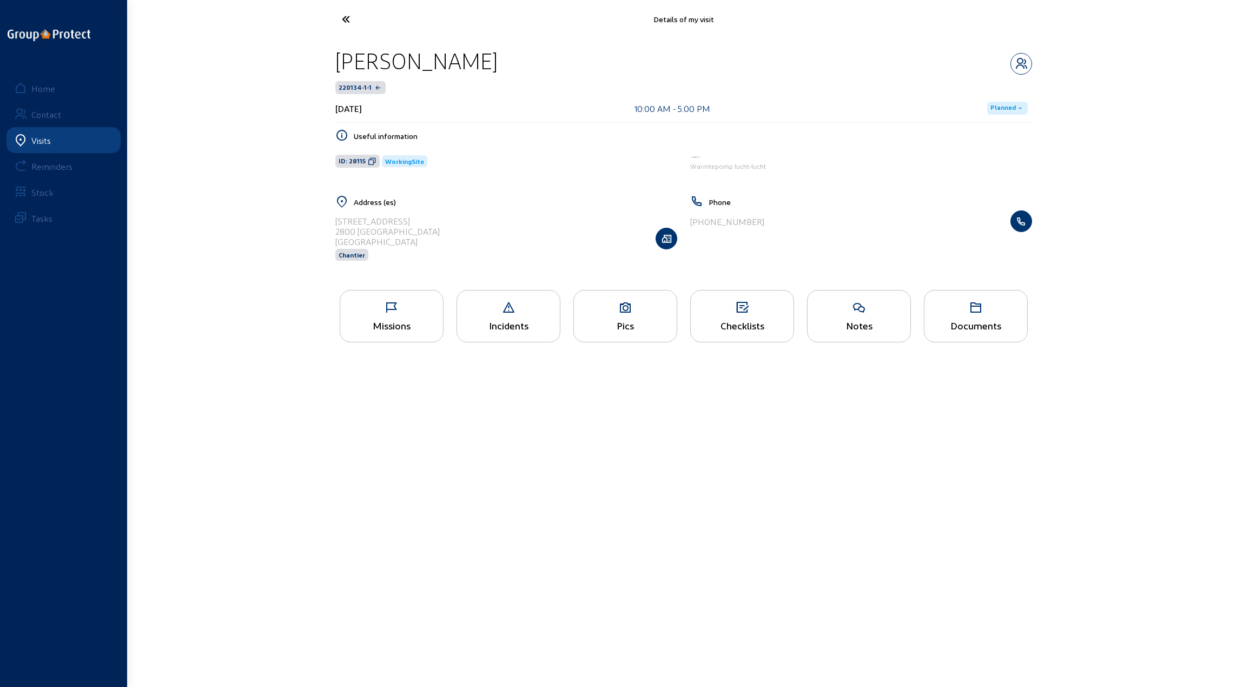
click at [398, 312] on icon at bounding box center [391, 307] width 103 height 13
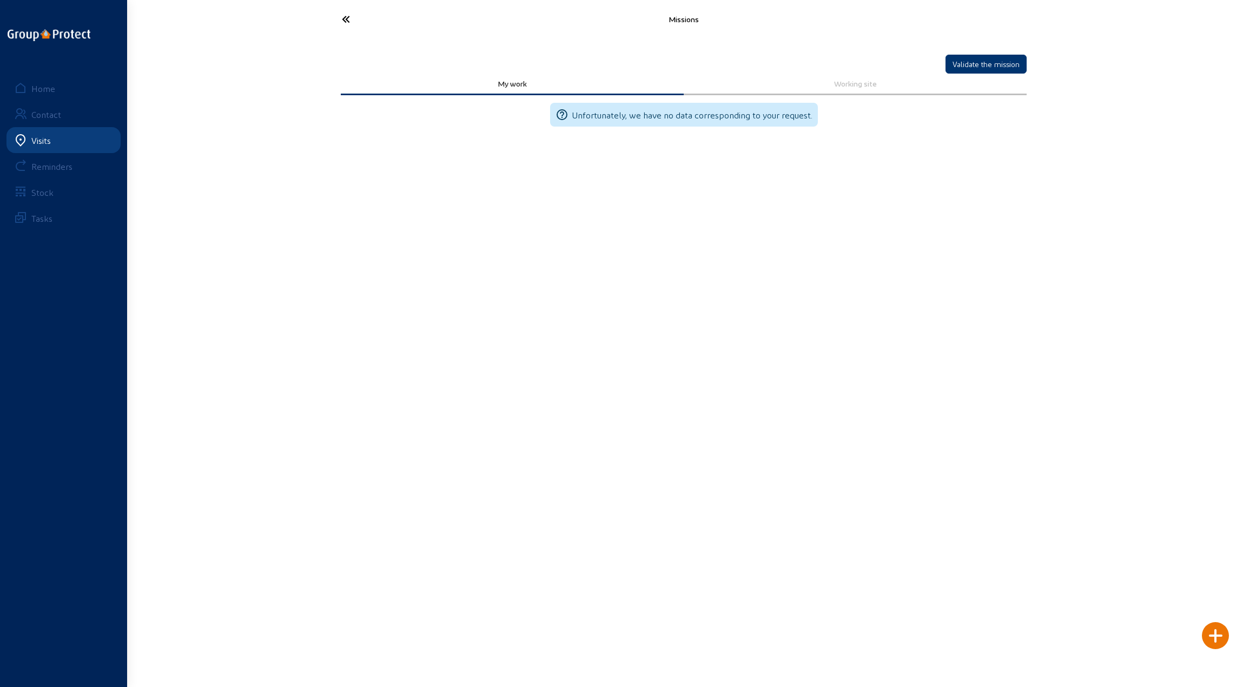
click at [348, 16] on icon at bounding box center [386, 19] width 100 height 19
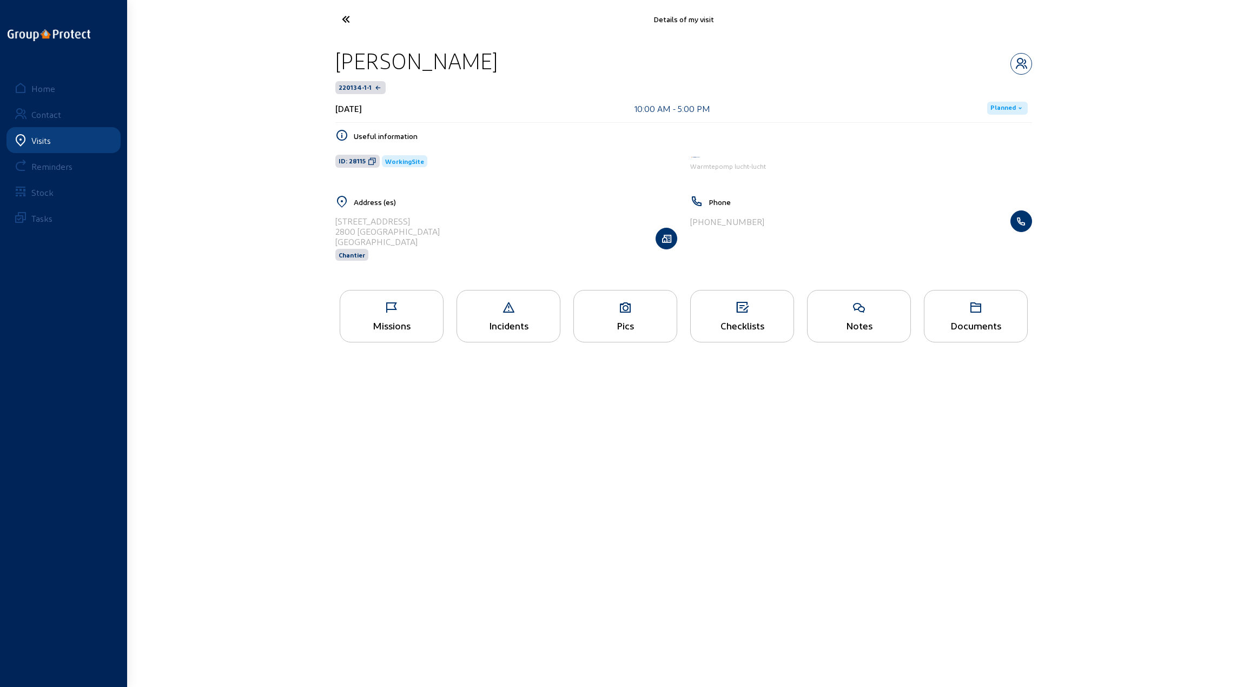
click at [619, 310] on icon at bounding box center [625, 307] width 103 height 13
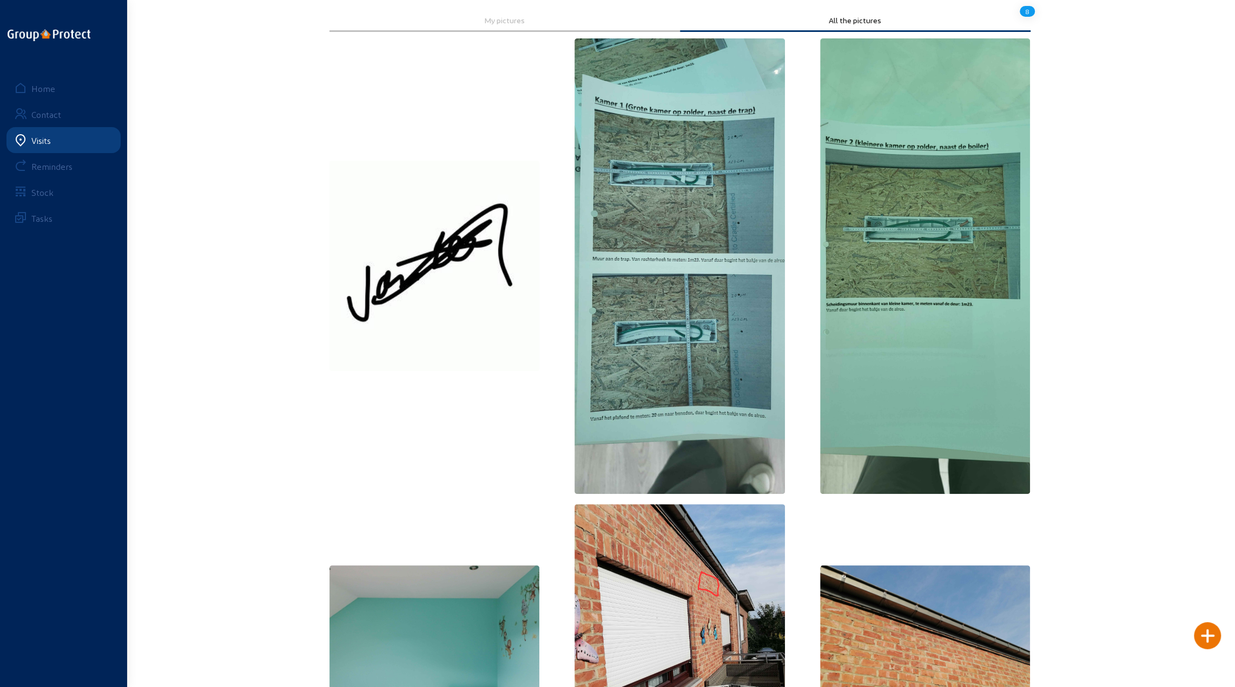
scroll to position [18, 0]
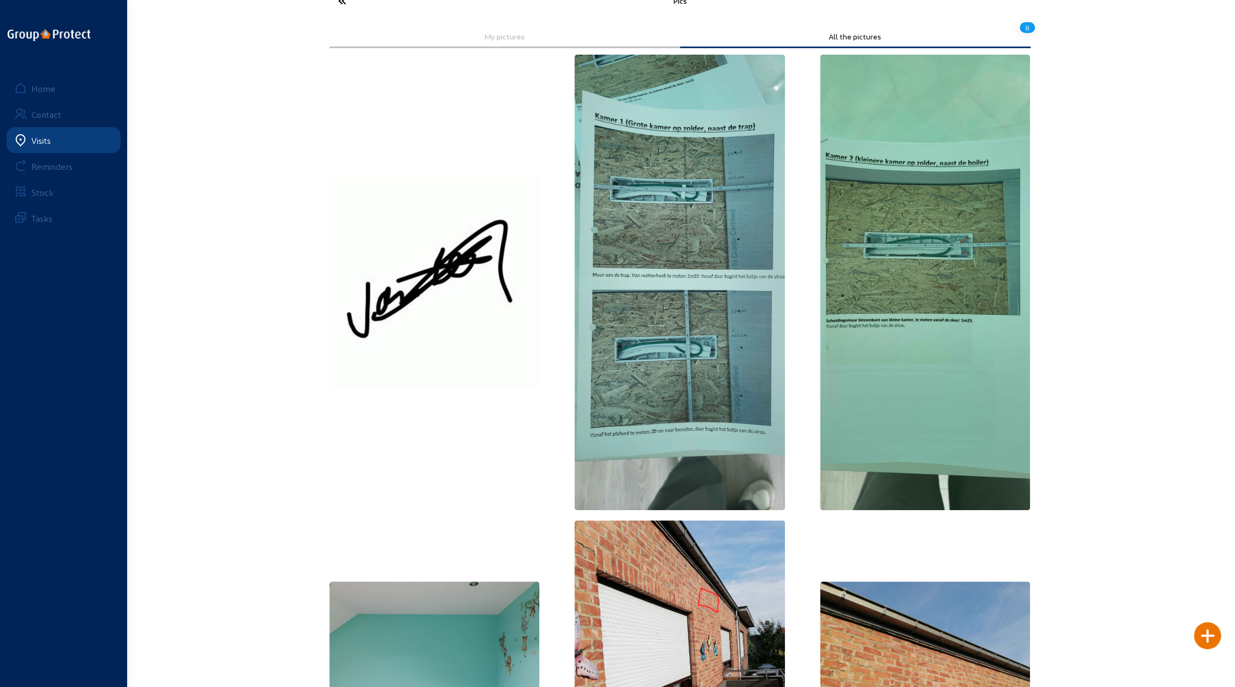
click at [656, 219] on img at bounding box center [680, 283] width 210 height 456
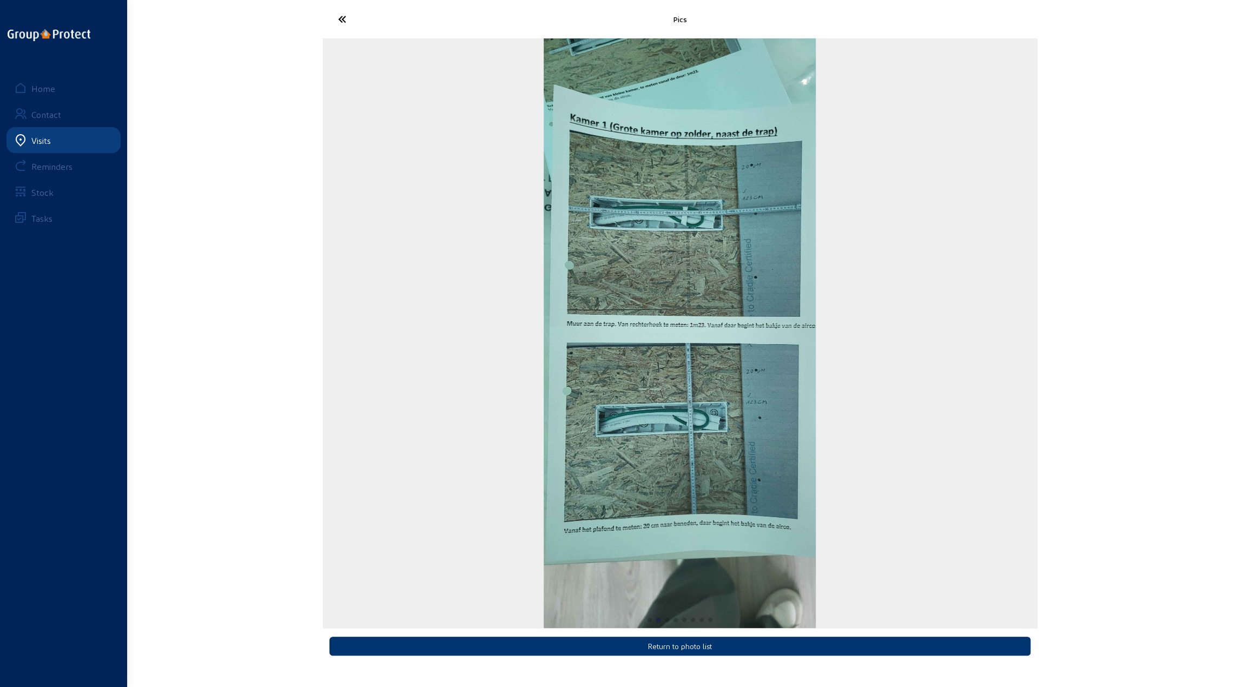
scroll to position [0, 0]
click at [346, 17] on icon at bounding box center [386, 19] width 100 height 19
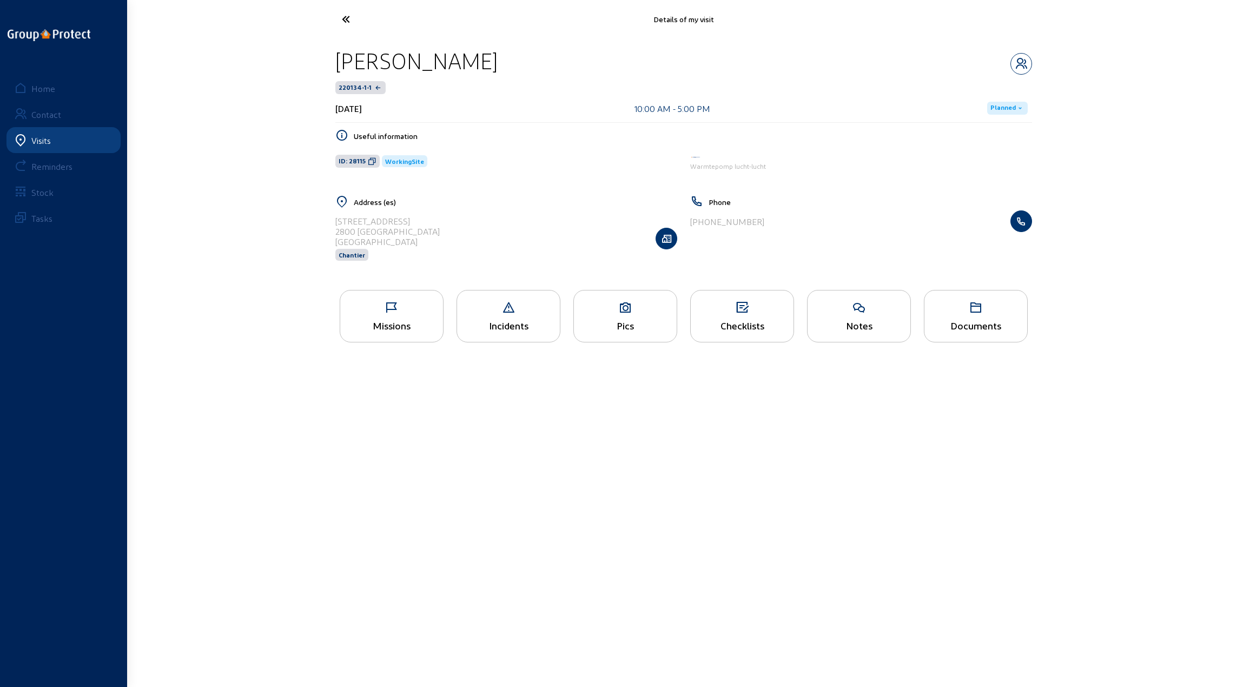
click at [742, 314] on div "Checklists" at bounding box center [742, 316] width 104 height 52
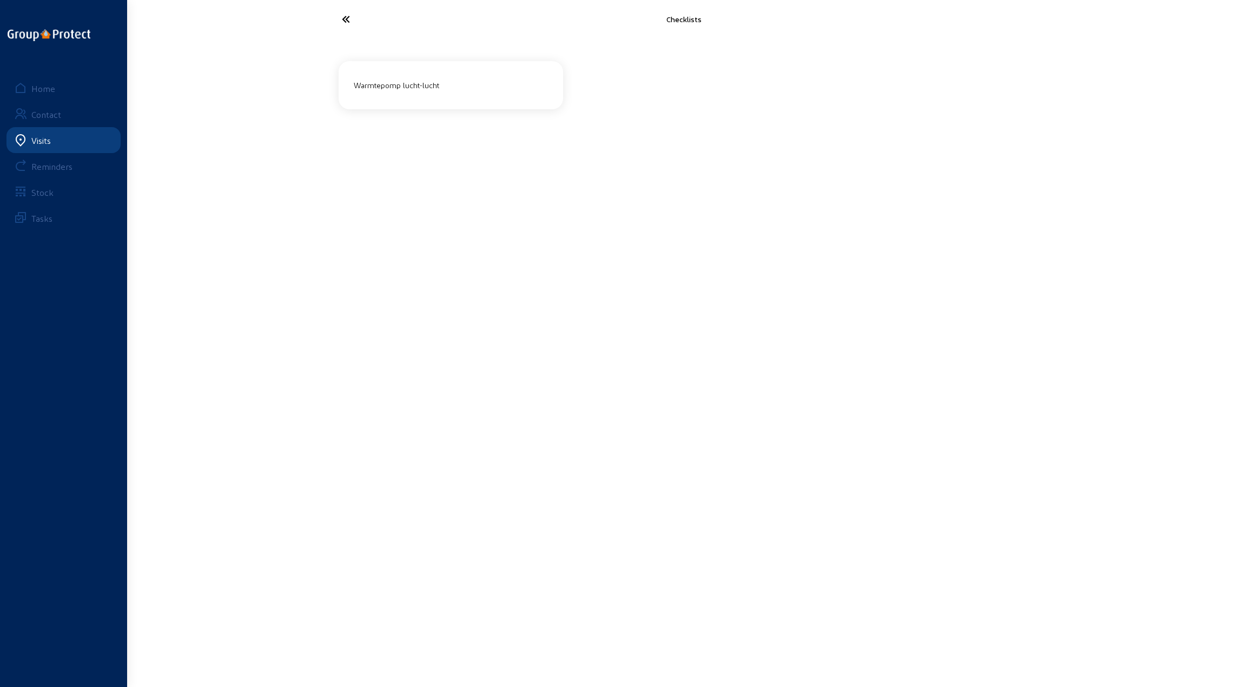
click at [407, 92] on div "Warmtepomp lucht-lucht" at bounding box center [450, 85] width 203 height 18
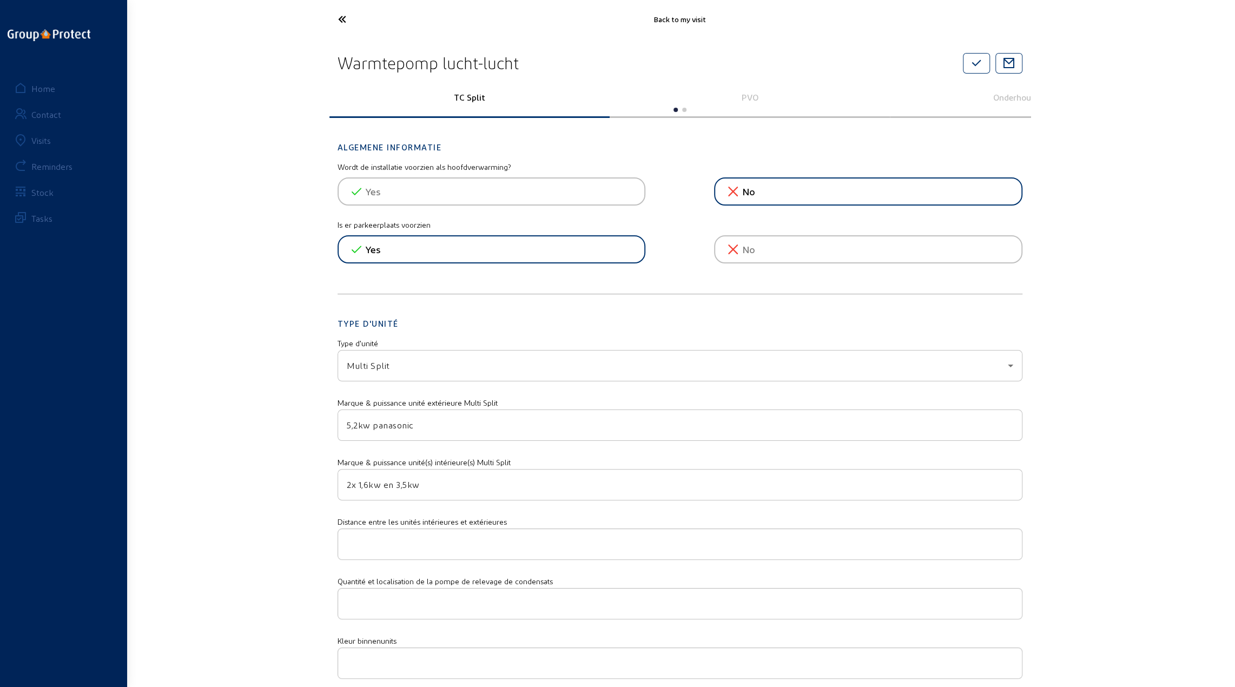
click at [342, 18] on icon at bounding box center [383, 19] width 100 height 19
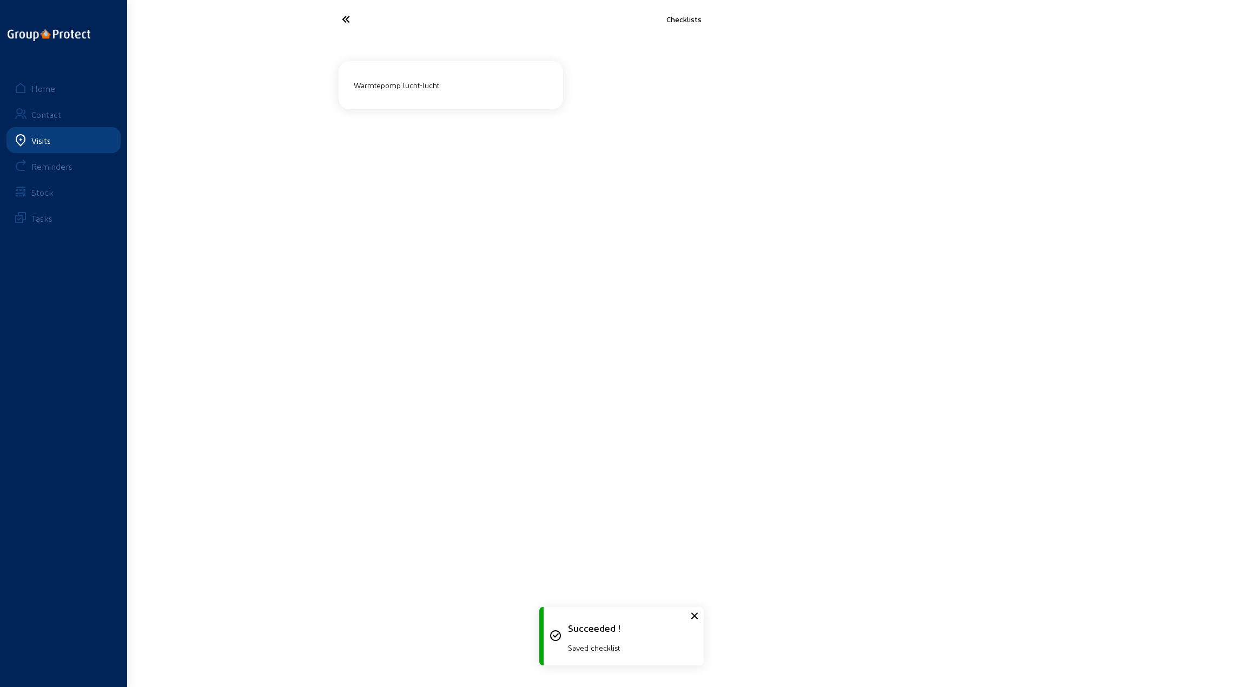
click at [342, 18] on icon at bounding box center [386, 19] width 100 height 19
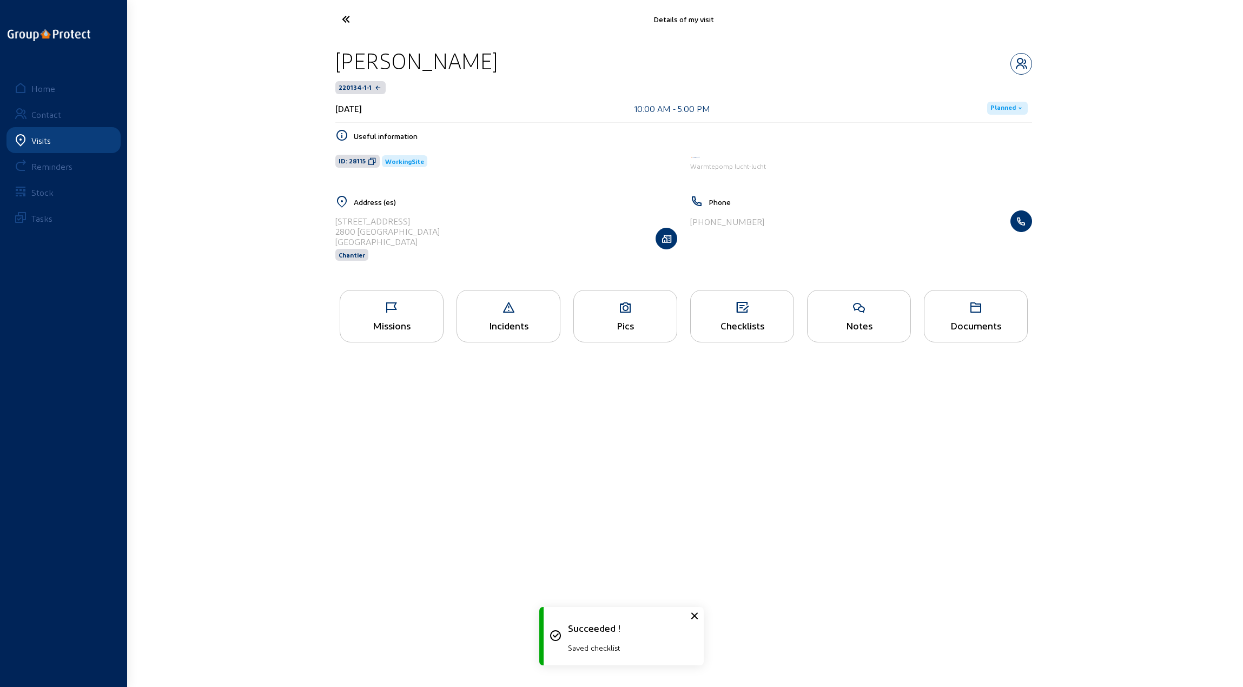
click at [622, 320] on div "Pics" at bounding box center [625, 325] width 103 height 11
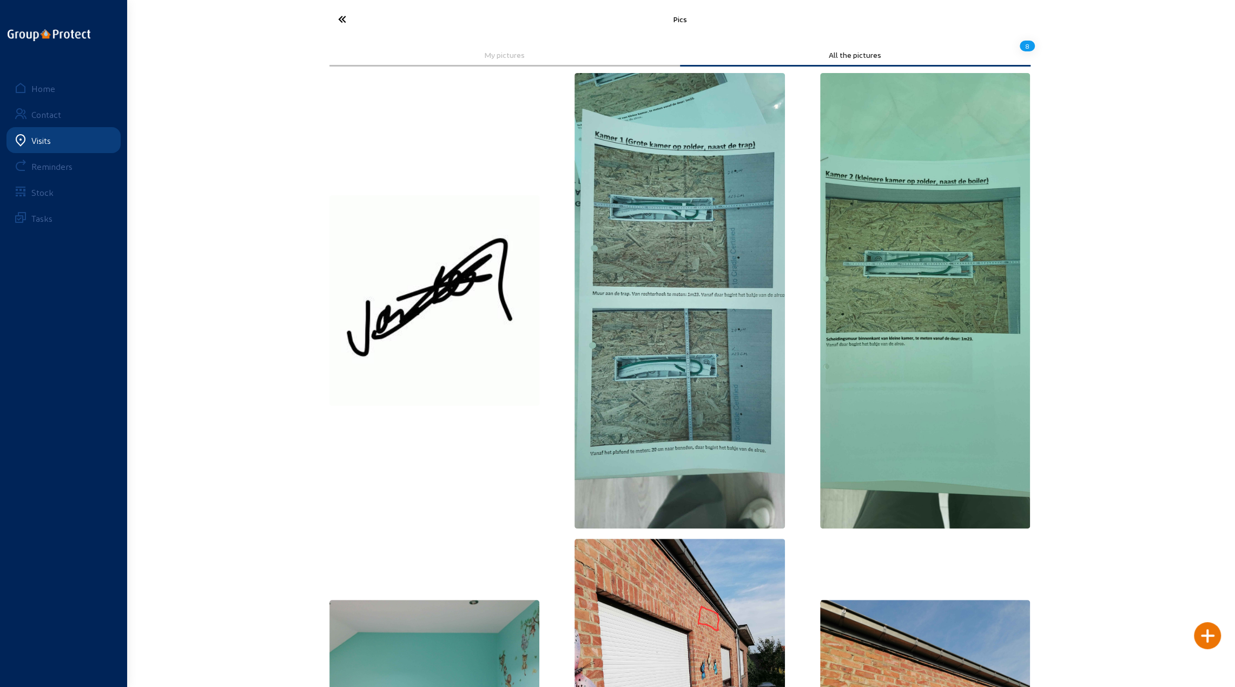
click at [932, 271] on img at bounding box center [925, 301] width 210 height 456
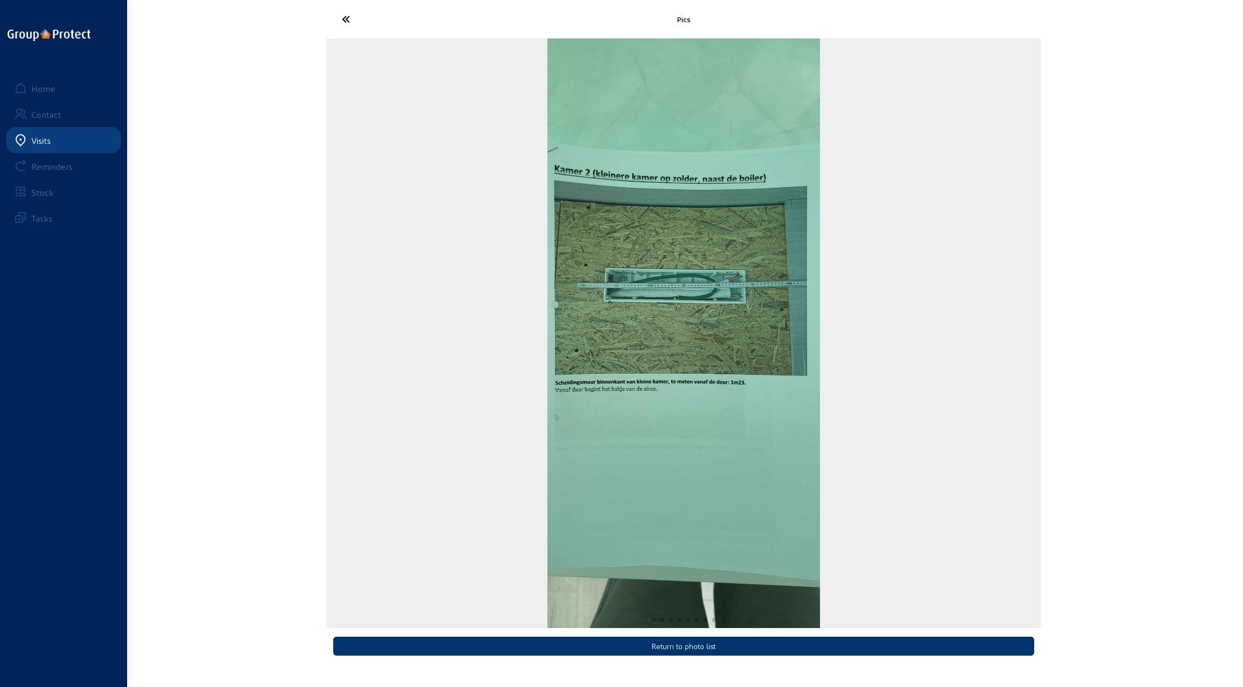
click at [664, 300] on img "3 / 8" at bounding box center [683, 333] width 273 height 590
click at [350, 16] on icon at bounding box center [386, 19] width 100 height 19
